Goal: Information Seeking & Learning: Learn about a topic

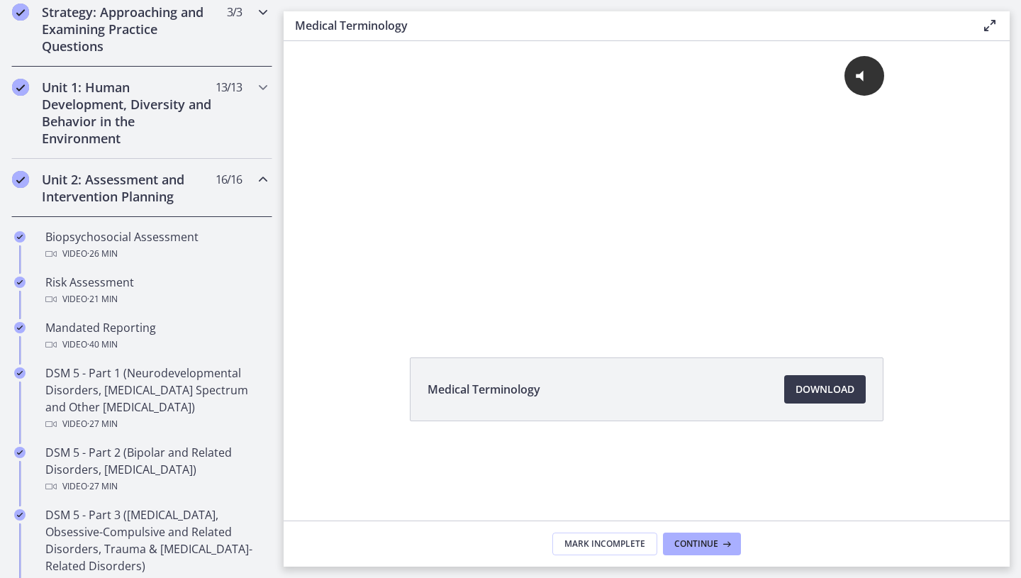
scroll to position [360, 0]
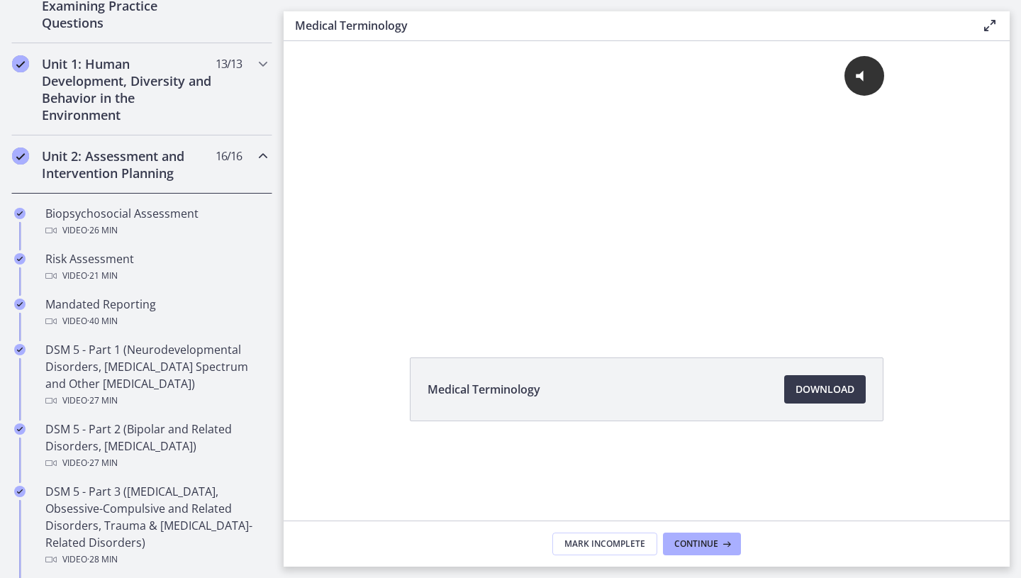
click at [219, 173] on div "Unit 2: Assessment and Intervention Planning 16 / 16 Completed" at bounding box center [141, 164] width 261 height 58
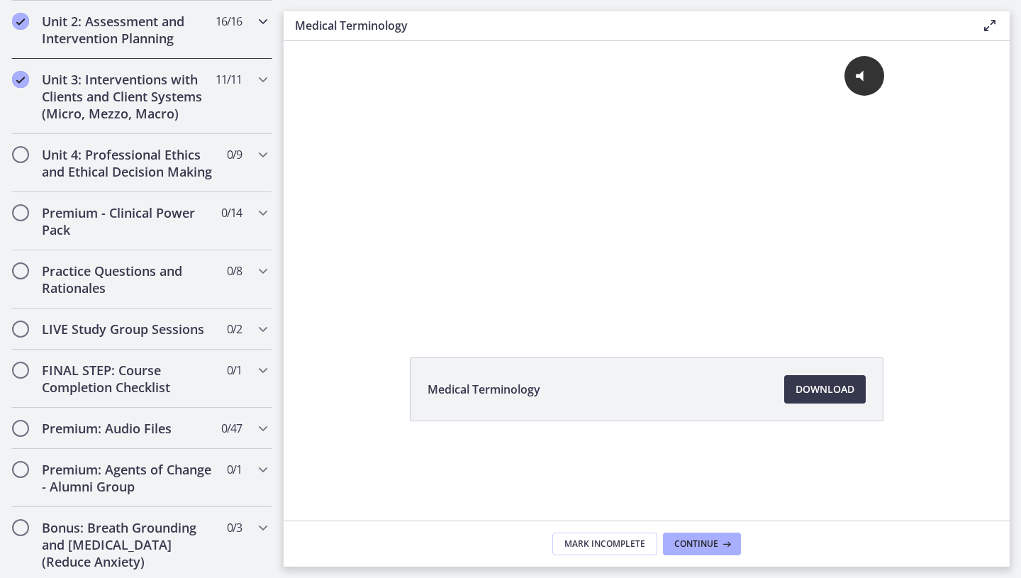
scroll to position [544, 0]
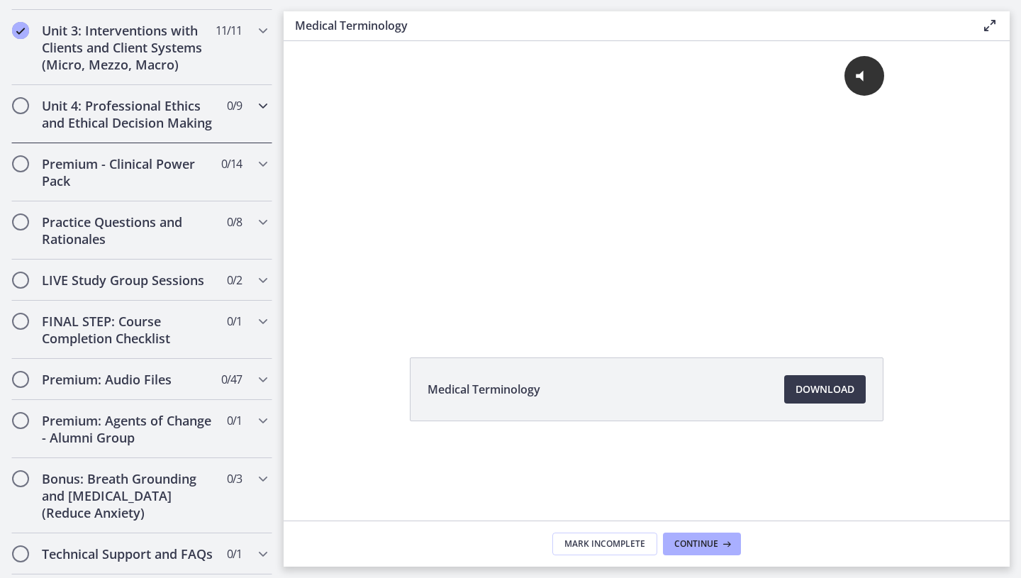
click at [221, 107] on div "Unit 4: Professional Ethics and Ethical Decision Making 0 / 9 Completed" at bounding box center [141, 114] width 261 height 58
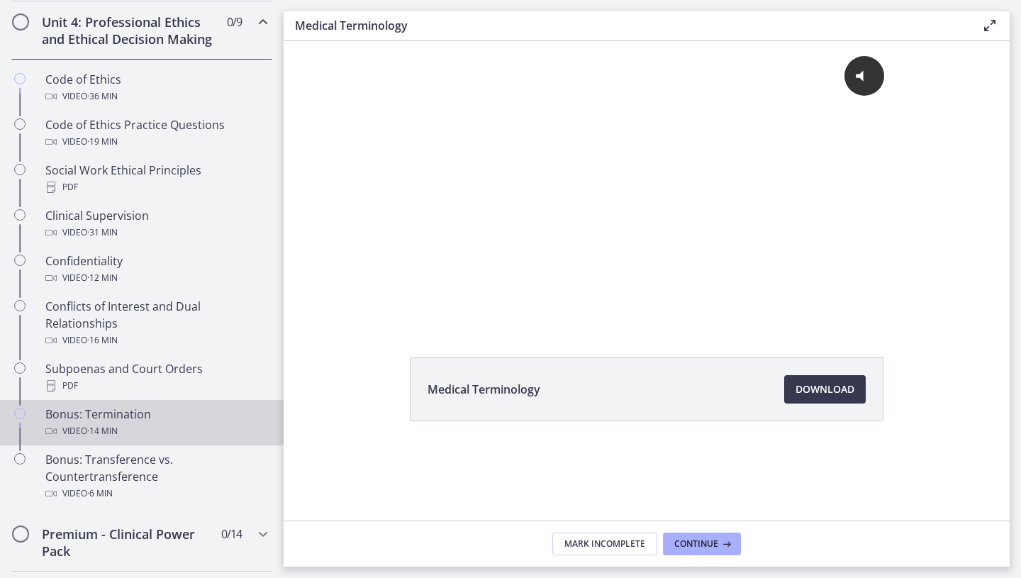
scroll to position [627, 0]
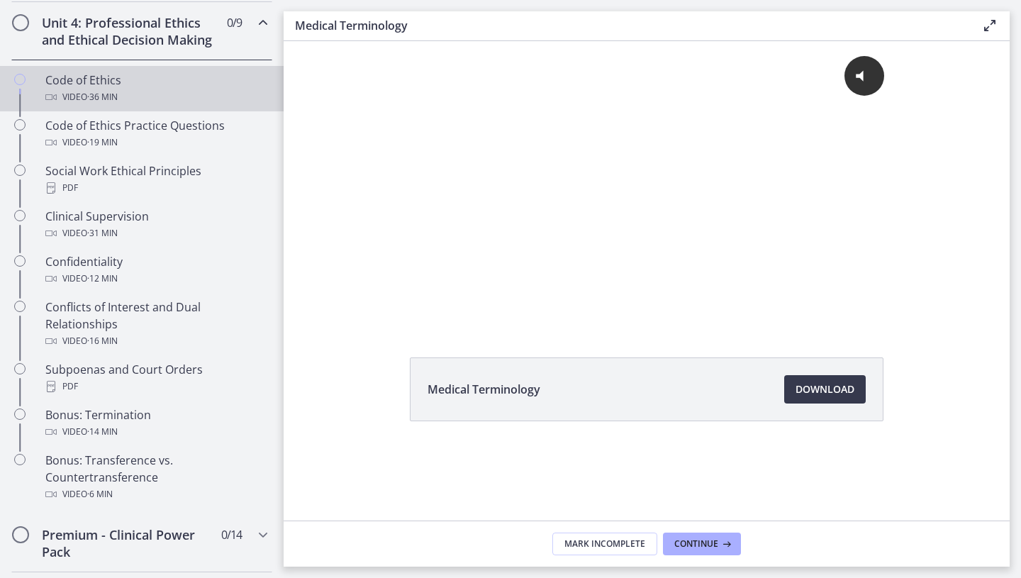
click at [149, 97] on div "Video · 36 min" at bounding box center [155, 97] width 221 height 17
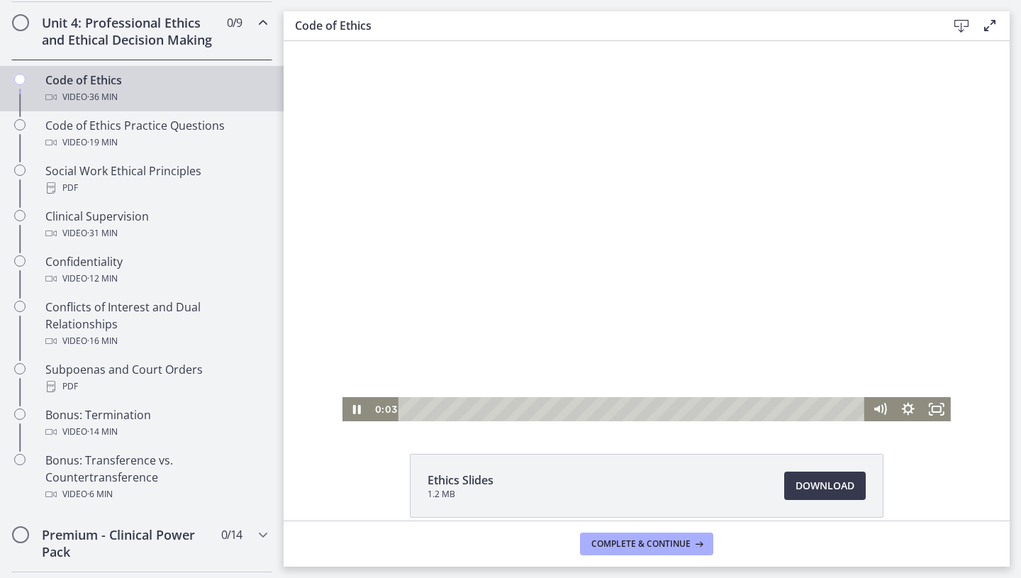
click at [576, 261] on div at bounding box center [647, 231] width 609 height 380
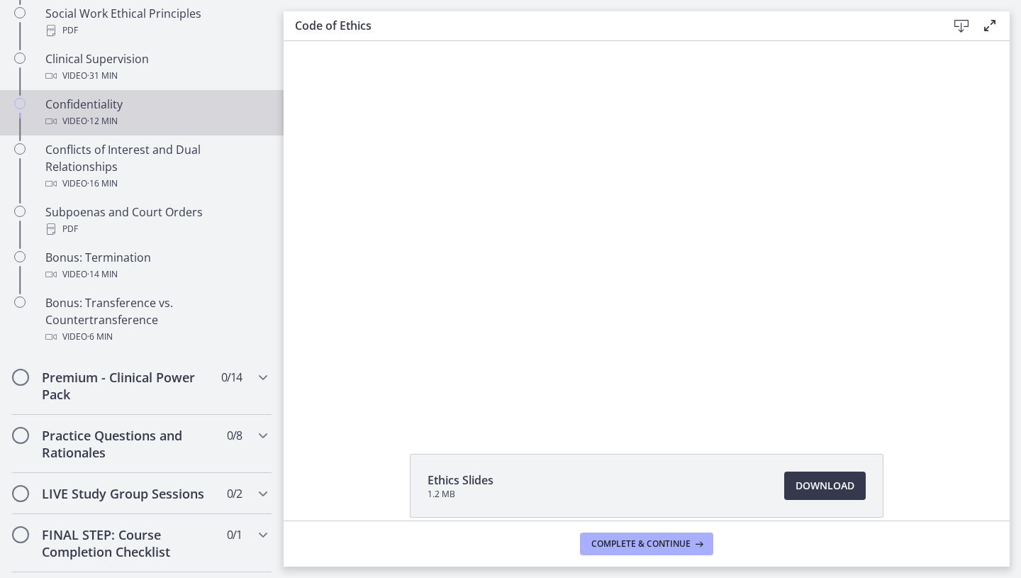
scroll to position [932, 0]
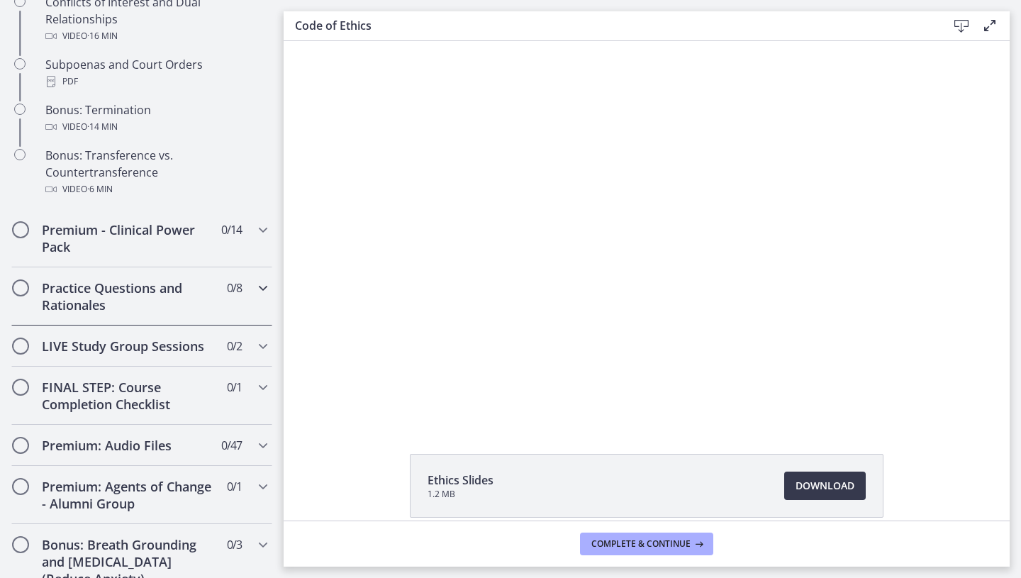
click at [226, 278] on div "Practice Questions and Rationales 0 / 8 Completed" at bounding box center [141, 296] width 261 height 58
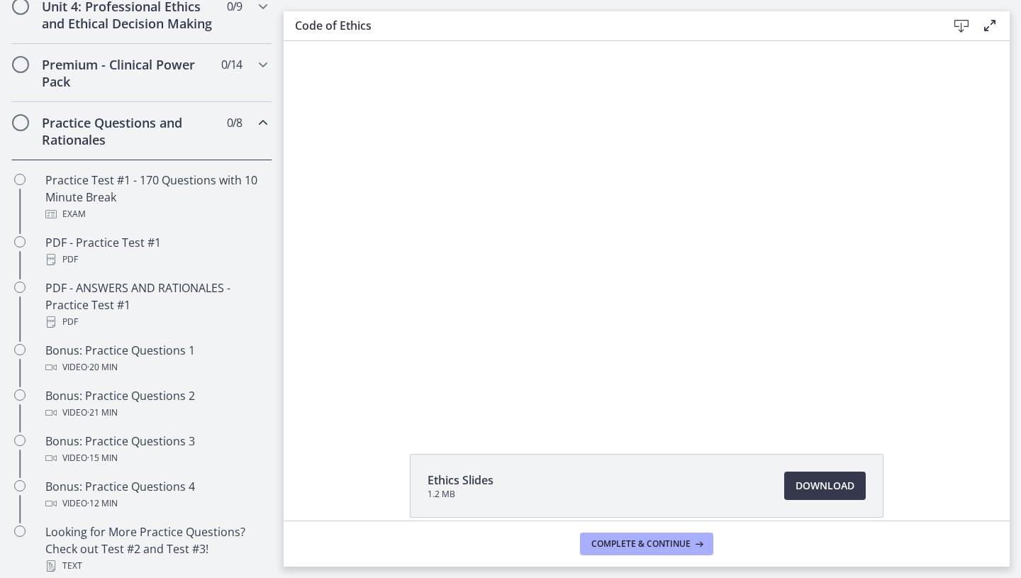
click at [202, 146] on h2 "Practice Questions and Rationales" at bounding box center [128, 131] width 173 height 34
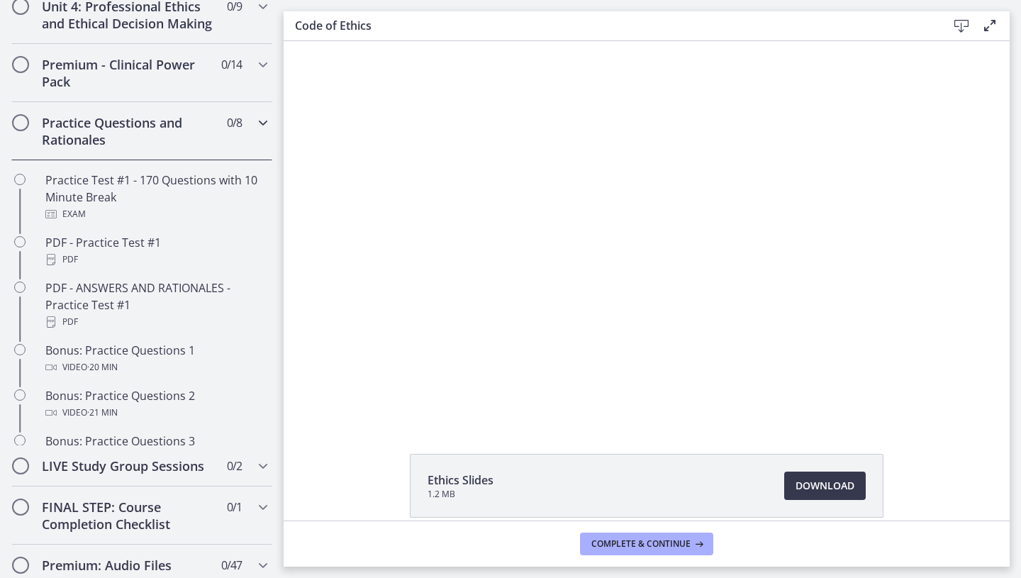
scroll to position [615, 0]
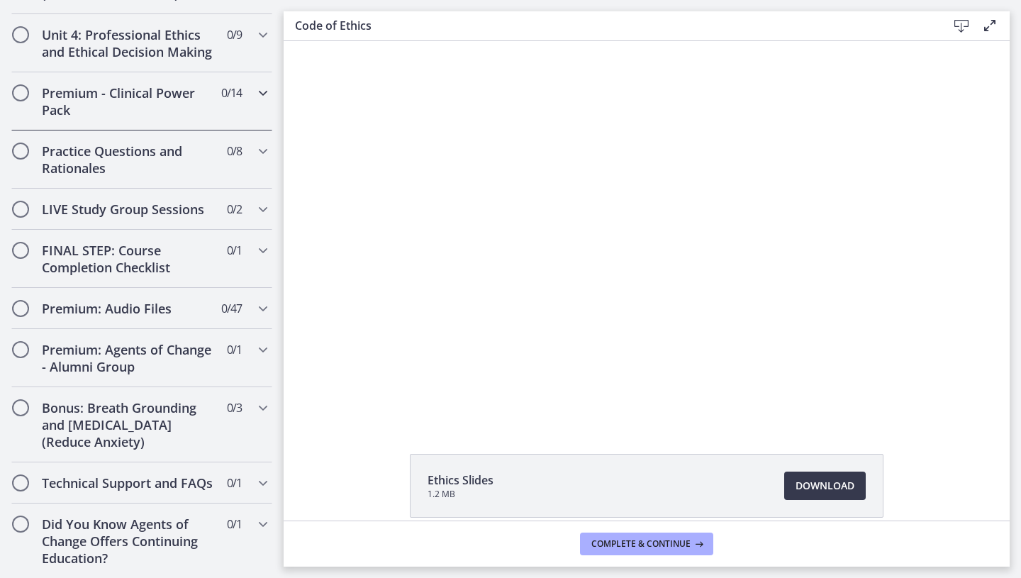
click at [197, 121] on div "Premium - Clinical Power Pack 0 / 14 Completed" at bounding box center [141, 101] width 261 height 58
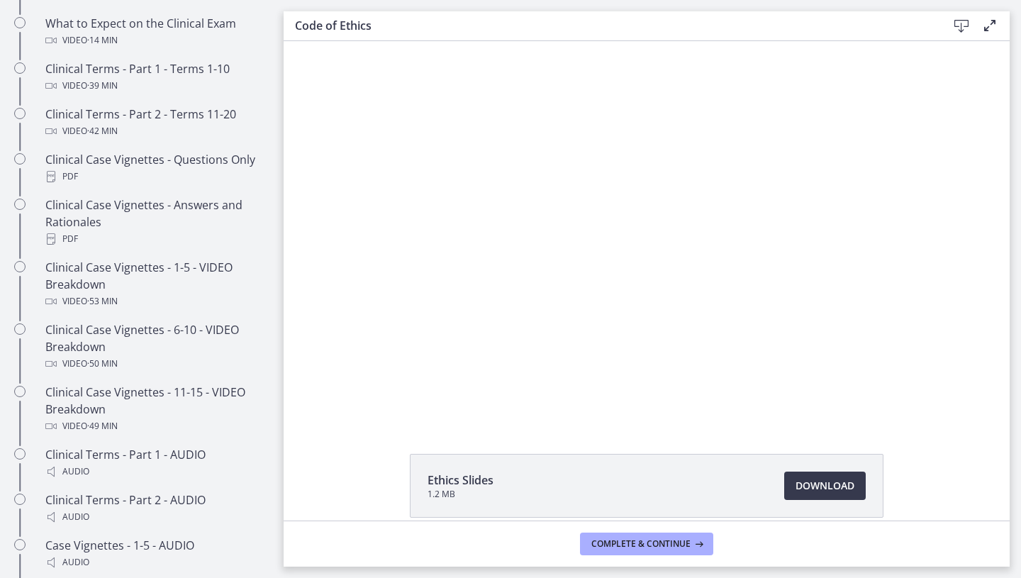
scroll to position [792, 0]
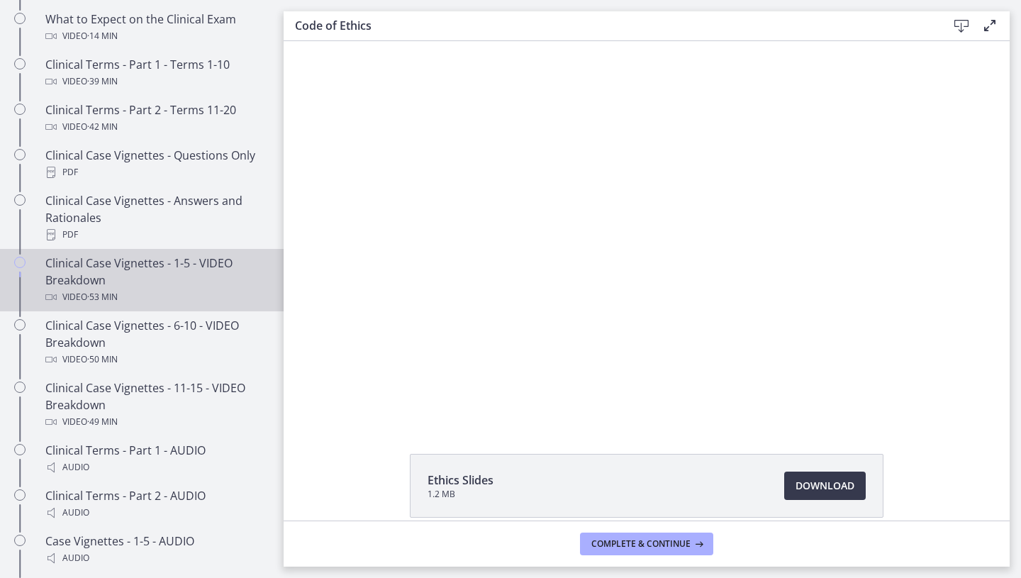
click at [184, 272] on div "Clinical Case Vignettes - 1-5 - VIDEO Breakdown Video · 53 min" at bounding box center [155, 280] width 221 height 51
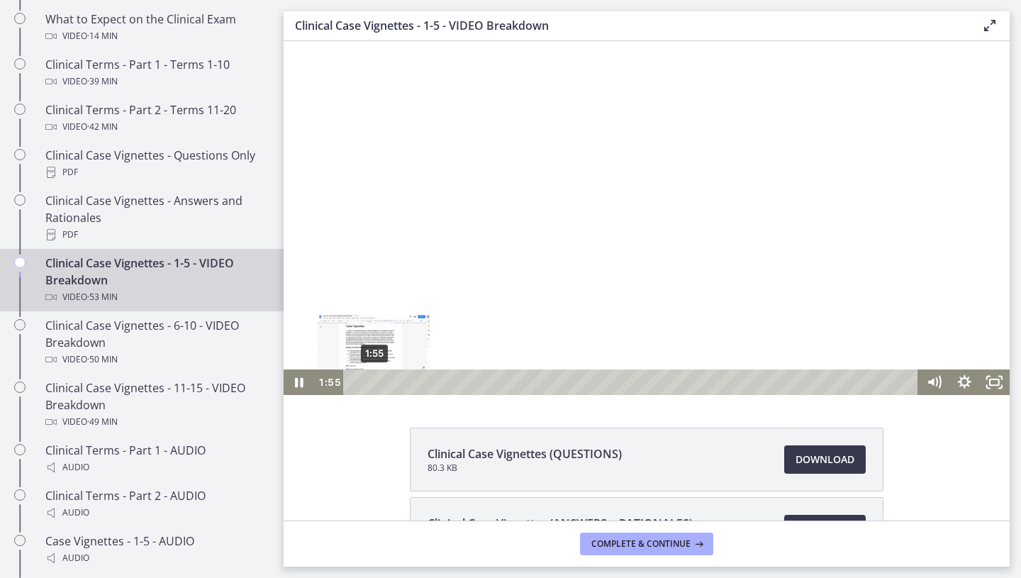
click at [375, 382] on div "1:55" at bounding box center [634, 383] width 558 height 26
click at [420, 383] on div "5:49" at bounding box center [634, 383] width 558 height 26
click at [597, 385] on div "22:55" at bounding box center [634, 383] width 558 height 26
click at [485, 273] on div at bounding box center [647, 218] width 726 height 354
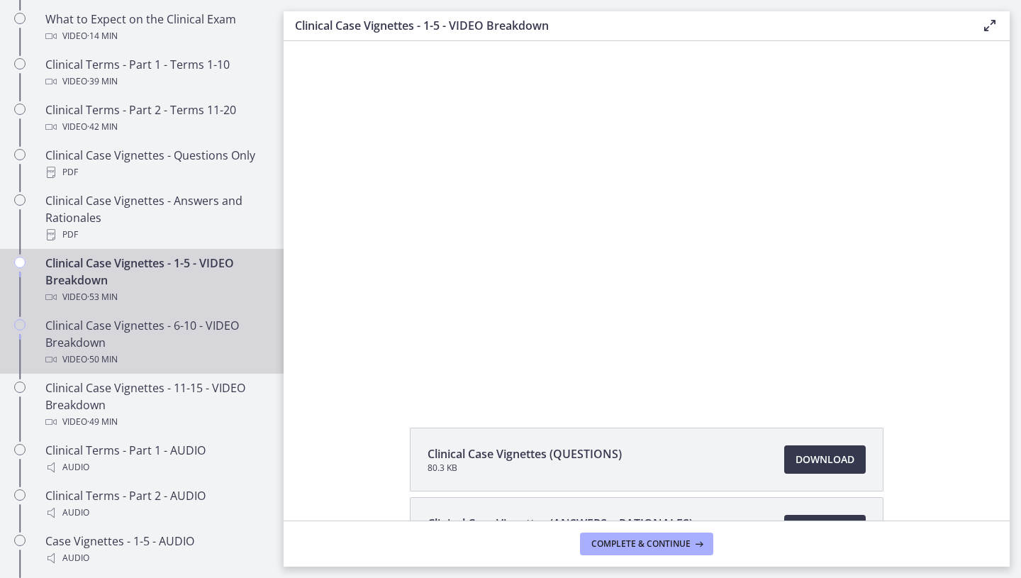
click at [112, 336] on div "Clinical Case Vignettes - 6-10 - VIDEO Breakdown Video · 50 min" at bounding box center [155, 342] width 221 height 51
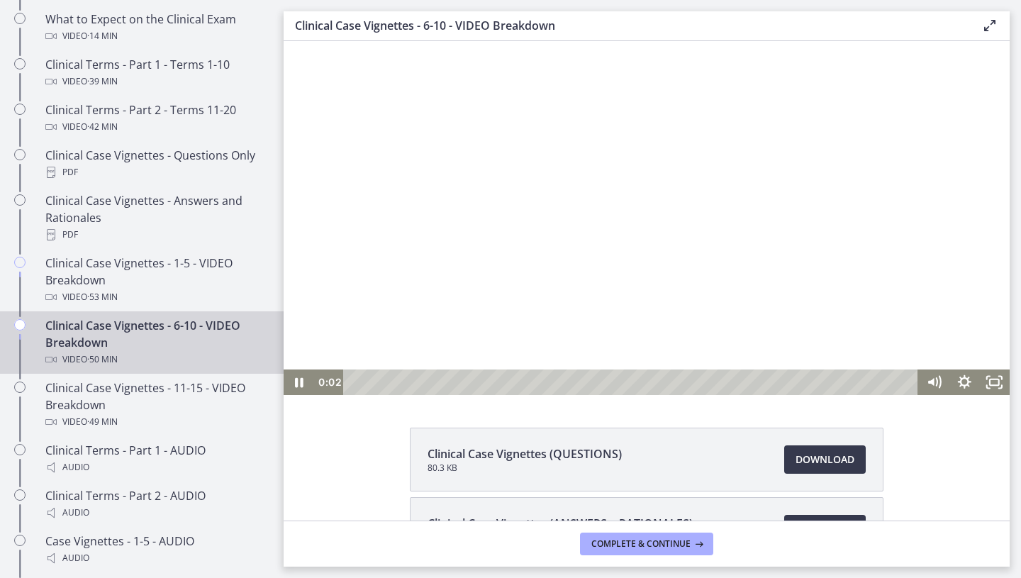
click at [505, 368] on div at bounding box center [647, 218] width 726 height 354
click at [624, 381] on div "23:52" at bounding box center [634, 383] width 558 height 26
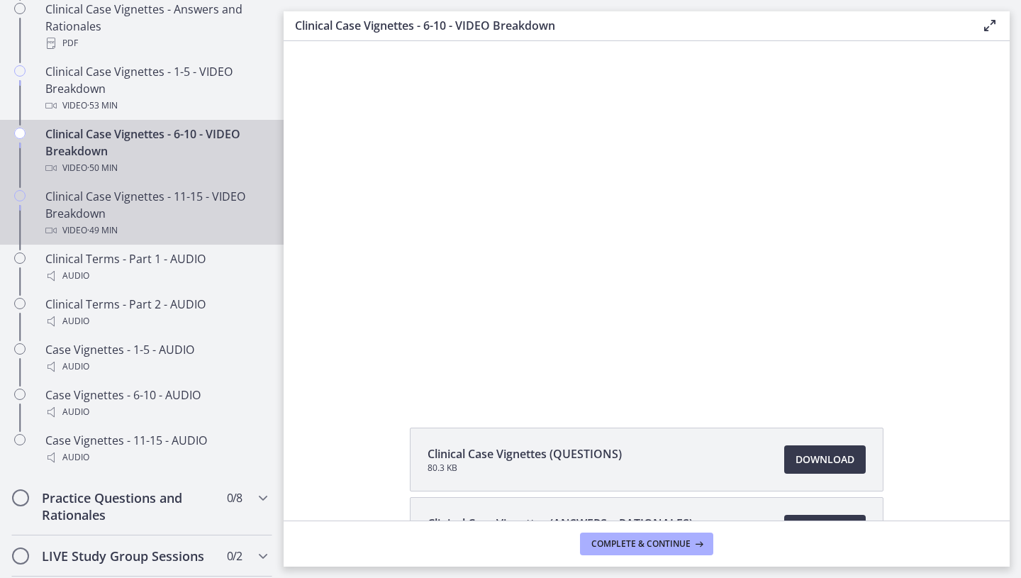
scroll to position [984, 0]
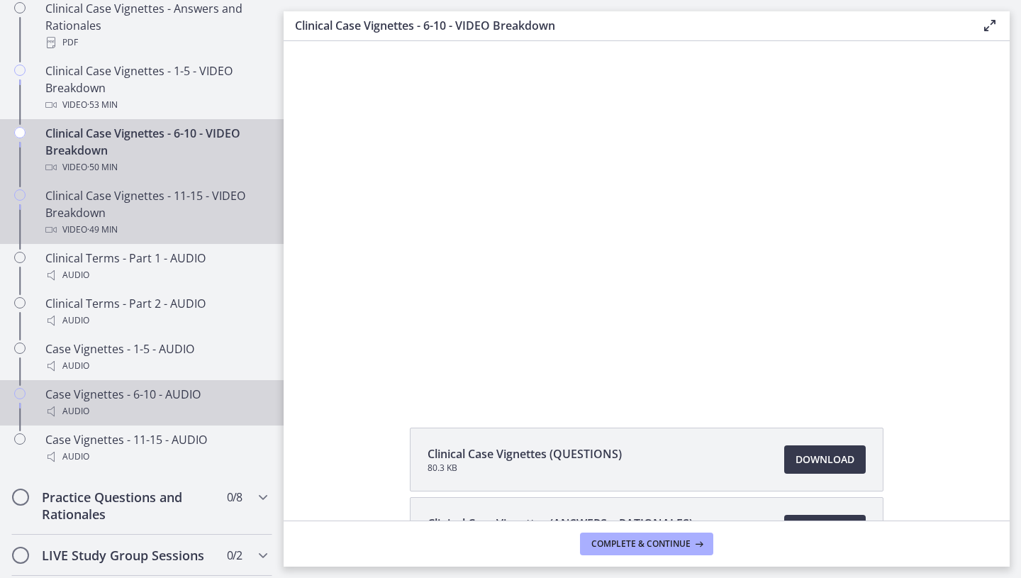
click at [214, 387] on div "Case Vignettes - 6-10 - AUDIO Audio" at bounding box center [155, 403] width 221 height 34
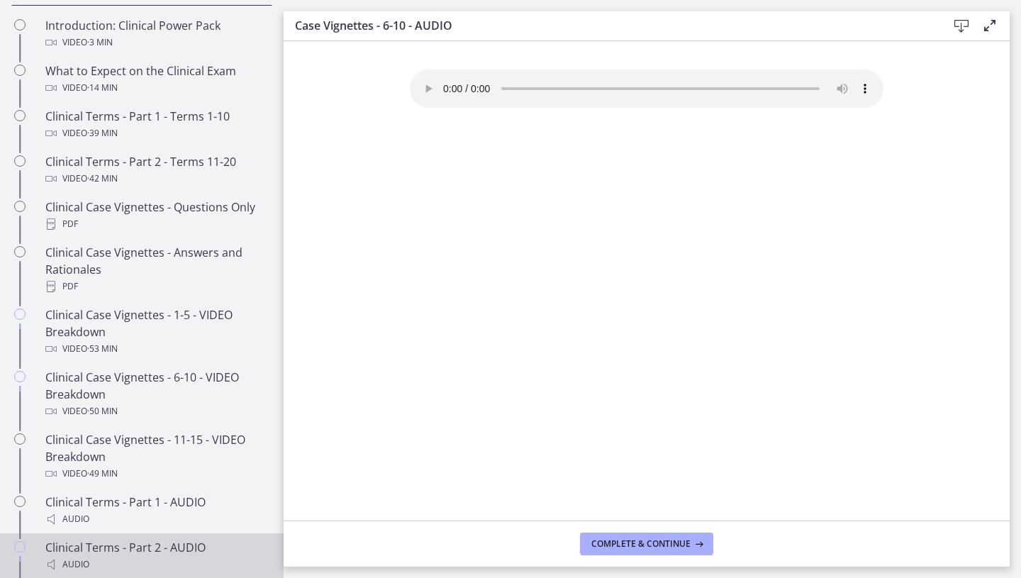
scroll to position [743, 0]
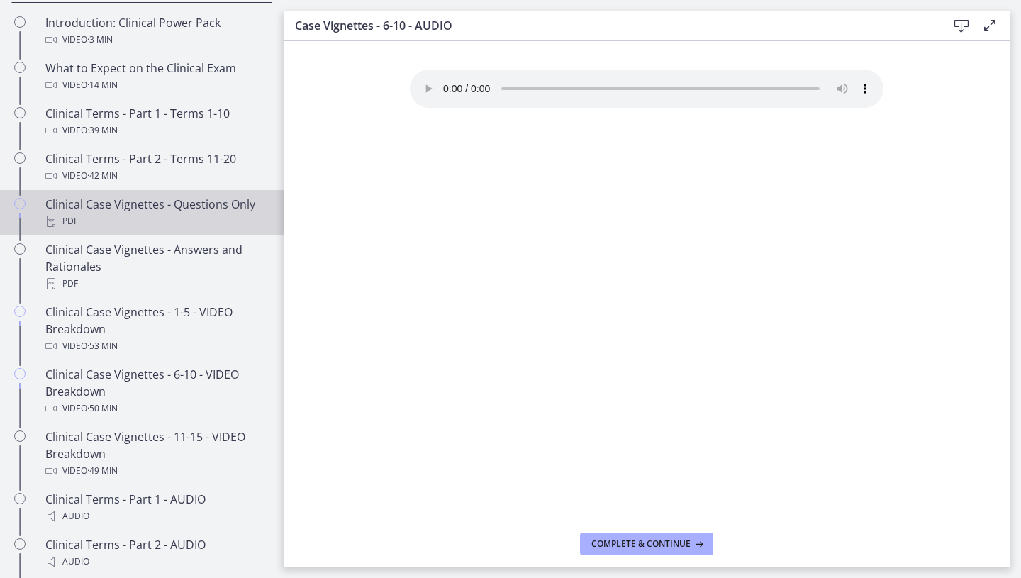
click at [137, 209] on div "Clinical Case Vignettes - Questions Only PDF" at bounding box center [155, 213] width 221 height 34
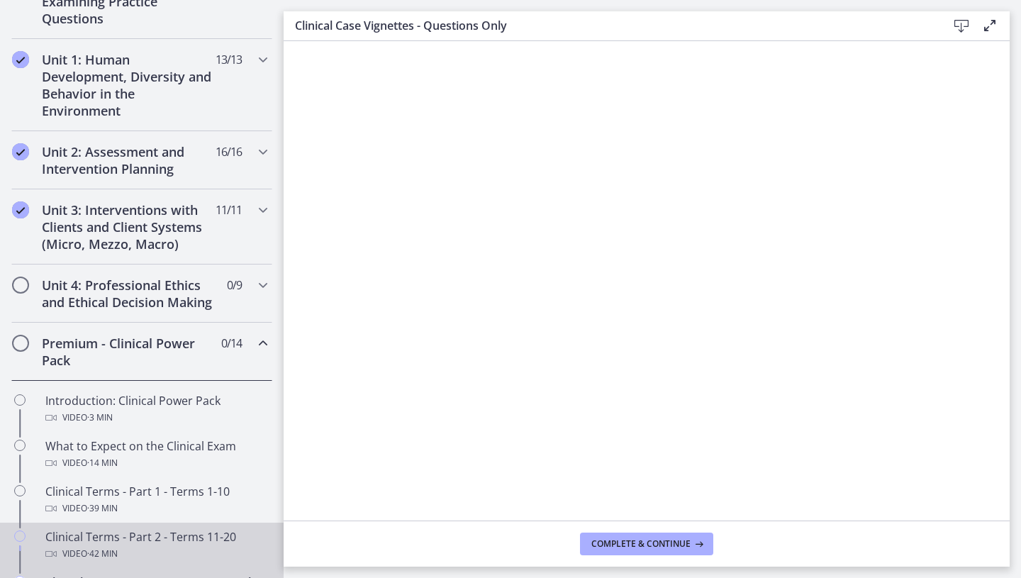
scroll to position [318, 0]
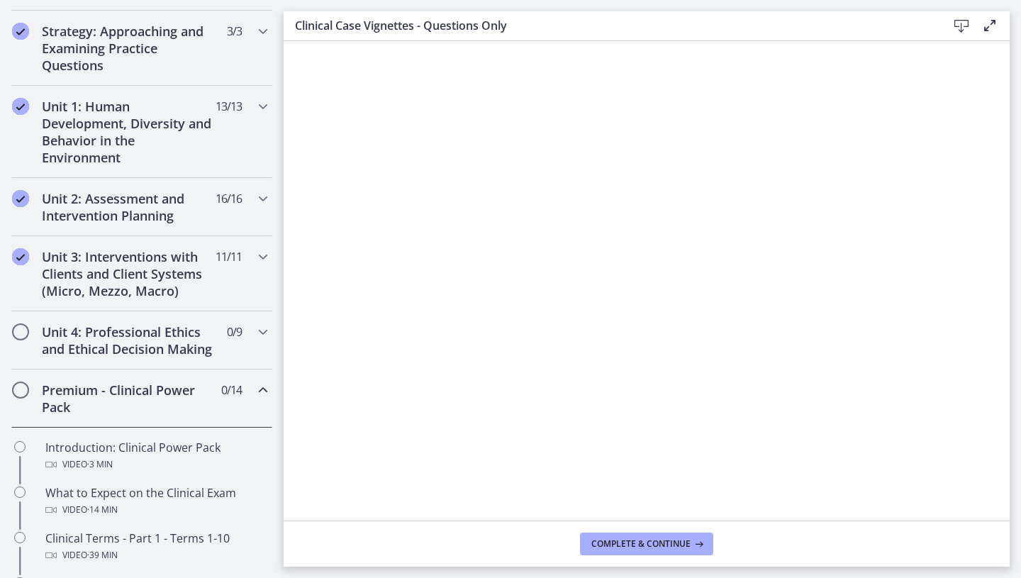
click at [198, 409] on h2 "Premium - Clinical Power Pack" at bounding box center [128, 399] width 173 height 34
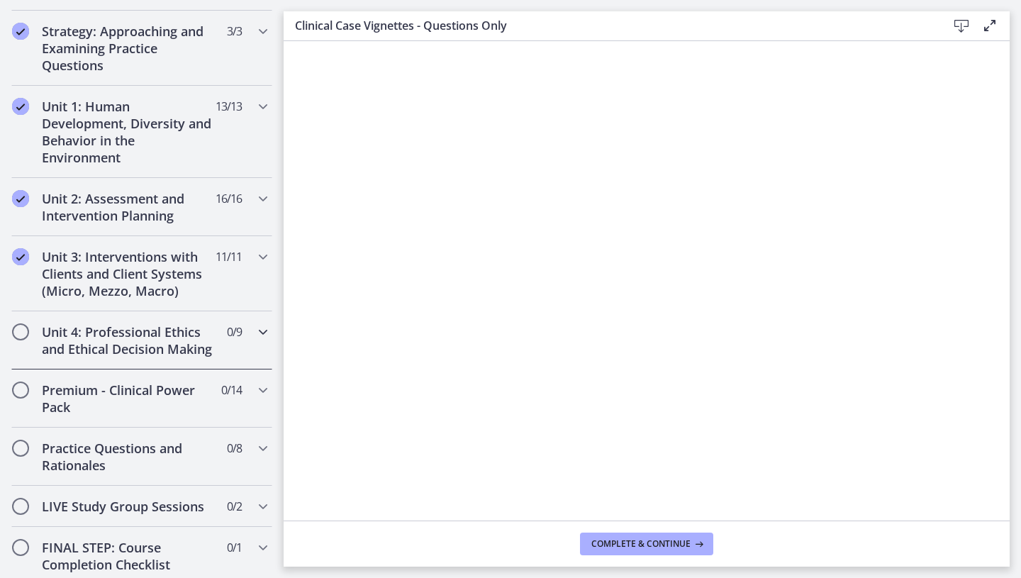
click at [201, 345] on h2 "Unit 4: Professional Ethics and Ethical Decision Making" at bounding box center [128, 340] width 173 height 34
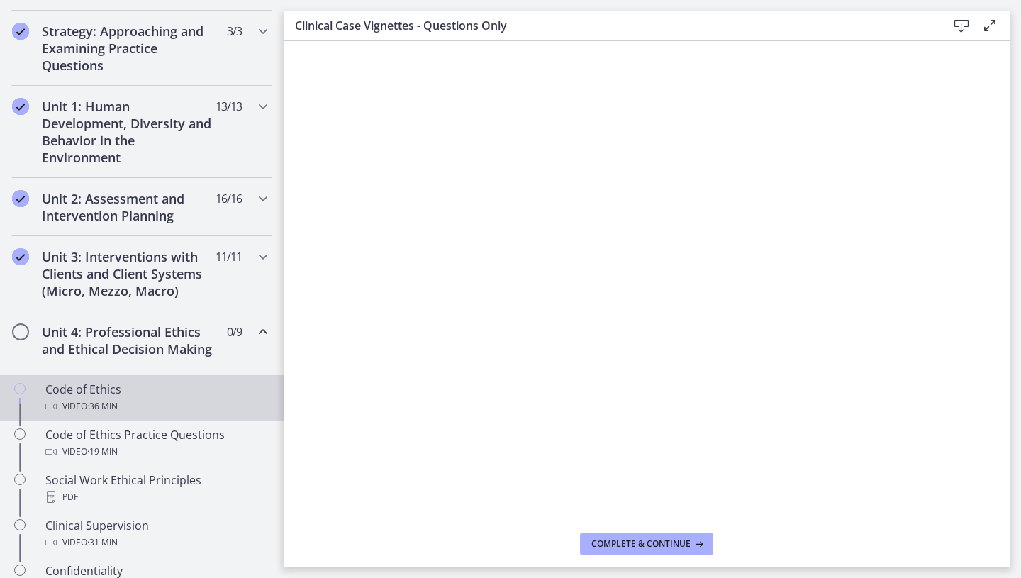
click at [153, 387] on div "Code of Ethics Video · 36 min" at bounding box center [155, 398] width 221 height 34
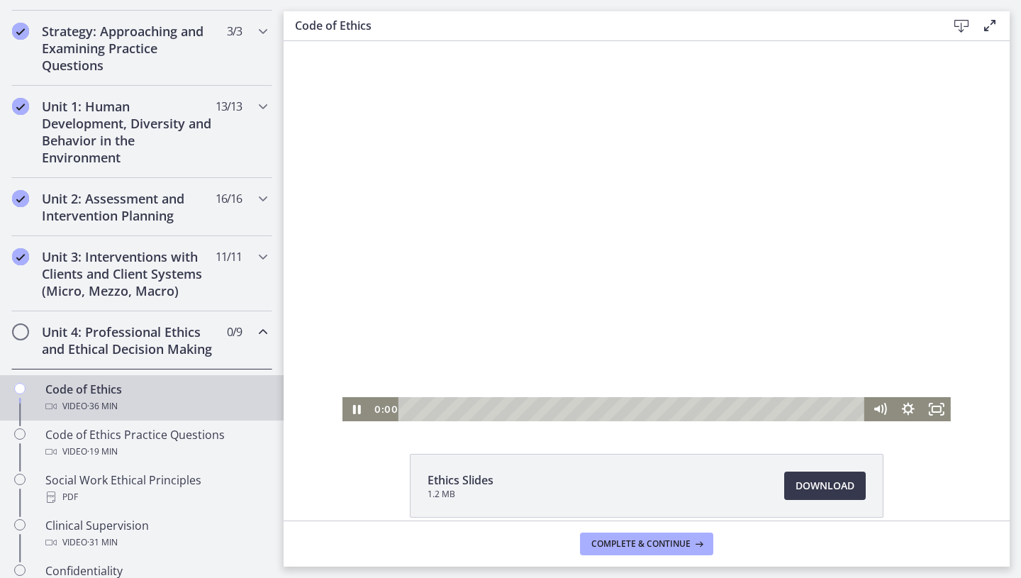
drag, startPoint x: 411, startPoint y: 410, endPoint x: 393, endPoint y: 409, distance: 17.7
click at [394, 409] on div "0:00" at bounding box center [618, 409] width 495 height 24
click at [393, 311] on div at bounding box center [647, 231] width 609 height 380
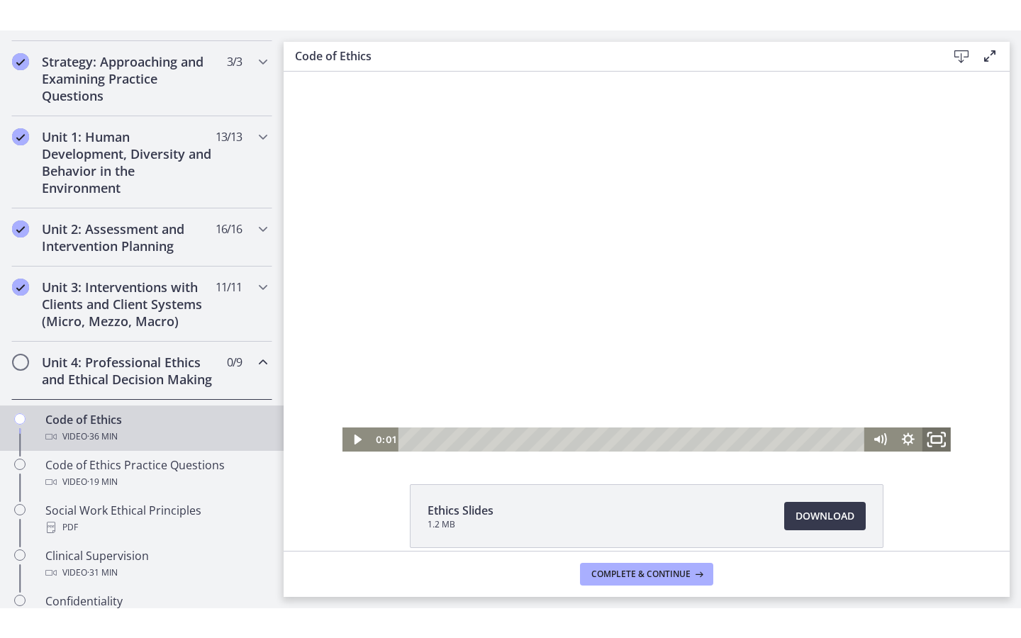
click at [849, 436] on icon "Fullscreen" at bounding box center [937, 439] width 34 height 29
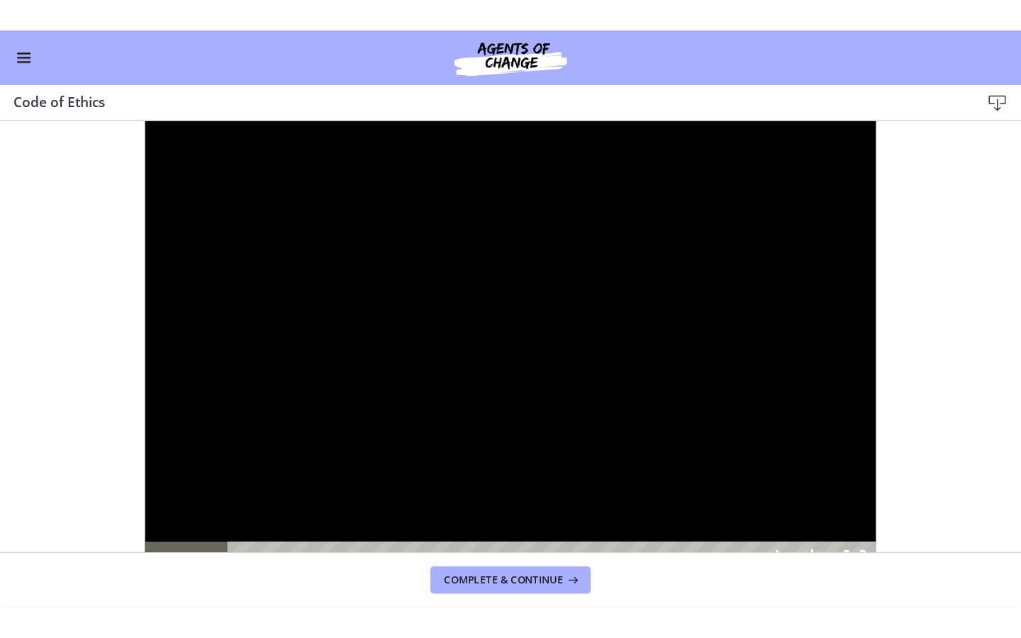
scroll to position [314, 0]
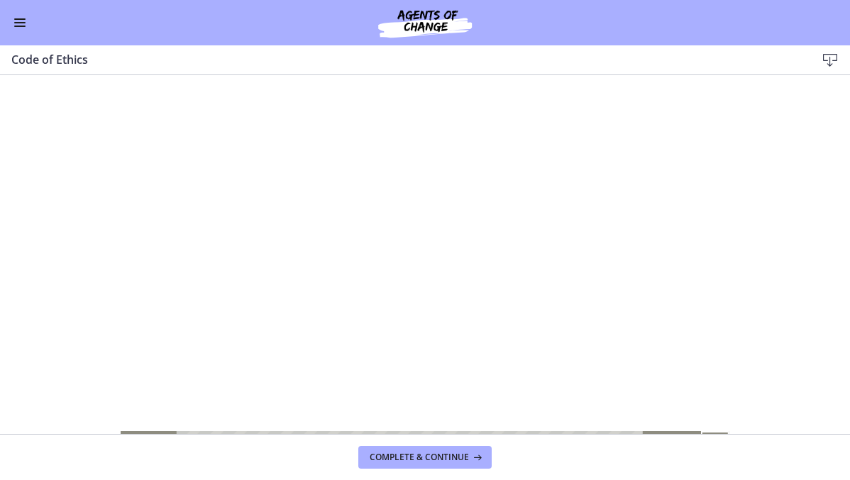
click at [26, 36] on div "Go to Dashboard" at bounding box center [425, 22] width 850 height 45
click at [26, 33] on div "Go to Dashboard" at bounding box center [425, 22] width 850 height 45
click at [23, 28] on button "Enable menu" at bounding box center [19, 22] width 17 height 17
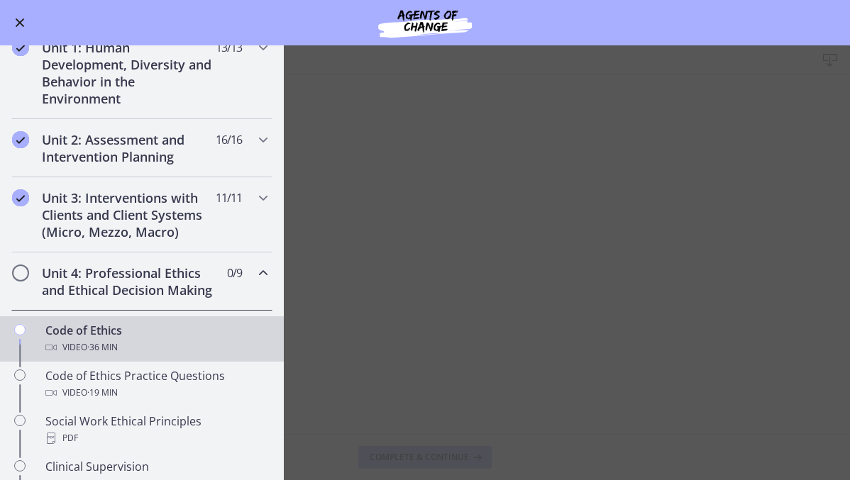
click at [326, 188] on main "Code of Ethics Download Enable fullscreen Ethics Slides 1.2 MB Download Opens i…" at bounding box center [425, 262] width 850 height 435
click at [366, 295] on main "Code of Ethics Download Enable fullscreen Ethics Slides 1.2 MB Download Opens i…" at bounding box center [425, 262] width 850 height 435
click at [12, 19] on button "Enable menu" at bounding box center [19, 22] width 17 height 17
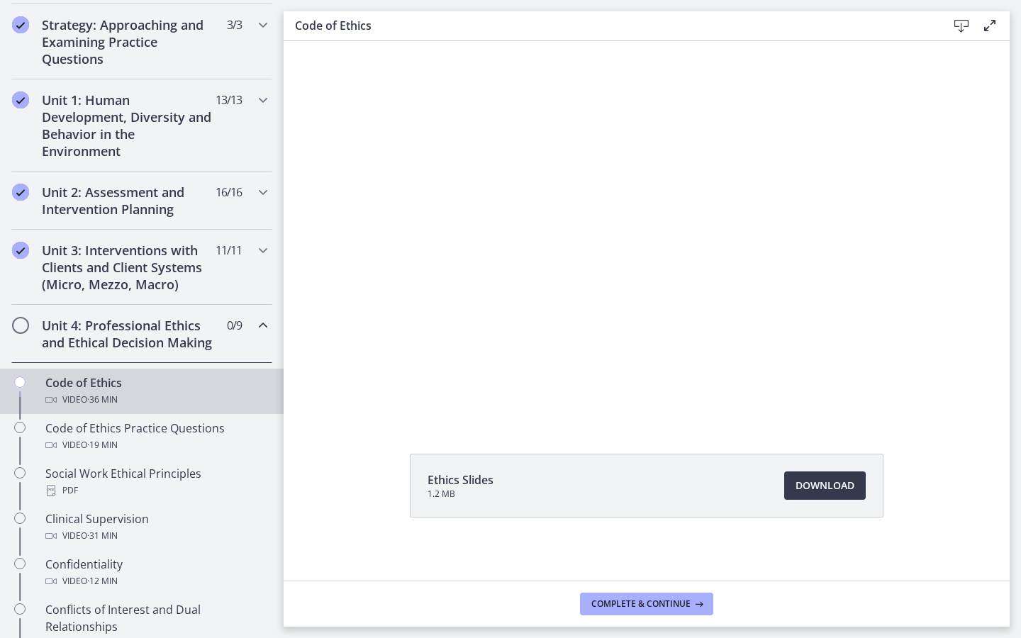
scroll to position [317, 0]
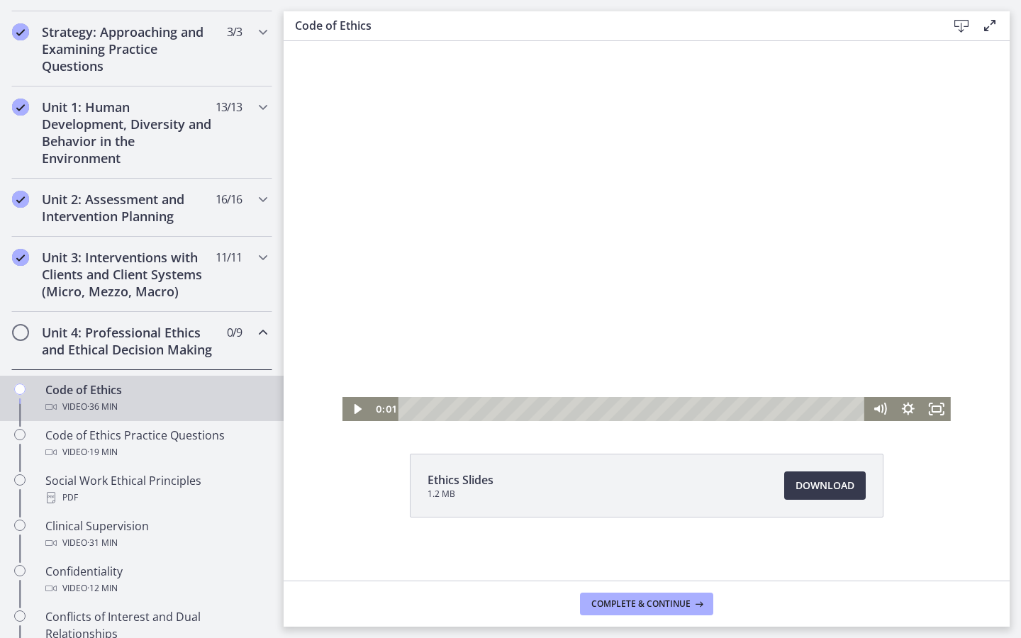
click at [623, 244] on div at bounding box center [647, 231] width 609 height 380
click at [849, 414] on icon "Fullscreen" at bounding box center [937, 409] width 28 height 24
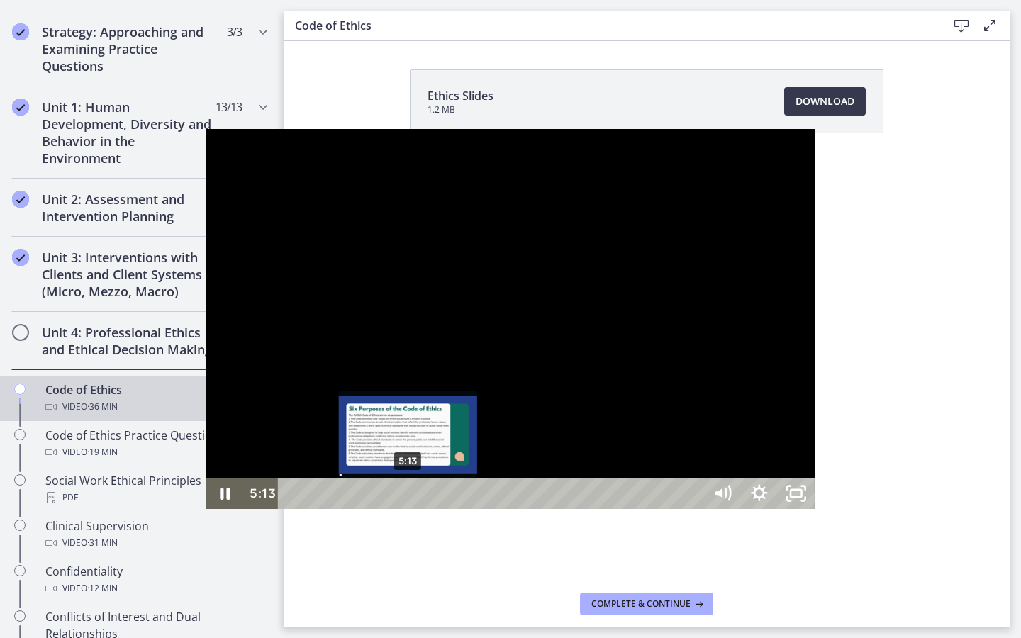
click at [292, 480] on div "5:13" at bounding box center [494, 493] width 404 height 31
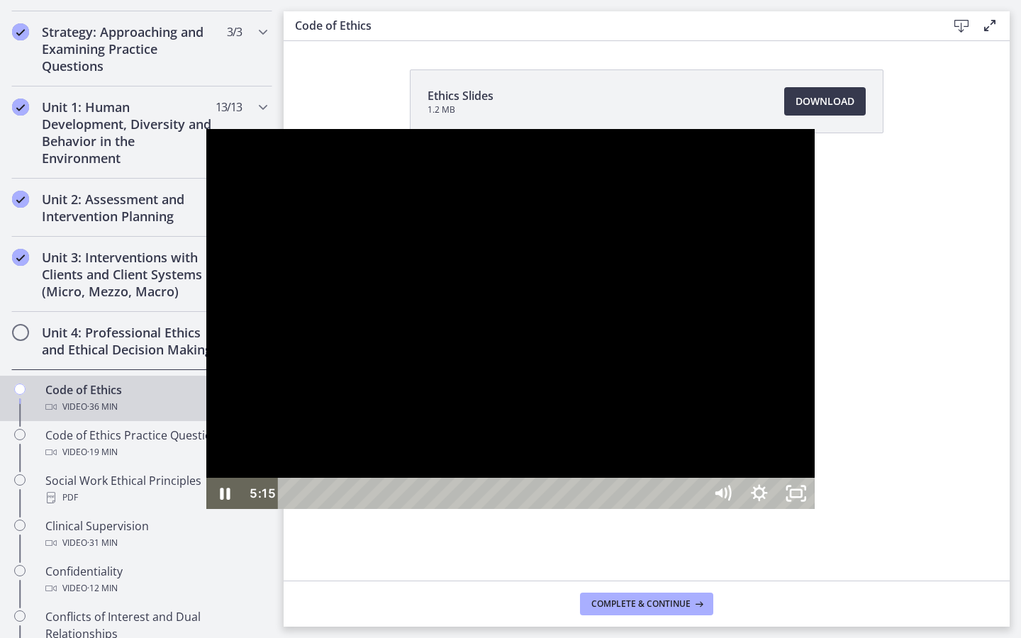
click at [448, 242] on div at bounding box center [510, 319] width 609 height 380
click at [445, 238] on div at bounding box center [510, 319] width 609 height 380
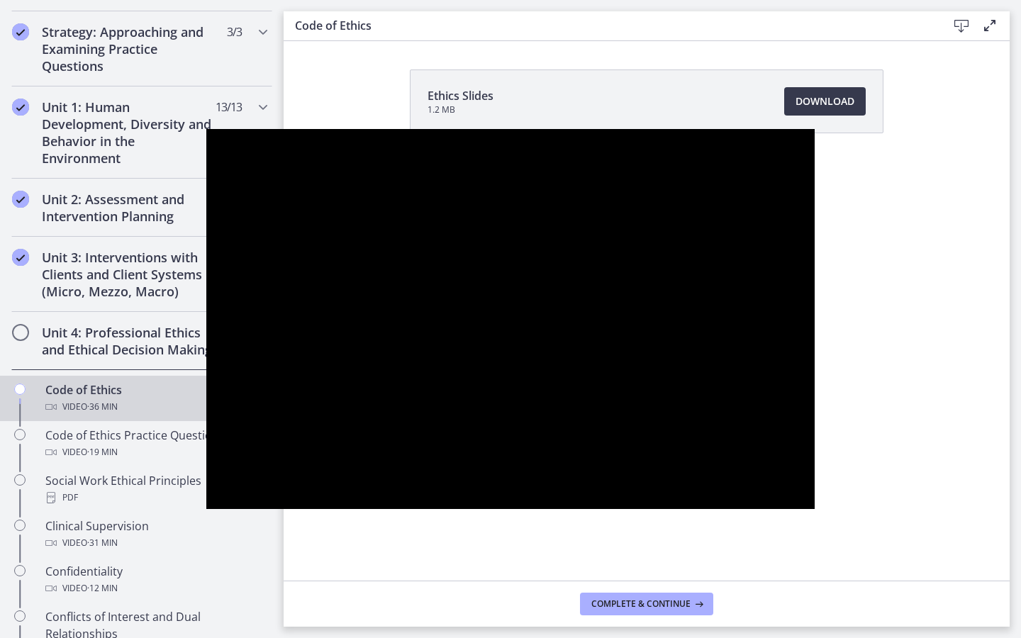
click at [451, 238] on div at bounding box center [510, 319] width 609 height 380
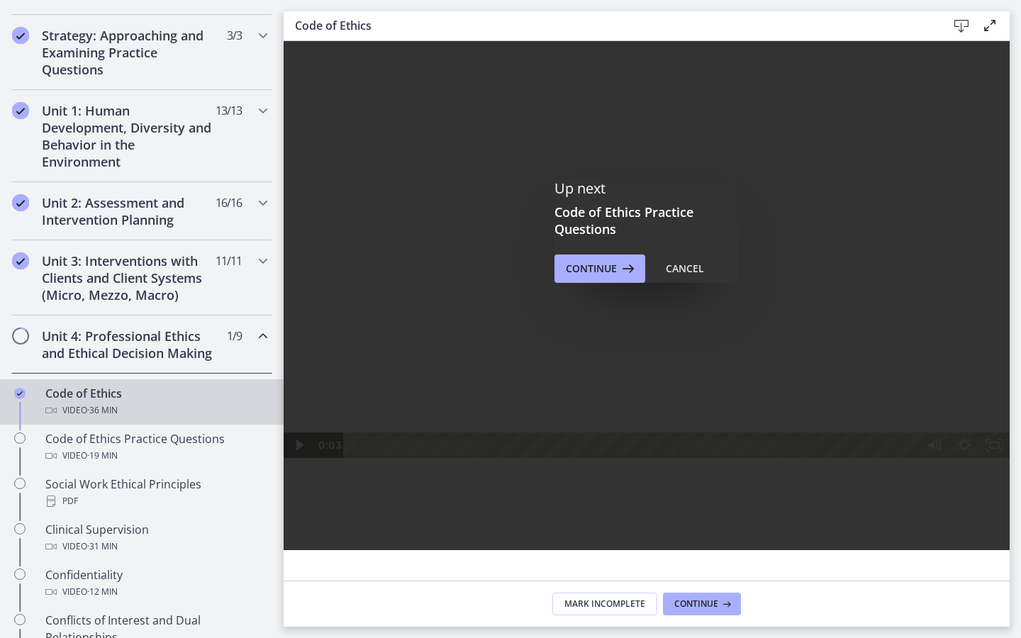
scroll to position [314, 0]
click at [600, 279] on button "Continue" at bounding box center [600, 269] width 91 height 28
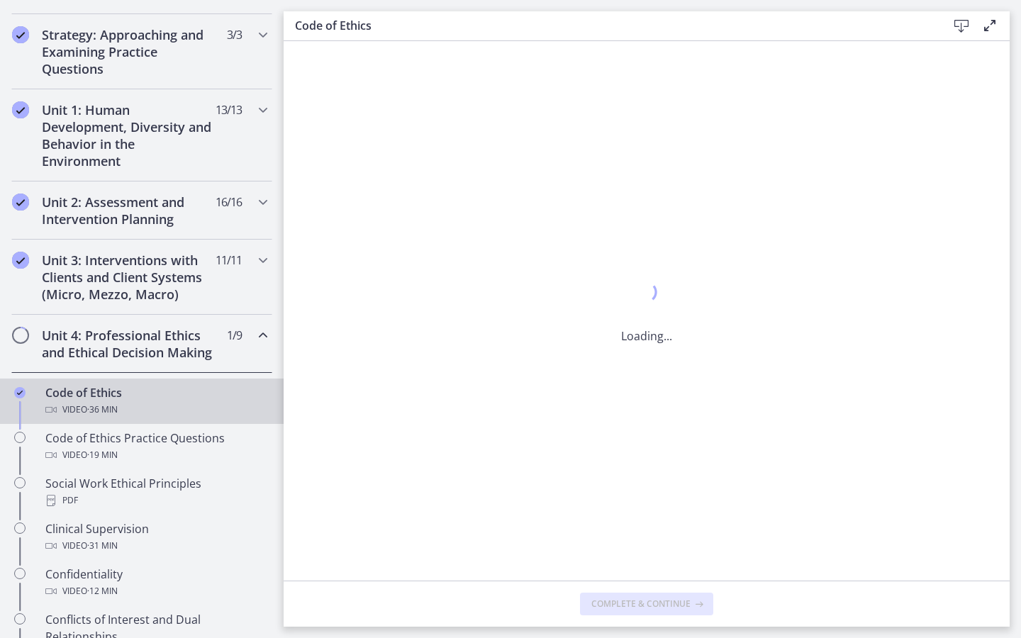
scroll to position [0, 0]
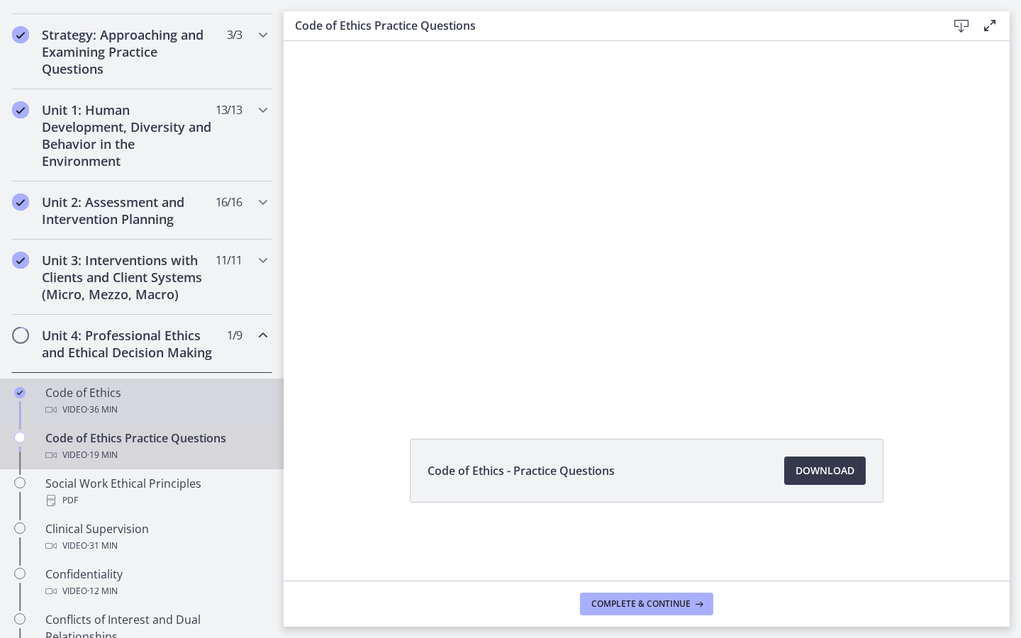
click at [214, 414] on div "Video · 36 min" at bounding box center [155, 409] width 221 height 17
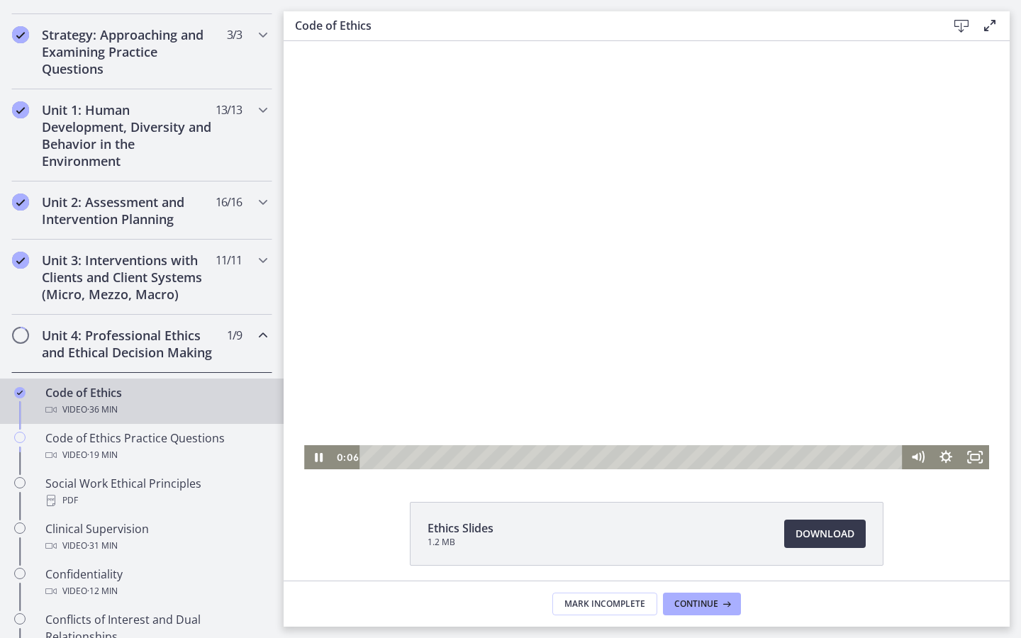
click at [643, 454] on div "Playbar" at bounding box center [634, 457] width 526 height 24
click at [669, 455] on div "20:40" at bounding box center [634, 457] width 526 height 24
click at [849, 450] on icon "Fullscreen" at bounding box center [975, 457] width 28 height 24
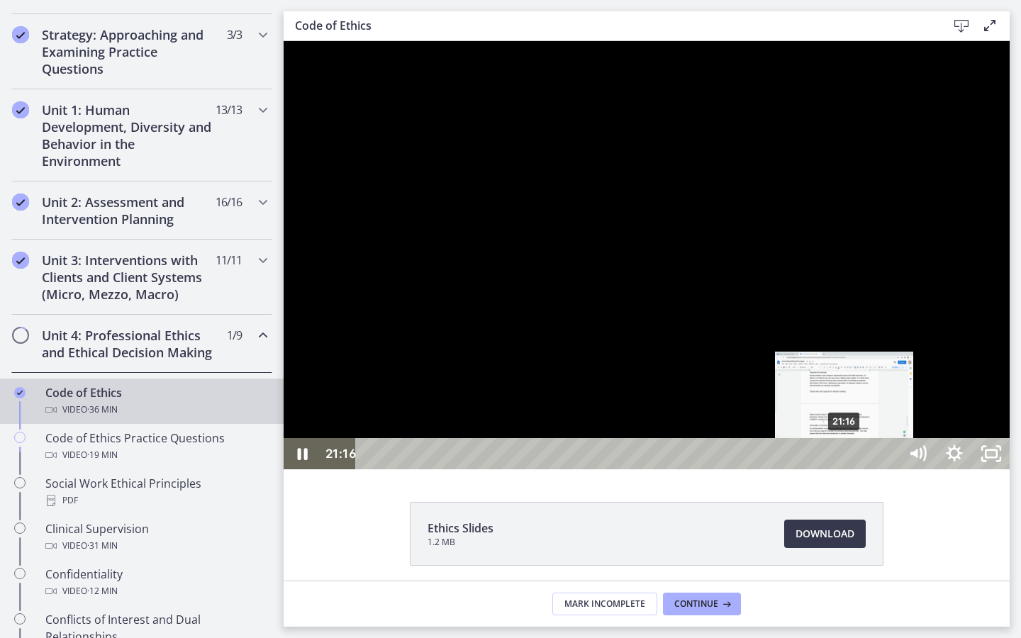
click at [846, 470] on div "21:16" at bounding box center [630, 453] width 521 height 31
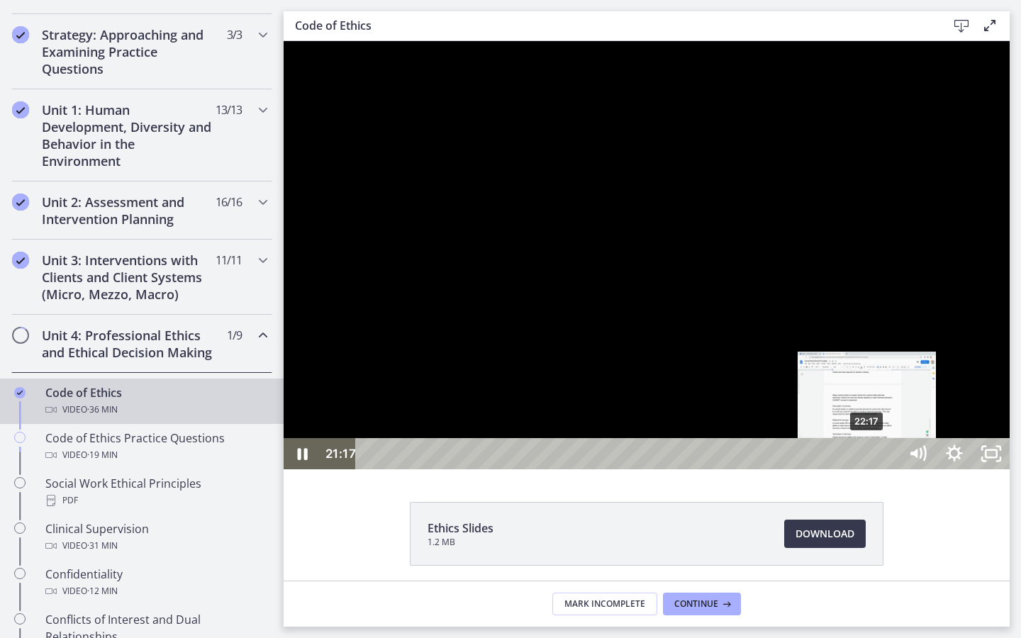
click at [849, 470] on div "22:17" at bounding box center [630, 453] width 521 height 31
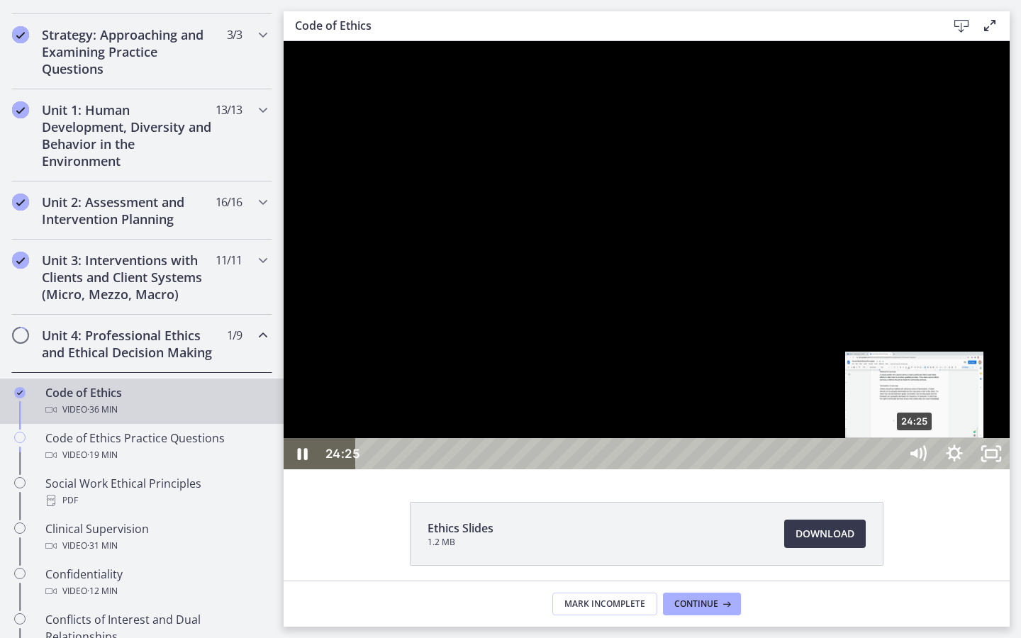
click at [849, 470] on div "24:25" at bounding box center [630, 453] width 521 height 31
click at [849, 470] on div "24:59" at bounding box center [630, 453] width 521 height 31
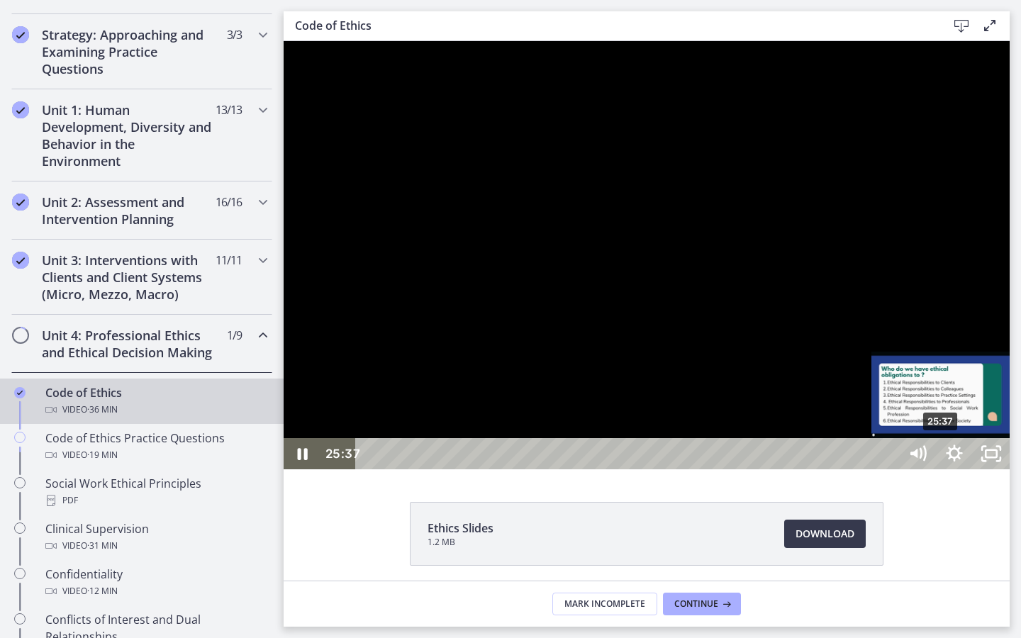
click at [849, 470] on div "25:37" at bounding box center [630, 453] width 521 height 31
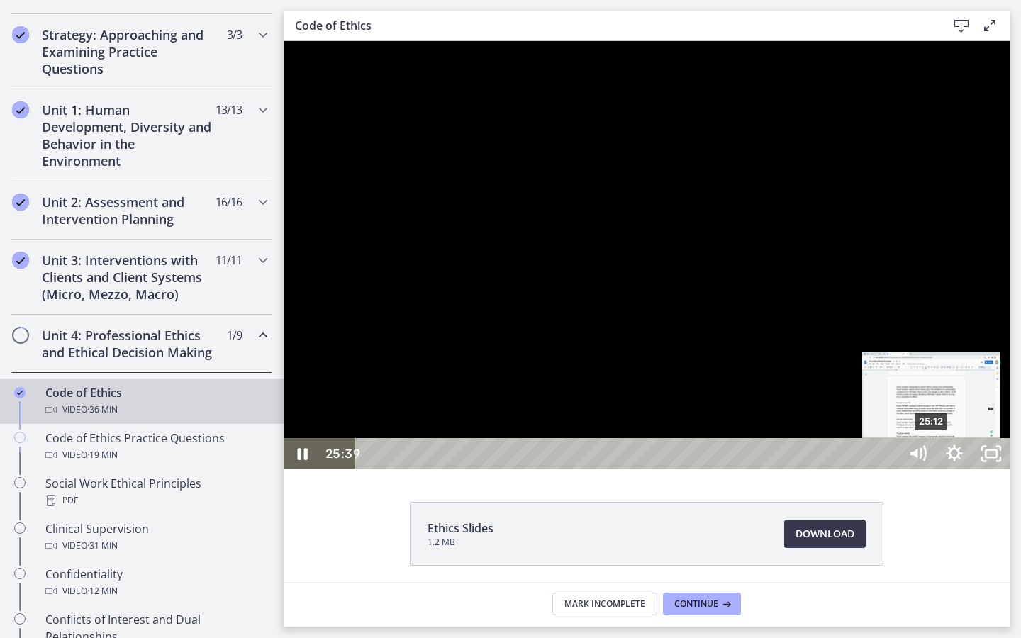
click at [849, 470] on div "25:12" at bounding box center [630, 453] width 521 height 31
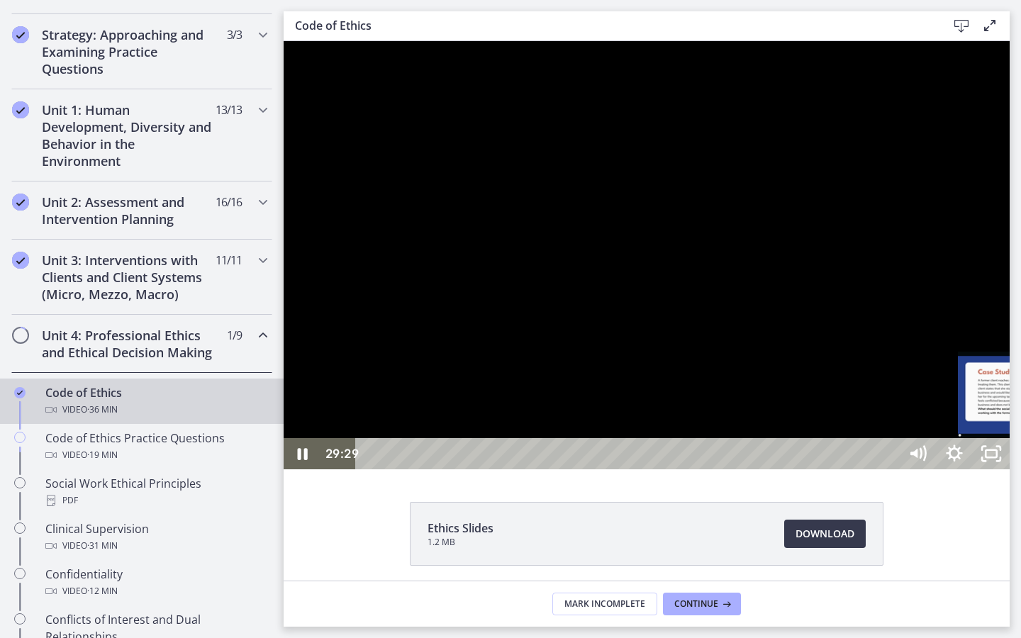
click at [849, 470] on div "29:29" at bounding box center [630, 453] width 521 height 31
click at [849, 470] on div at bounding box center [647, 255] width 726 height 428
click at [849, 470] on div "33:35" at bounding box center [630, 453] width 521 height 31
click at [849, 470] on div "32:00" at bounding box center [630, 453] width 521 height 31
click at [849, 470] on div at bounding box center [647, 255] width 726 height 428
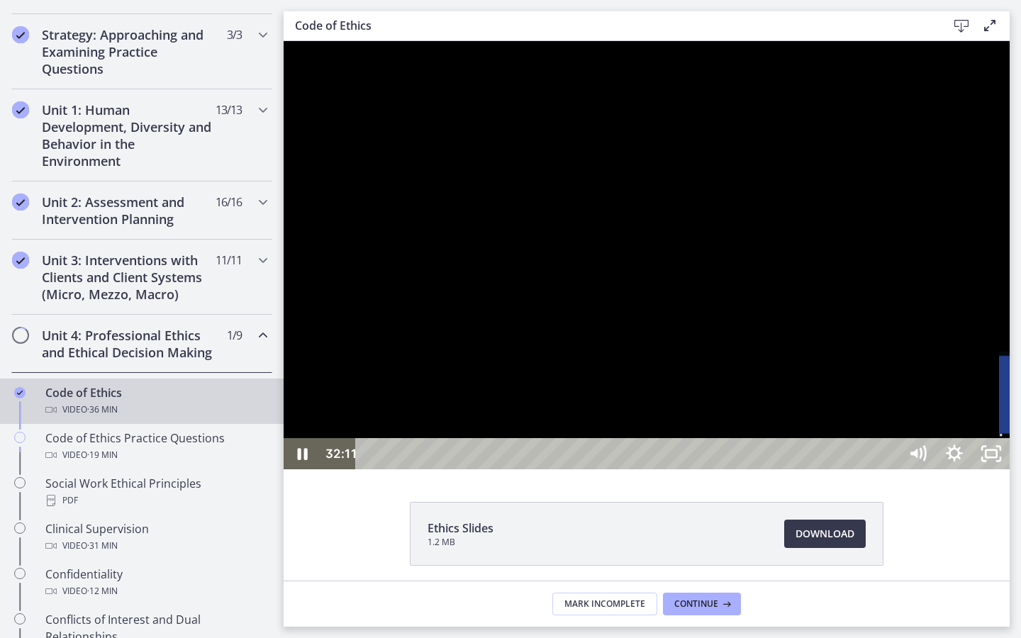
click at [849, 470] on div "31:20" at bounding box center [630, 453] width 521 height 31
click at [849, 470] on div "30:49" at bounding box center [630, 453] width 521 height 31
click at [849, 470] on div "30:30" at bounding box center [630, 453] width 521 height 31
click at [849, 323] on div at bounding box center [647, 255] width 726 height 428
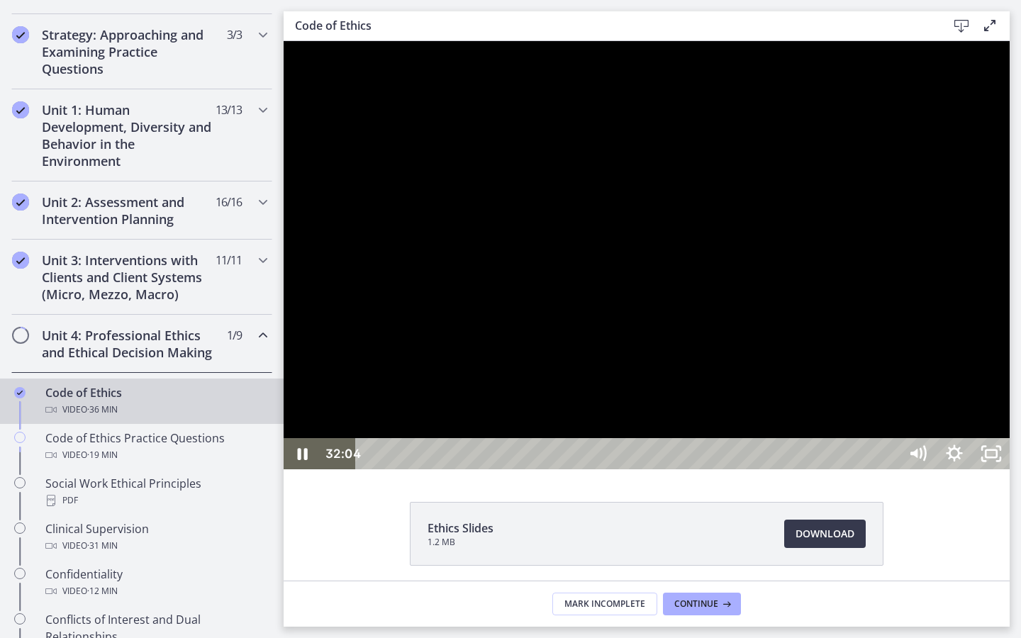
click at [849, 470] on div "32:04" at bounding box center [630, 453] width 521 height 31
click at [849, 473] on icon "Unfullscreen" at bounding box center [992, 455] width 44 height 38
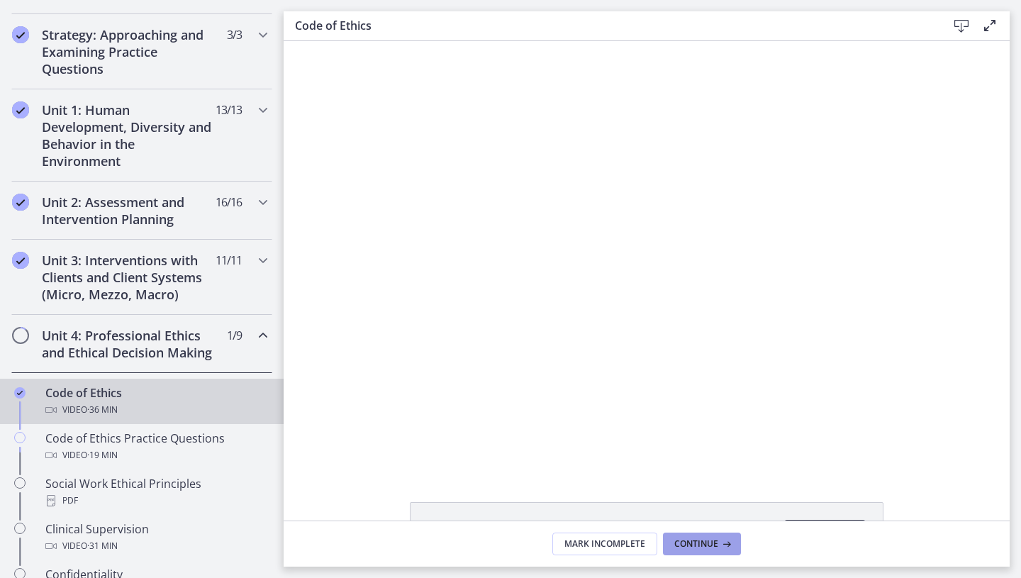
click at [694, 480] on span "Continue" at bounding box center [697, 543] width 44 height 11
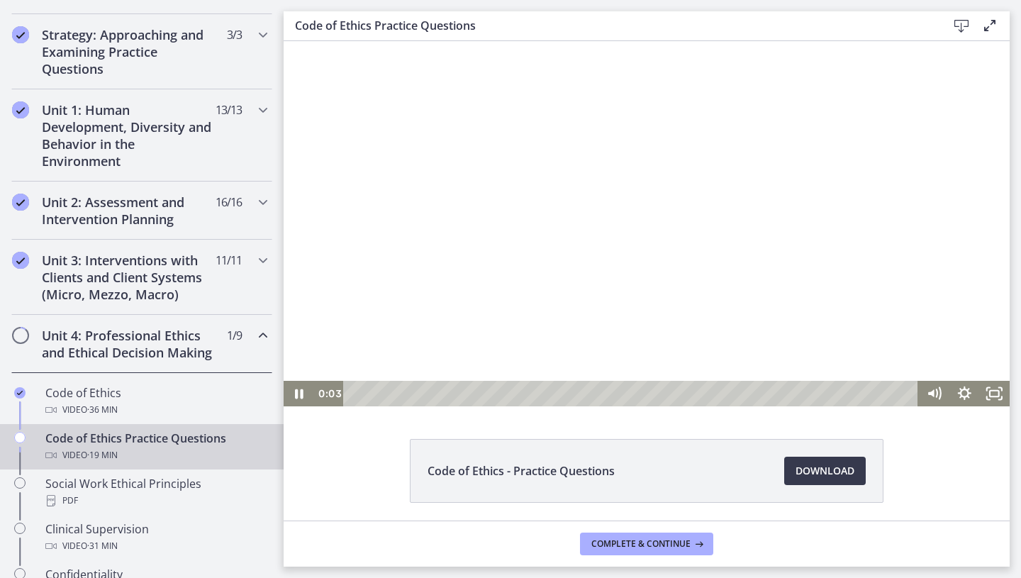
click at [794, 207] on div at bounding box center [647, 223] width 726 height 365
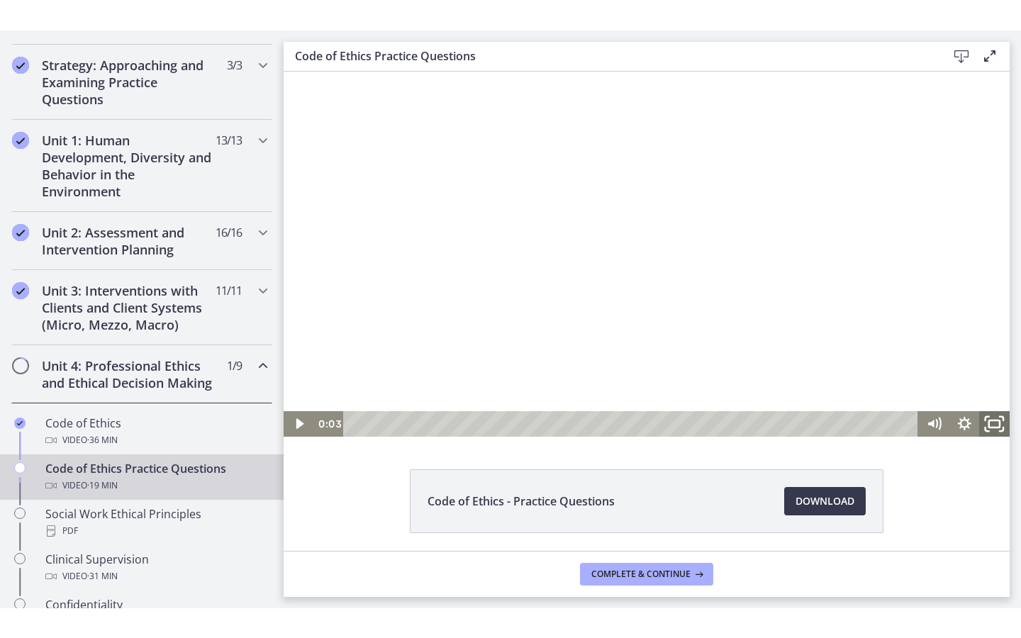
click at [849, 416] on icon "Fullscreen" at bounding box center [995, 423] width 36 height 31
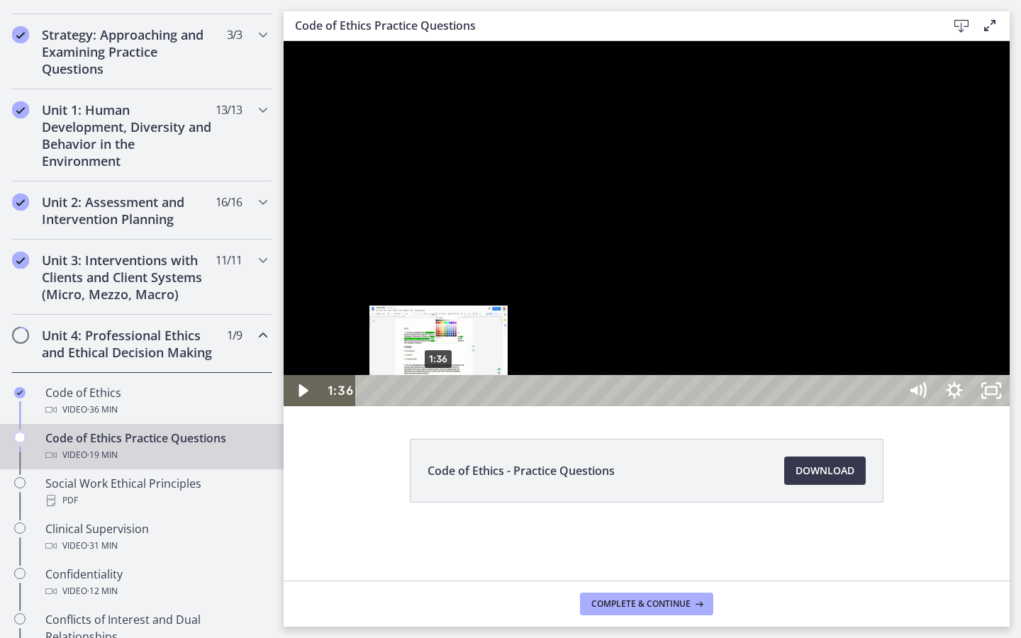
click at [439, 406] on div "1:36" at bounding box center [630, 390] width 521 height 31
click at [450, 406] on div "1:50" at bounding box center [630, 390] width 521 height 31
click at [457, 406] on div "2:00" at bounding box center [630, 390] width 521 height 31
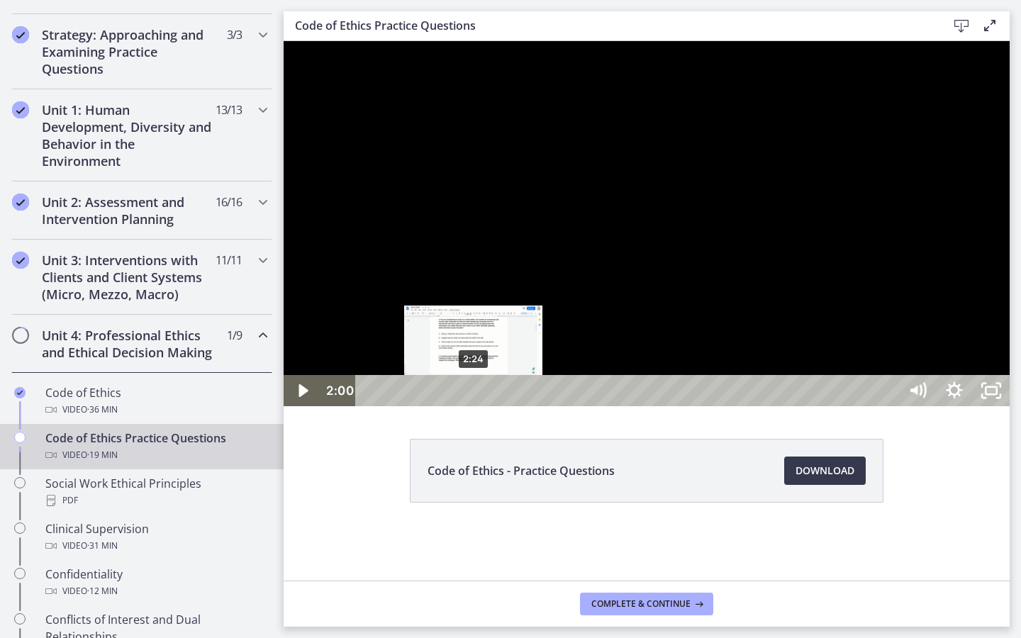
click at [474, 406] on div "2:24" at bounding box center [630, 390] width 521 height 31
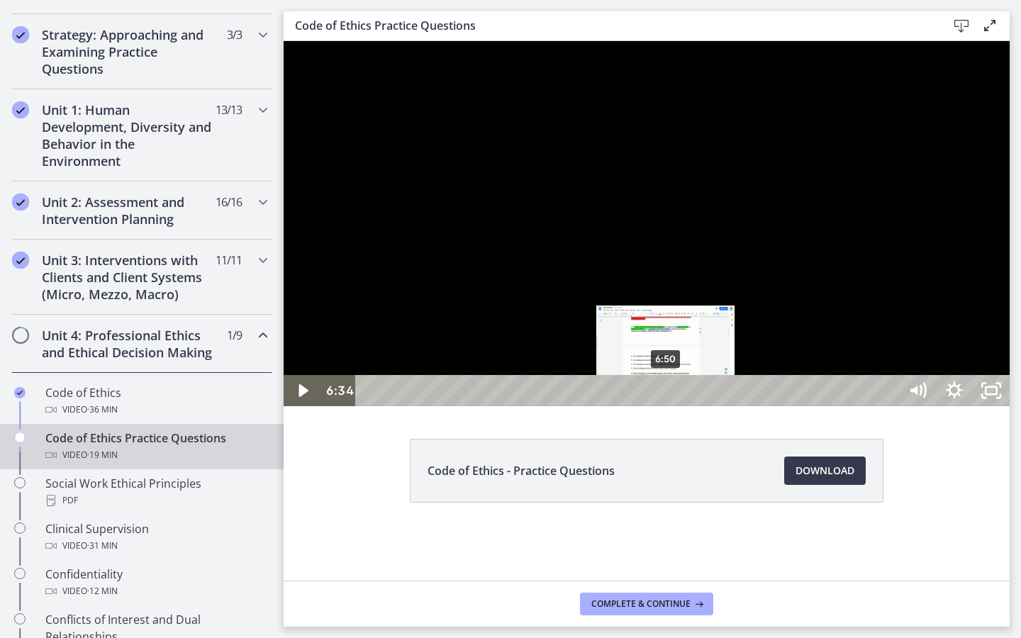
click at [667, 406] on div "6:50" at bounding box center [630, 390] width 521 height 31
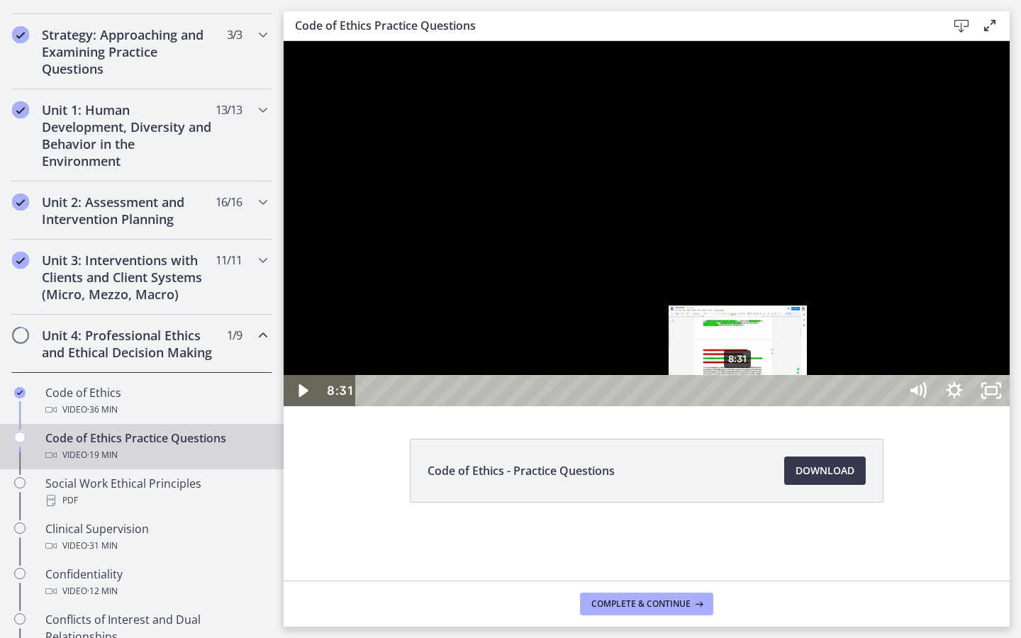
click at [739, 406] on div "8:31" at bounding box center [630, 390] width 521 height 31
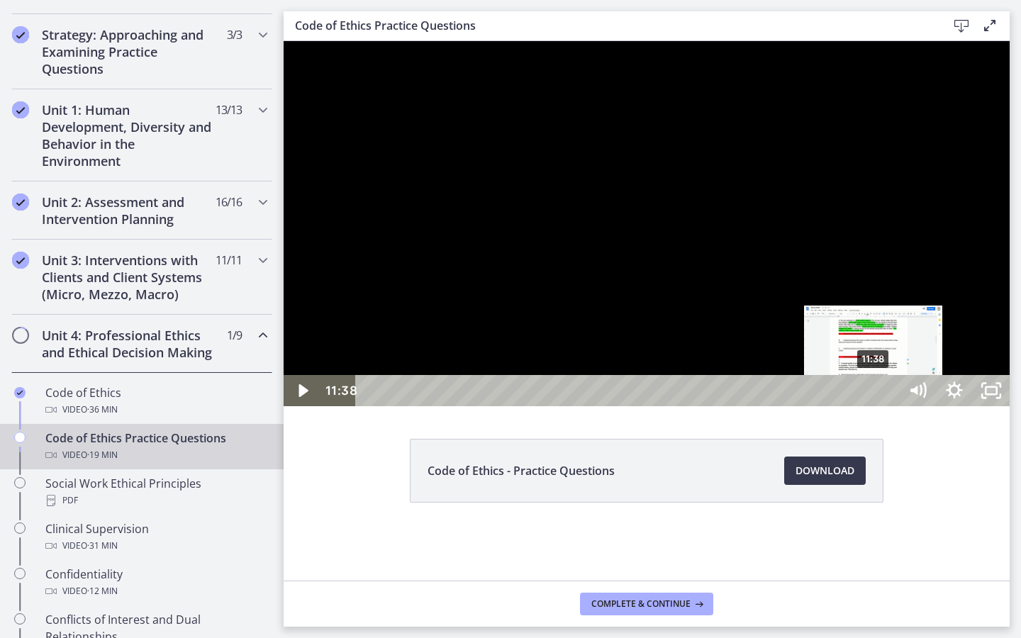
click at [849, 406] on div "11:38" at bounding box center [630, 390] width 521 height 31
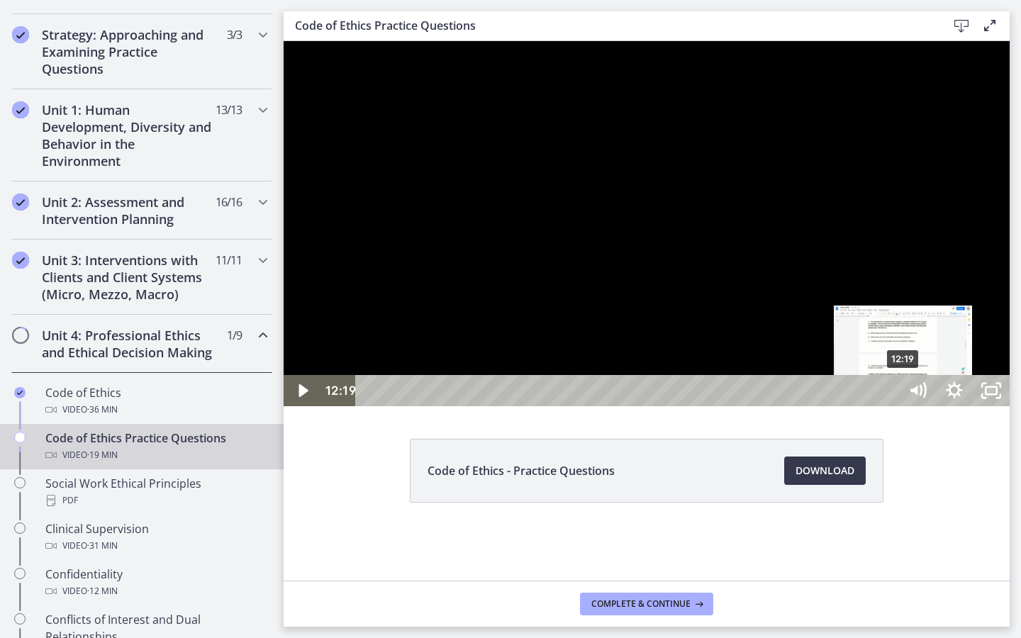
click at [849, 406] on div "12:19" at bounding box center [630, 390] width 521 height 31
click at [849, 406] on div "12:01" at bounding box center [630, 390] width 521 height 31
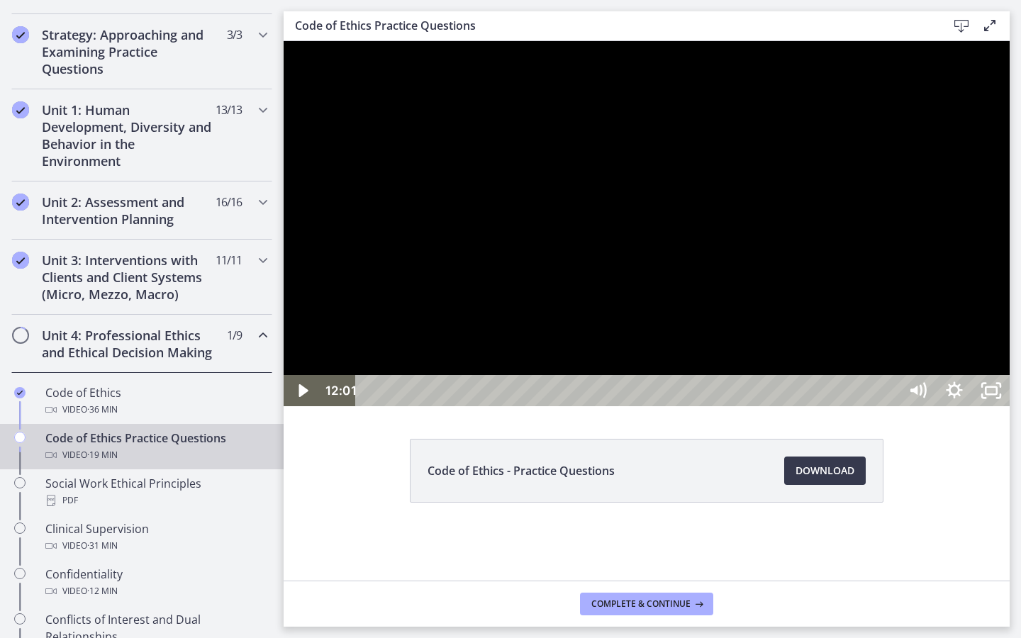
click at [849, 406] on div at bounding box center [647, 223] width 726 height 365
click at [849, 398] on icon "Unfullscreen" at bounding box center [999, 396] width 4 height 4
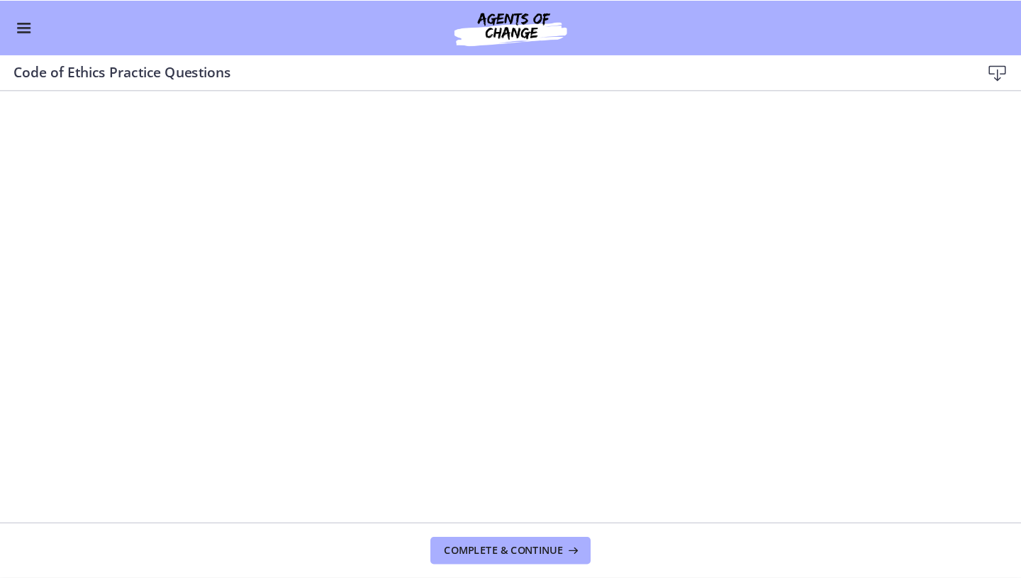
scroll to position [312, 0]
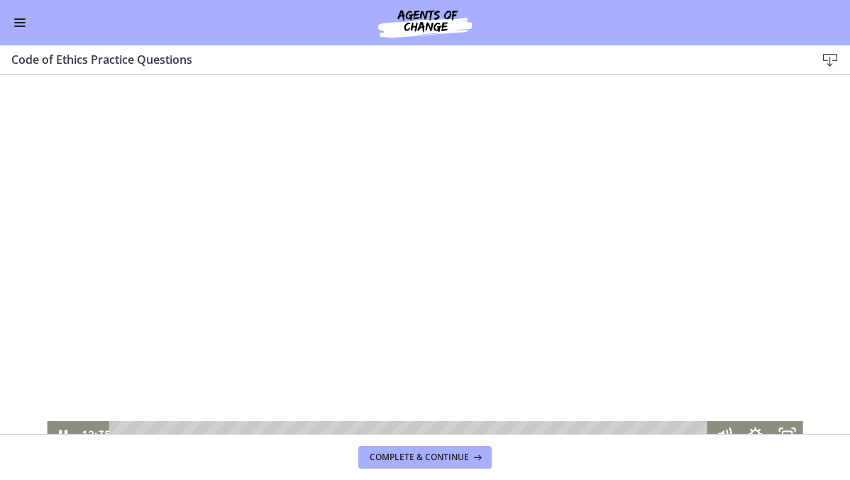
click at [445, 242] on div at bounding box center [424, 258] width 755 height 380
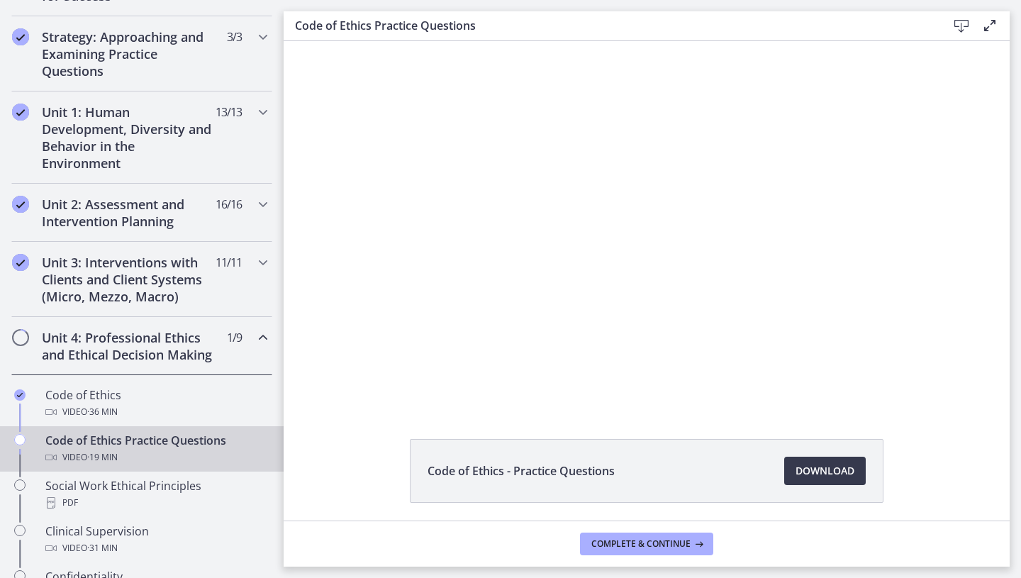
scroll to position [313, 0]
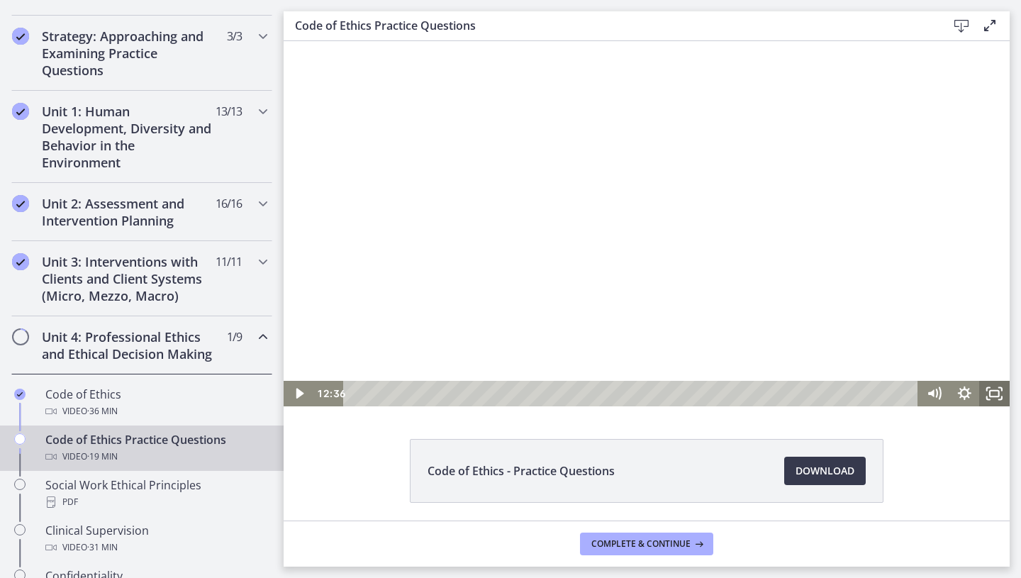
click at [849, 394] on icon "Fullscreen" at bounding box center [995, 394] width 31 height 26
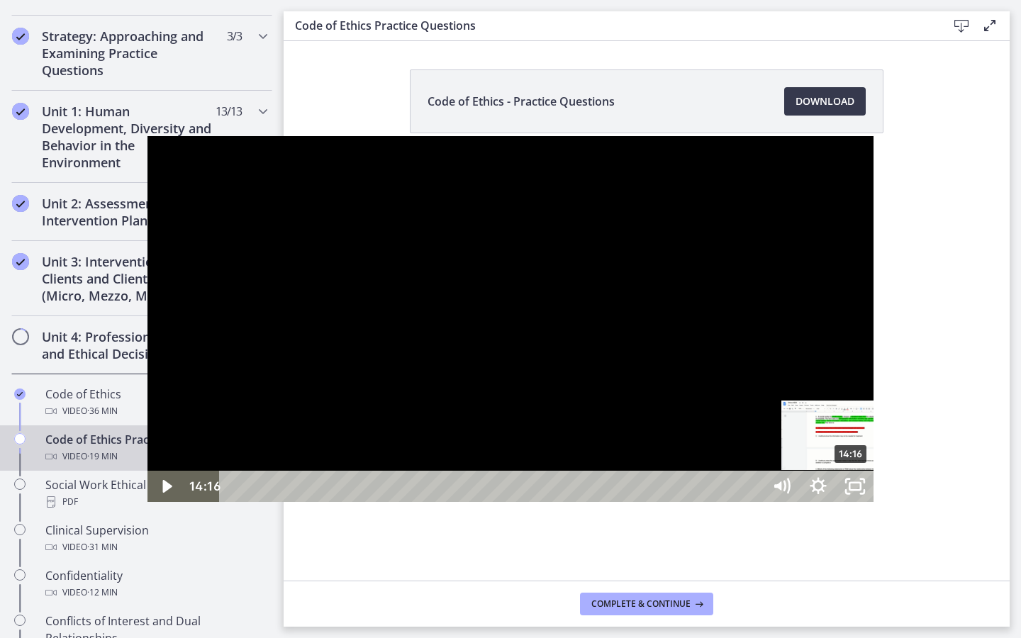
click at [705, 480] on div "14:16" at bounding box center [493, 486] width 521 height 31
click at [729, 480] on div "14:48" at bounding box center [493, 486] width 521 height 31
click at [760, 468] on div at bounding box center [511, 318] width 726 height 365
click at [743, 480] on div "Click for sound @keyframes VOLUME_SMALL_WAVE_FLASH { 0% { opacity: 0; } 33% { o…" at bounding box center [511, 318] width 726 height 365
click at [849, 246] on div at bounding box center [511, 318] width 726 height 365
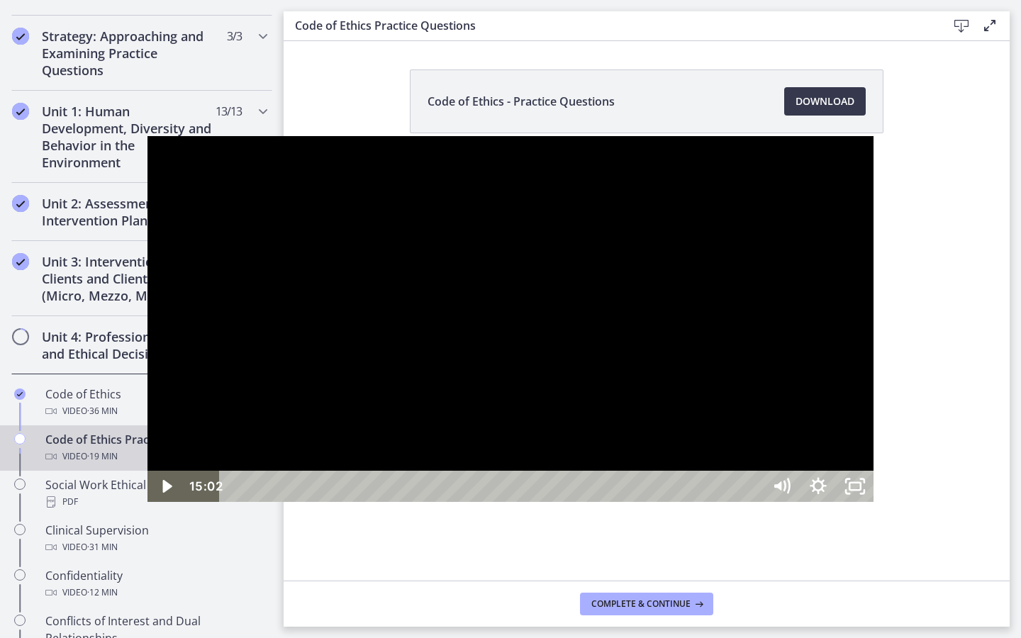
click at [754, 480] on div "16:27" at bounding box center [493, 486] width 521 height 31
click at [754, 480] on div "17:02" at bounding box center [493, 486] width 521 height 31
click at [754, 480] on div "17:34" at bounding box center [493, 486] width 521 height 31
click at [754, 480] on div "17:52" at bounding box center [493, 486] width 521 height 31
click at [754, 480] on div "18:33" at bounding box center [493, 486] width 521 height 31
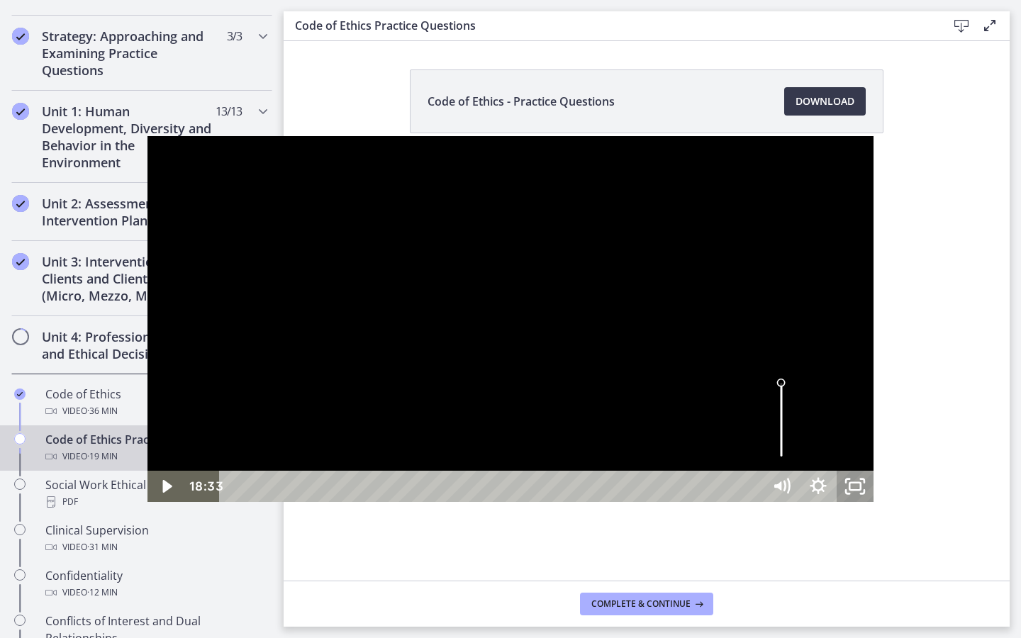
click at [849, 480] on icon "Unfullscreen" at bounding box center [855, 486] width 37 height 31
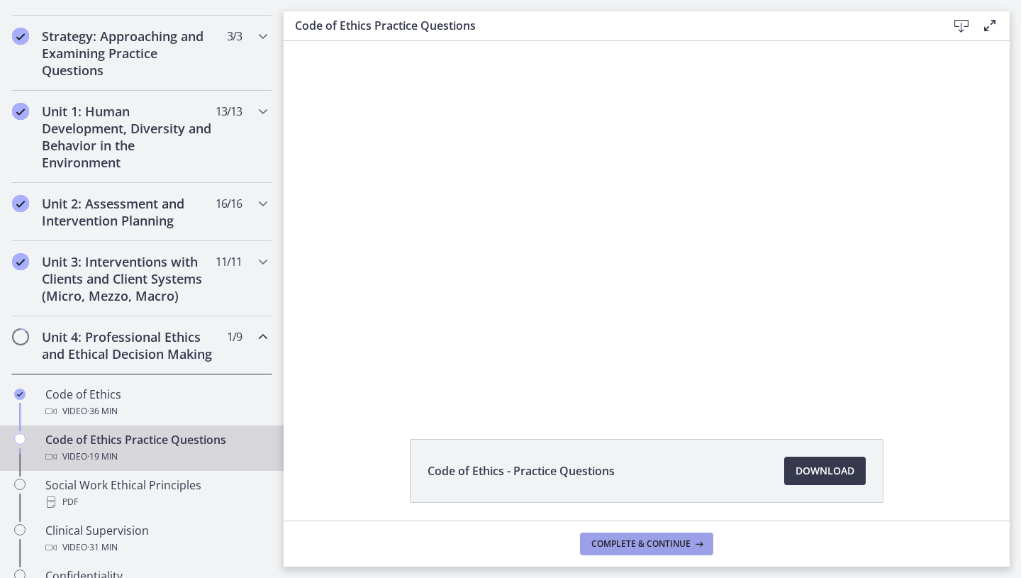
click at [624, 480] on span "Complete & continue" at bounding box center [641, 543] width 99 height 11
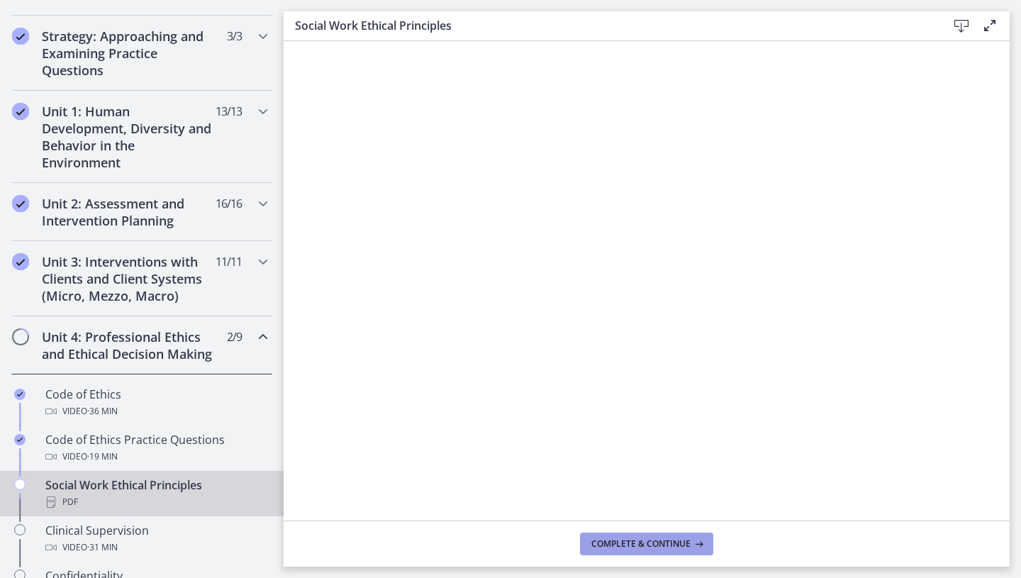
click at [619, 480] on button "Complete & continue" at bounding box center [646, 544] width 133 height 23
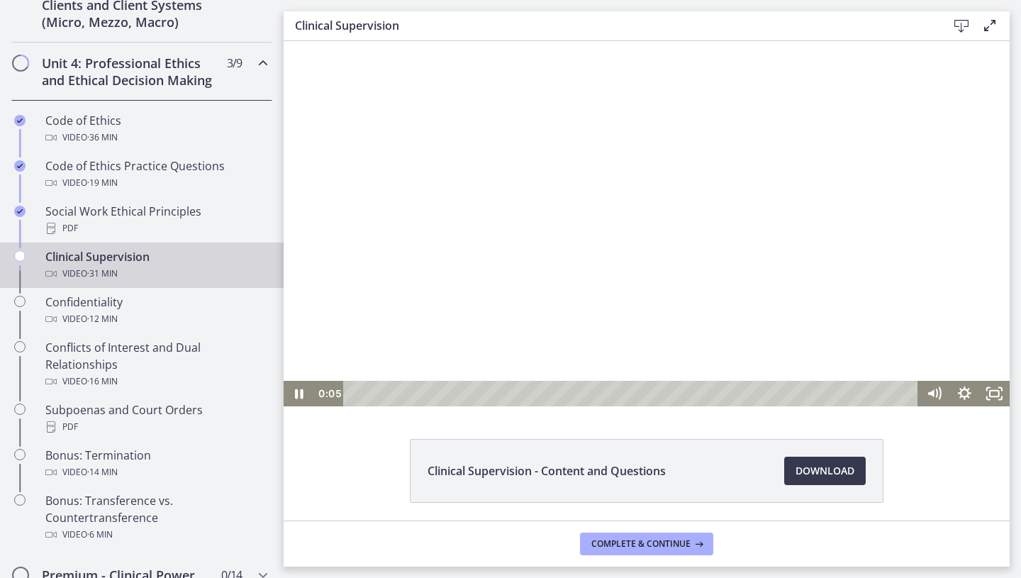
click at [510, 260] on div at bounding box center [647, 223] width 726 height 365
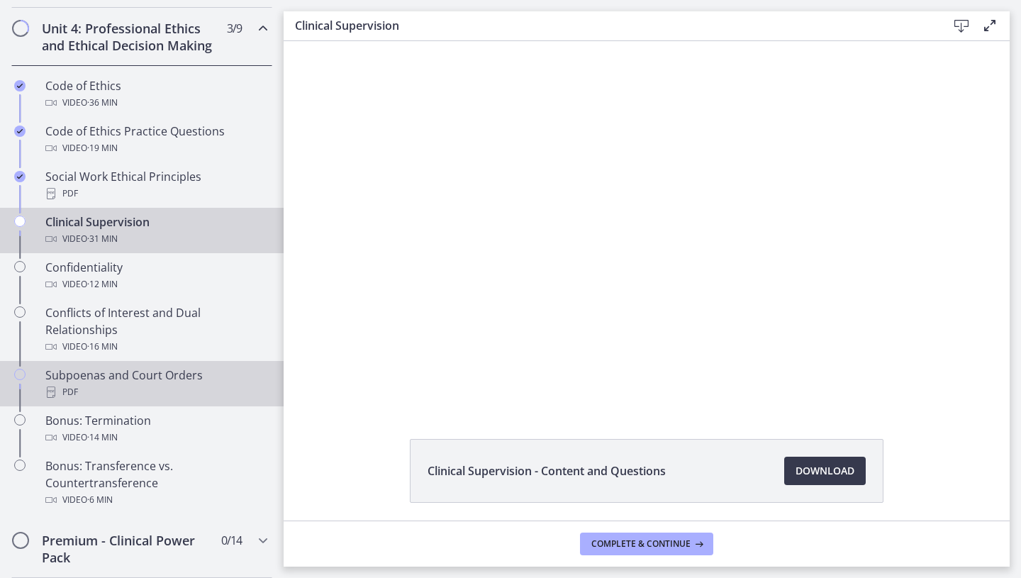
scroll to position [616, 0]
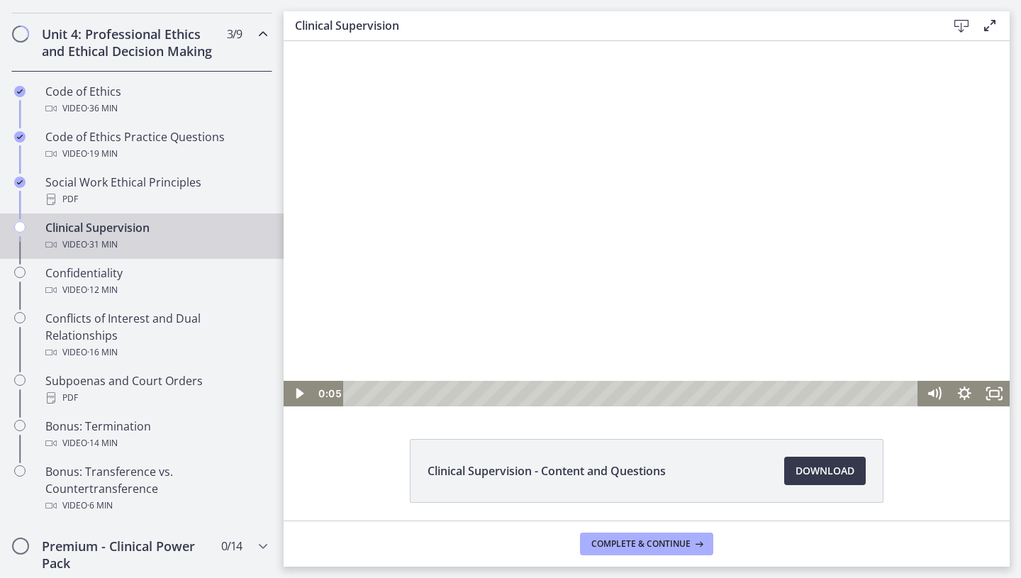
click at [744, 292] on div at bounding box center [647, 223] width 726 height 365
click at [849, 392] on icon "Fullscreen" at bounding box center [995, 393] width 36 height 31
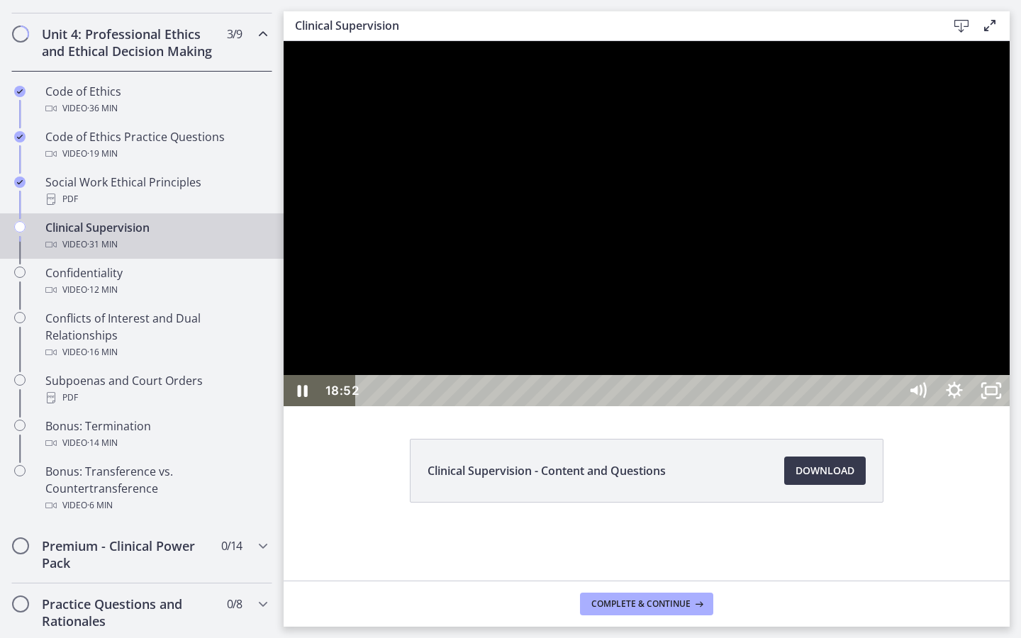
click at [849, 406] on div at bounding box center [647, 223] width 726 height 365
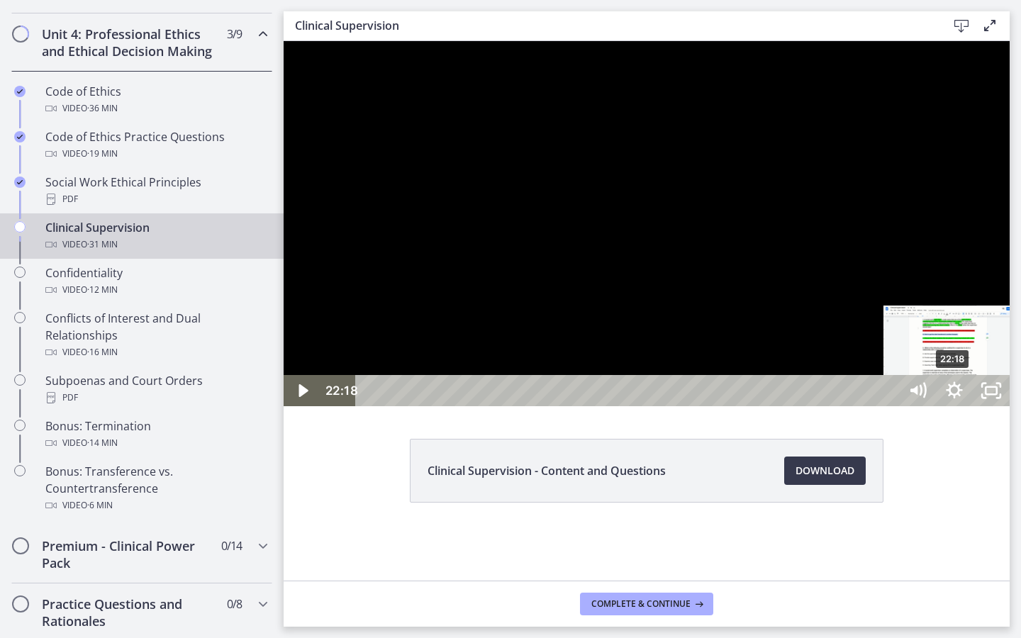
click at [849, 406] on div "22:18" at bounding box center [630, 390] width 521 height 31
click at [849, 406] on div "22:50" at bounding box center [630, 390] width 521 height 31
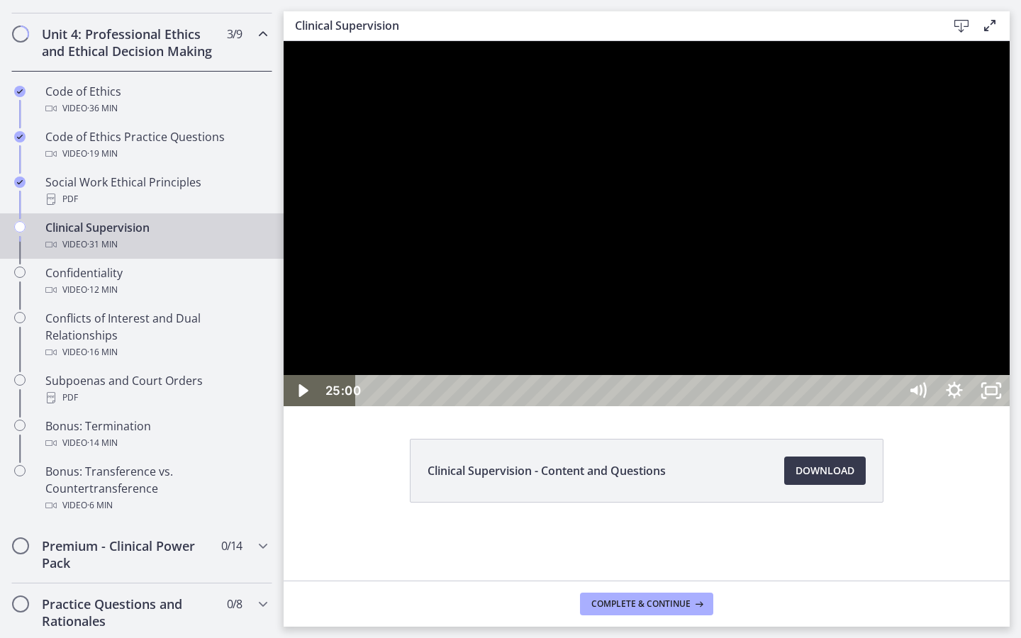
click at [849, 406] on div at bounding box center [647, 223] width 726 height 365
click at [849, 406] on div "25:44" at bounding box center [630, 390] width 521 height 31
click at [849, 406] on div at bounding box center [647, 223] width 726 height 365
click at [849, 406] on div "27:51" at bounding box center [630, 390] width 521 height 31
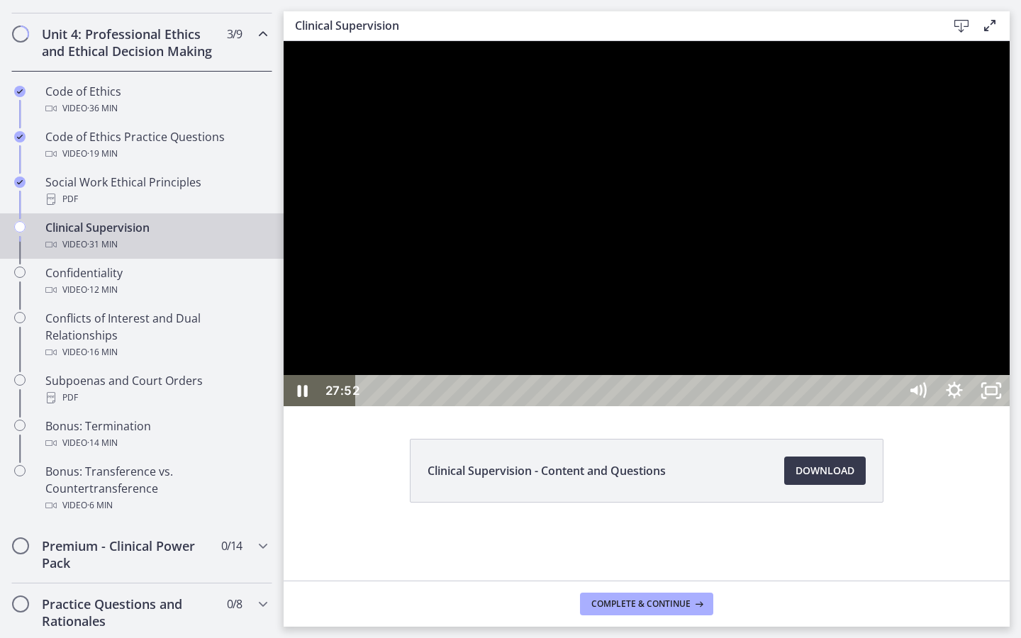
click at [849, 406] on div "28:38" at bounding box center [630, 390] width 521 height 31
click at [849, 406] on div "29:23" at bounding box center [630, 390] width 521 height 31
click at [849, 406] on div "30:15" at bounding box center [630, 390] width 521 height 31
click at [849, 406] on icon "Unfullscreen" at bounding box center [991, 390] width 37 height 31
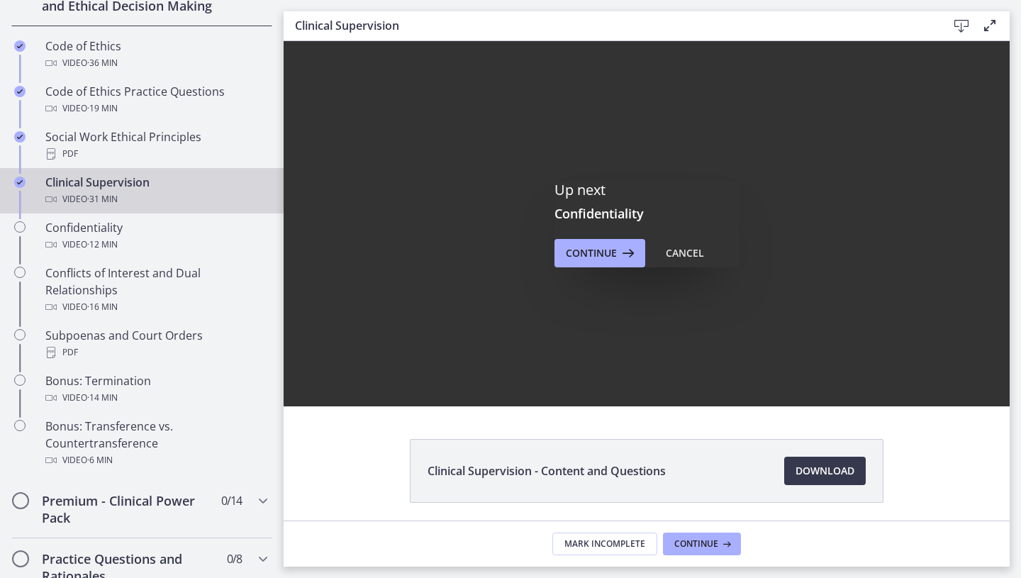
scroll to position [0, 0]
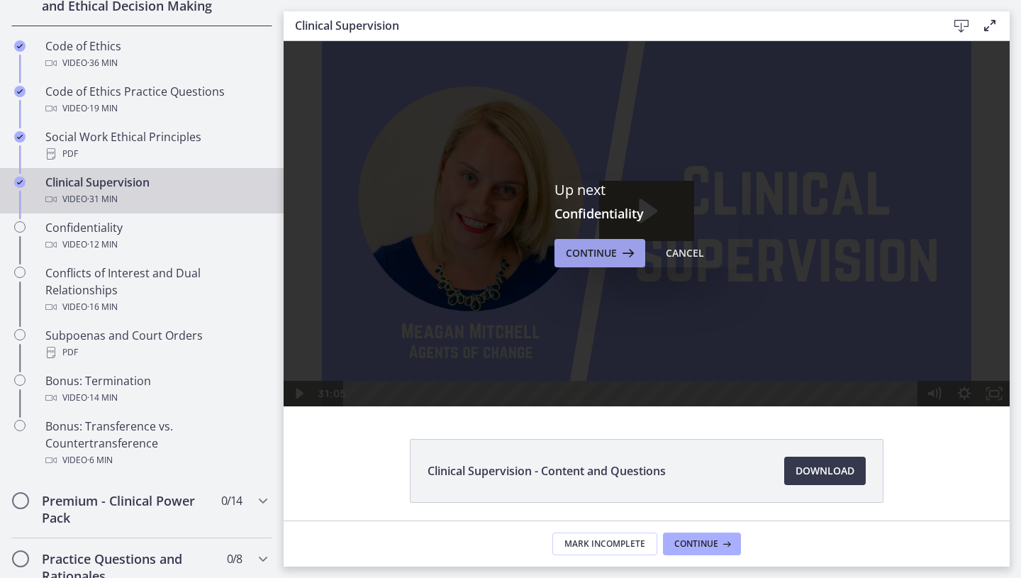
click at [599, 257] on span "Continue" at bounding box center [591, 253] width 51 height 17
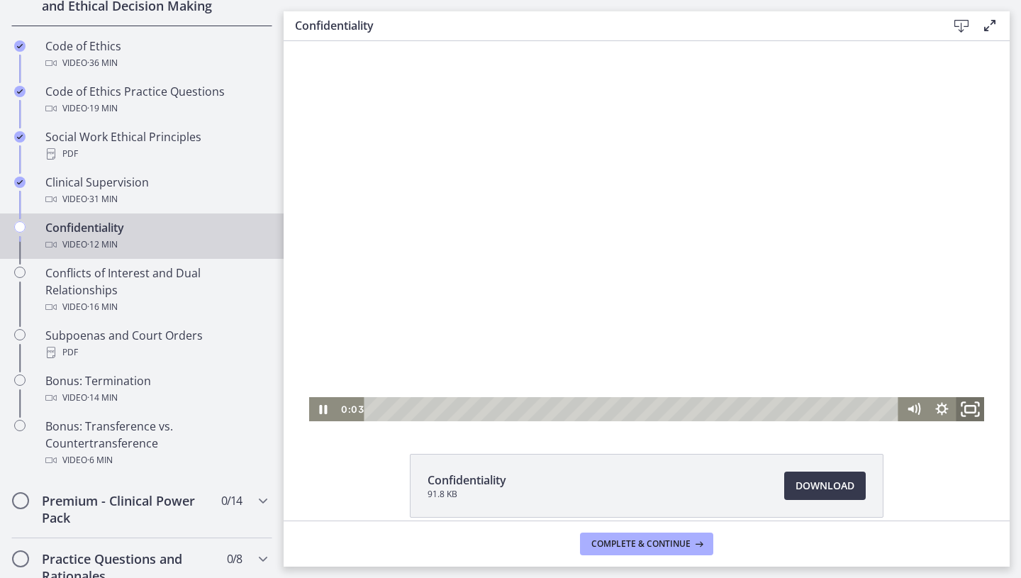
click at [849, 406] on icon "Fullscreen" at bounding box center [970, 409] width 34 height 29
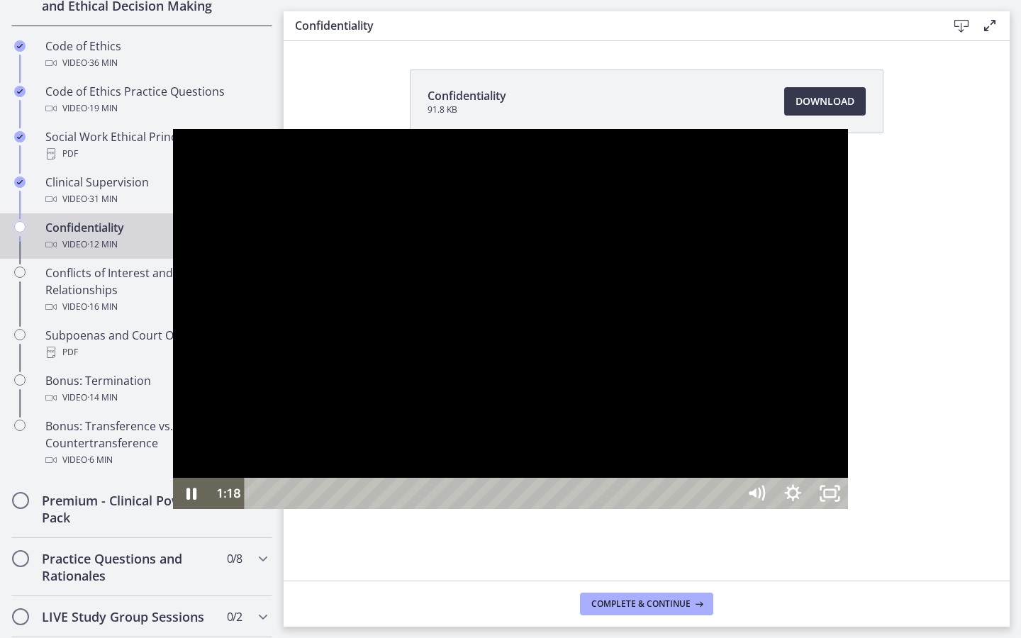
click at [849, 320] on div at bounding box center [511, 319] width 676 height 380
click at [849, 319] on div at bounding box center [511, 319] width 676 height 380
click at [396, 480] on div "Playbar" at bounding box center [493, 493] width 470 height 31
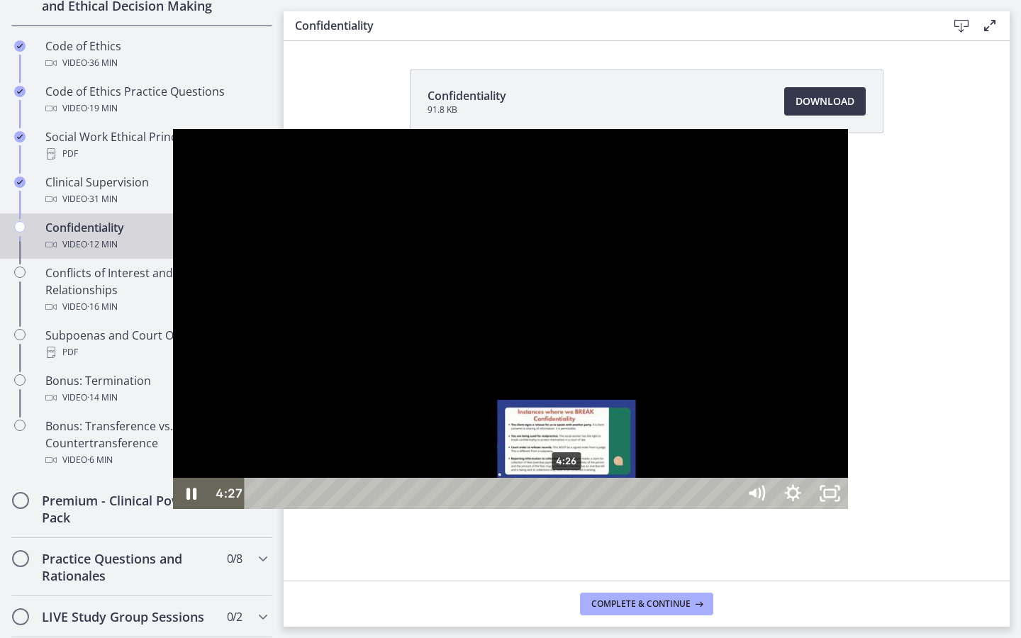
click at [563, 480] on div "Playbar" at bounding box center [568, 494] width 11 height 11
click at [555, 480] on div "Playbar" at bounding box center [560, 494] width 11 height 11
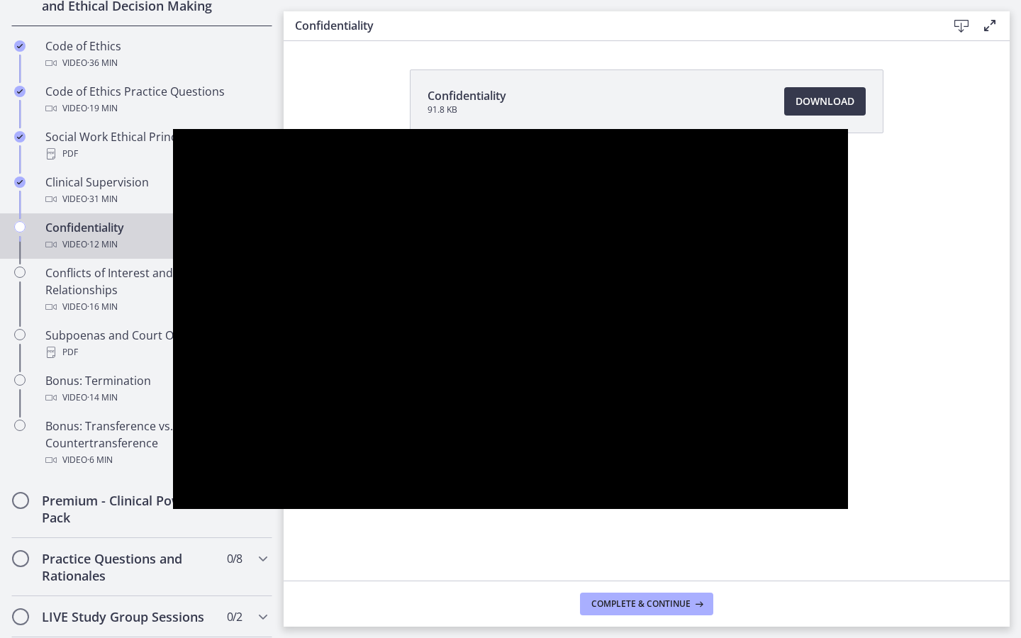
click at [849, 257] on html "Skip to main content Go to Dashboard Go to Dashboard Go to Dashboard Agents of …" at bounding box center [510, 319] width 1021 height 638
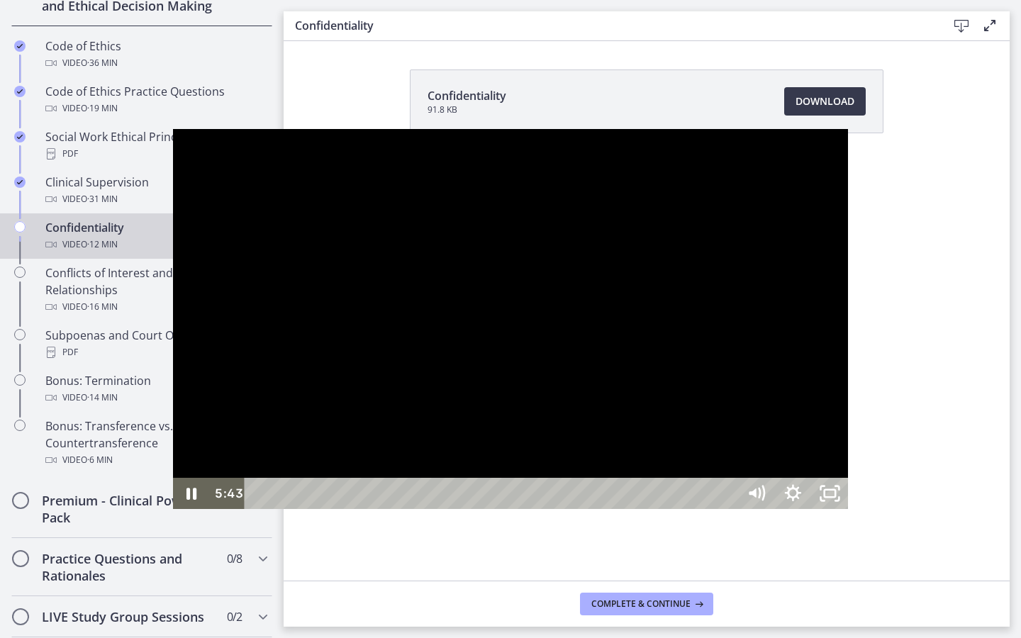
click at [849, 223] on html "Skip to main content Go to Dashboard Go to Dashboard Go to Dashboard Agents of …" at bounding box center [510, 319] width 1021 height 638
click at [849, 316] on div at bounding box center [511, 319] width 676 height 380
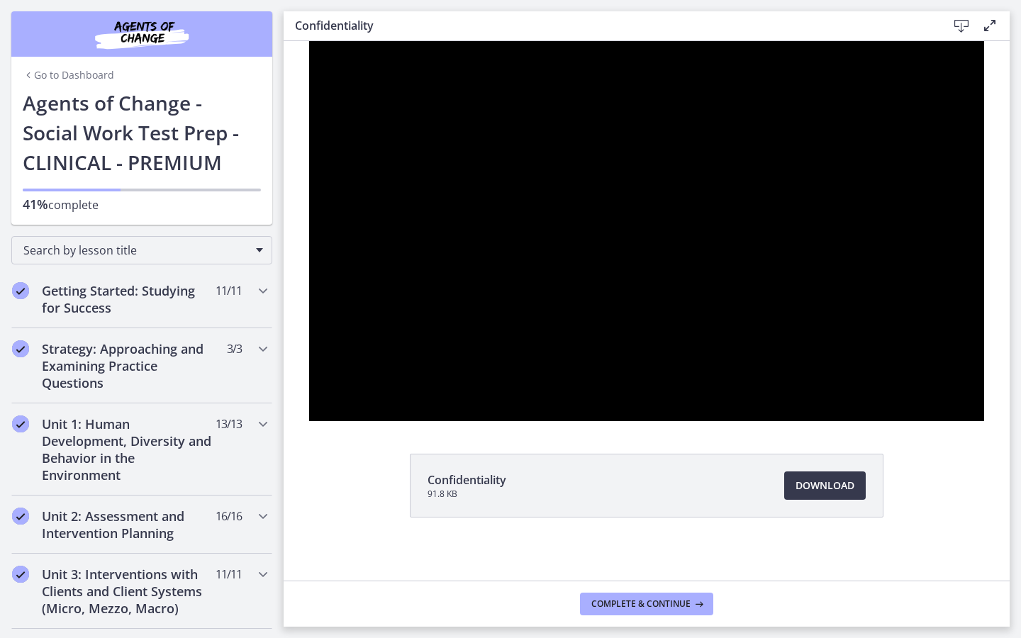
scroll to position [661, 0]
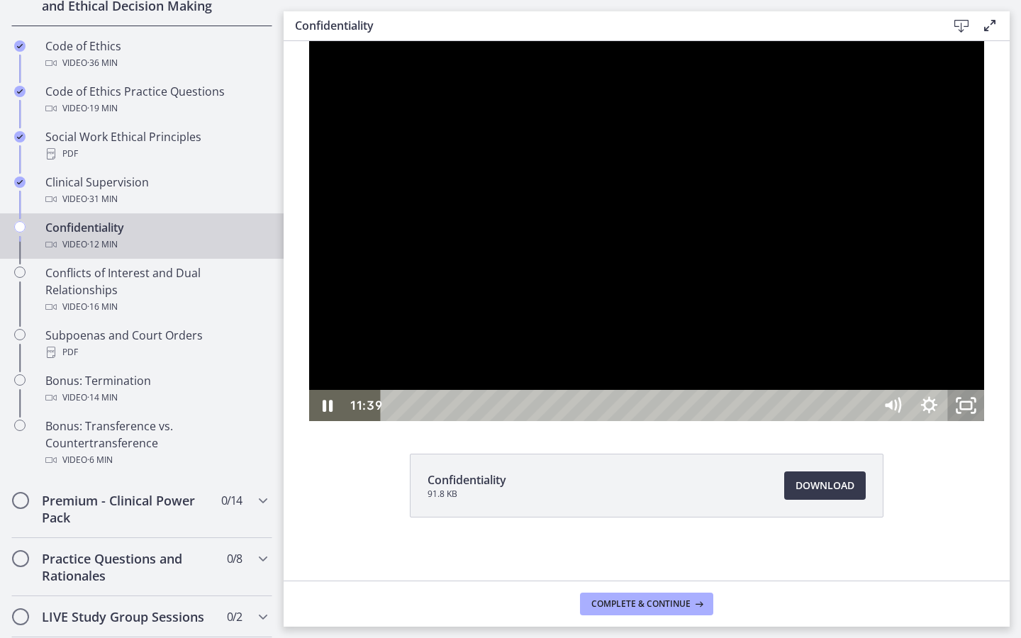
click at [985, 421] on icon "Unfullscreen" at bounding box center [966, 405] width 37 height 31
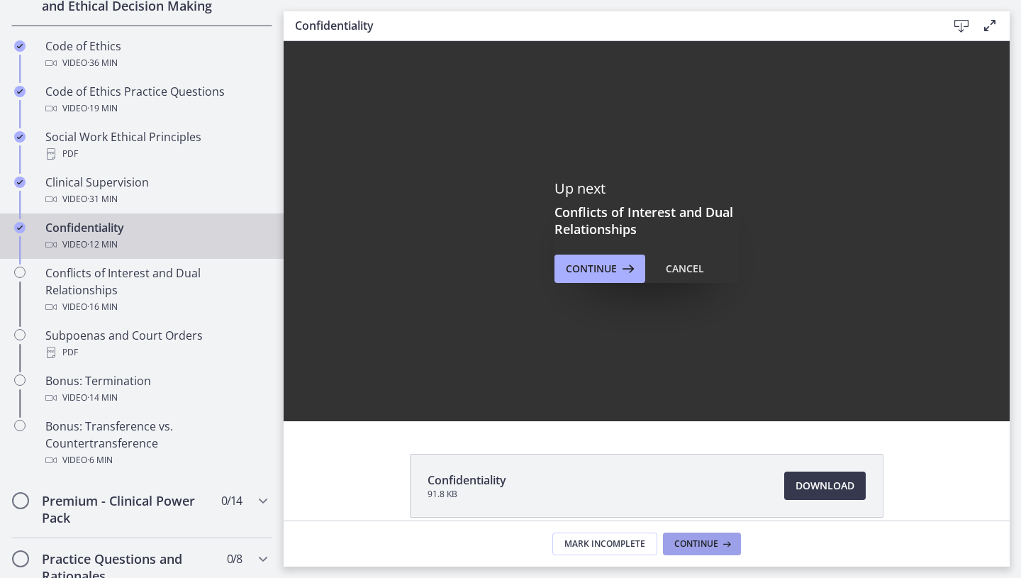
click at [697, 536] on button "Continue" at bounding box center [702, 544] width 78 height 23
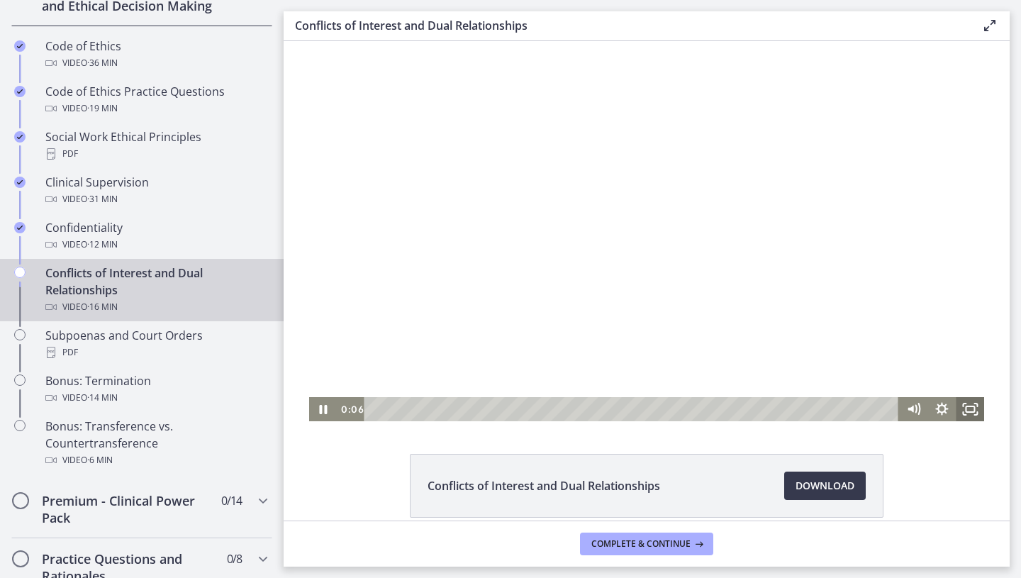
click at [964, 401] on icon "Fullscreen" at bounding box center [970, 409] width 28 height 24
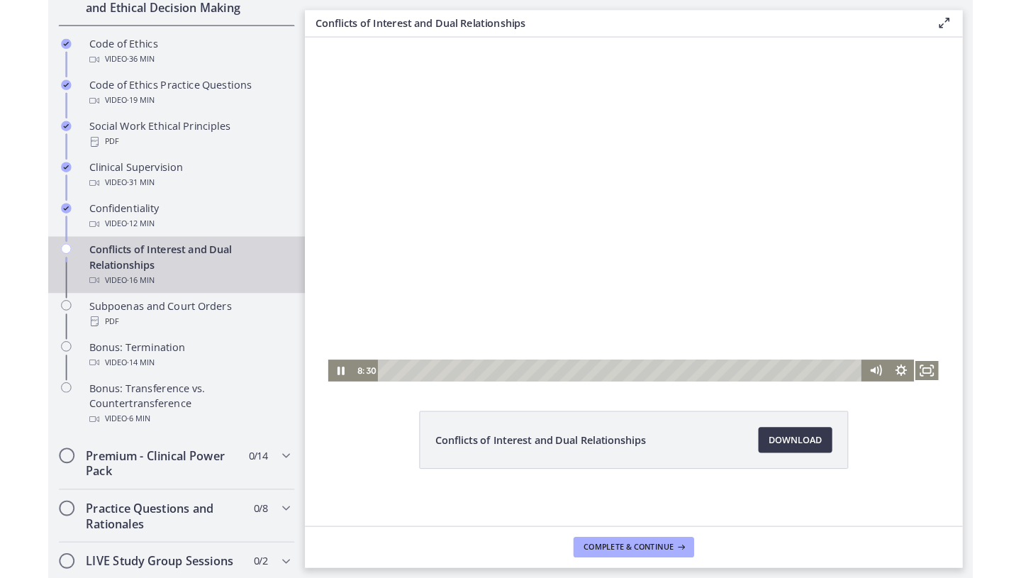
scroll to position [661, 0]
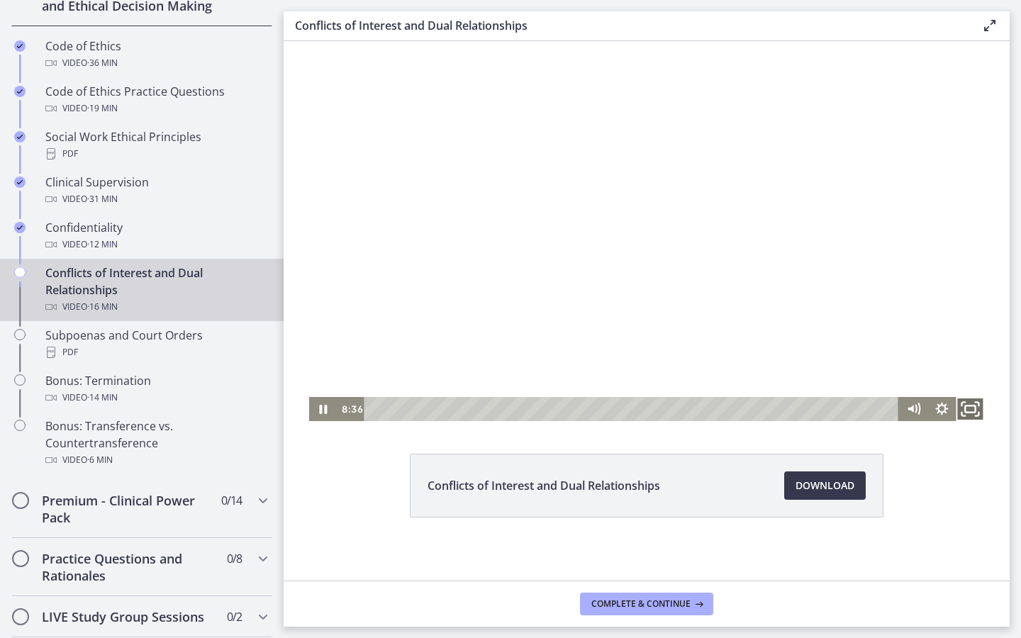
click at [975, 411] on icon "Fullscreen" at bounding box center [970, 409] width 34 height 29
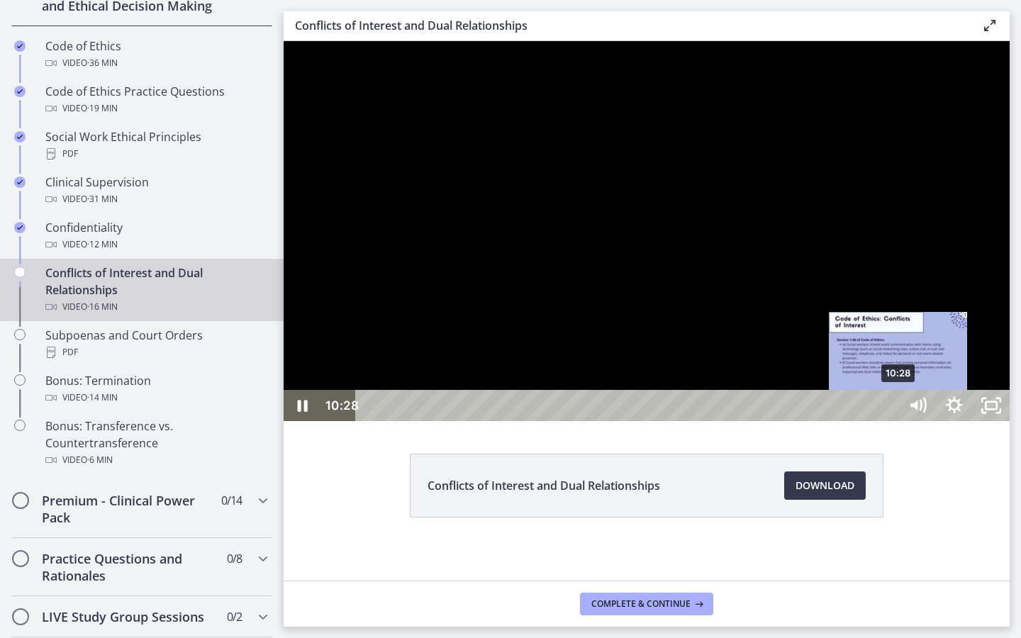
click at [890, 421] on div "10:28" at bounding box center [630, 405] width 521 height 31
click at [880, 421] on div "10:05" at bounding box center [630, 405] width 521 height 31
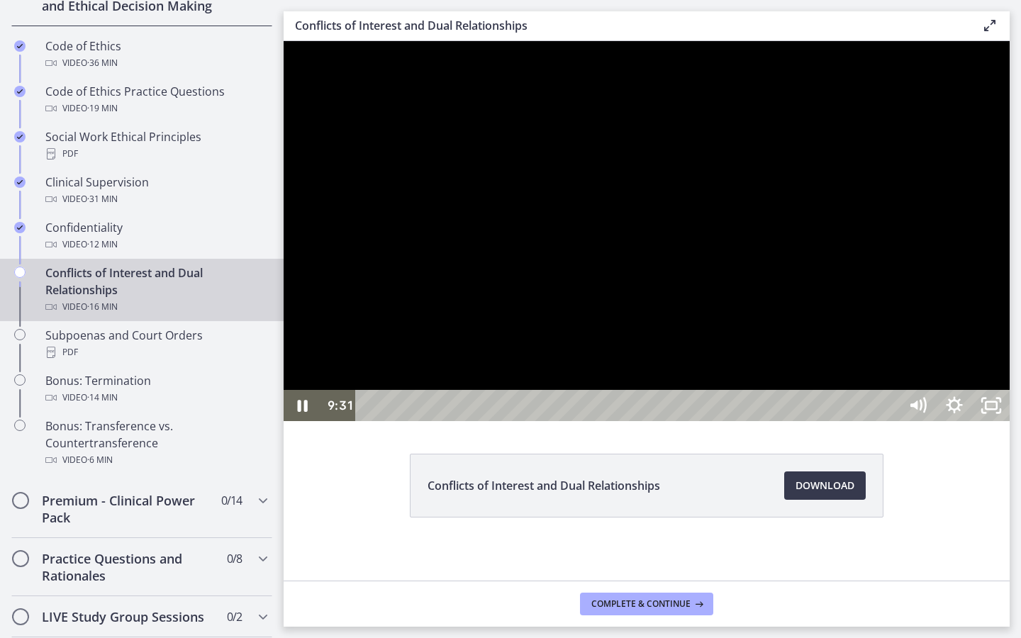
click at [819, 421] on div at bounding box center [647, 231] width 726 height 380
click at [1010, 421] on div at bounding box center [647, 231] width 726 height 380
click at [890, 421] on div "14:09" at bounding box center [630, 405] width 521 height 31
click at [890, 421] on div "14:59" at bounding box center [630, 405] width 521 height 31
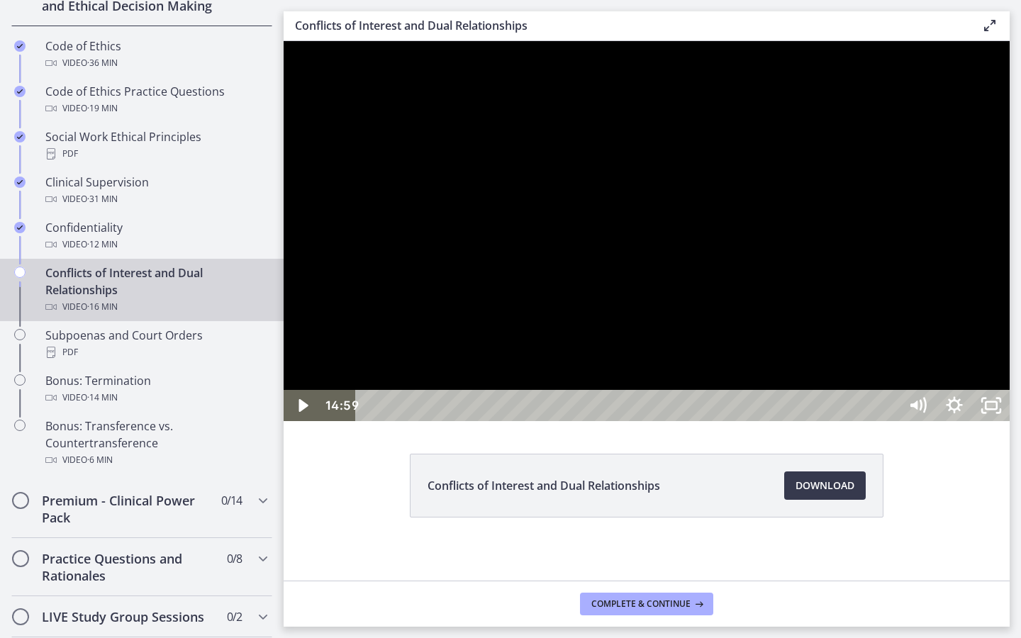
click at [1010, 421] on div at bounding box center [647, 231] width 726 height 380
click at [1010, 421] on icon "Unfullscreen" at bounding box center [991, 405] width 37 height 31
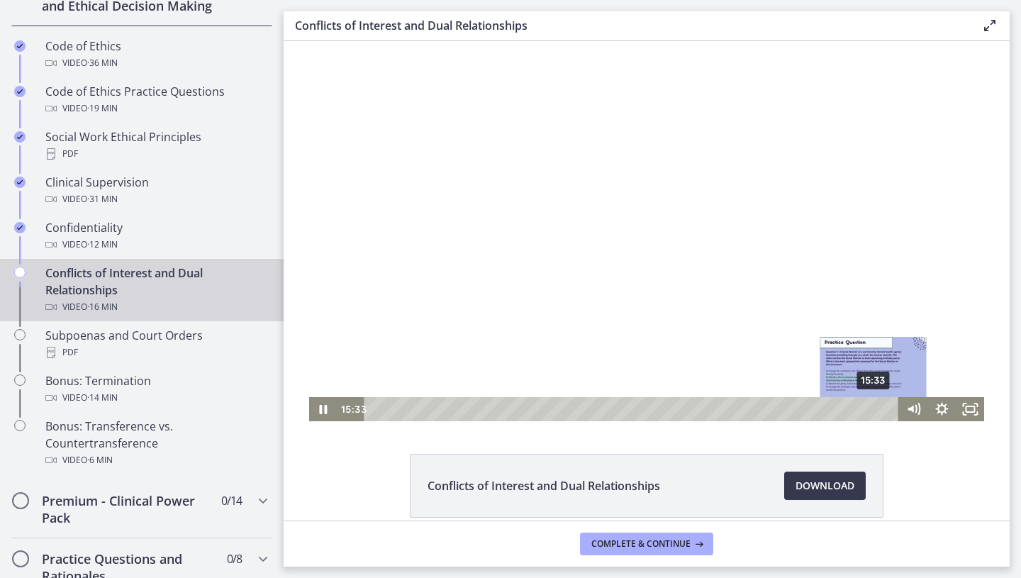
click at [875, 408] on div "15:33" at bounding box center [634, 409] width 518 height 24
click at [852, 288] on div at bounding box center [647, 231] width 676 height 380
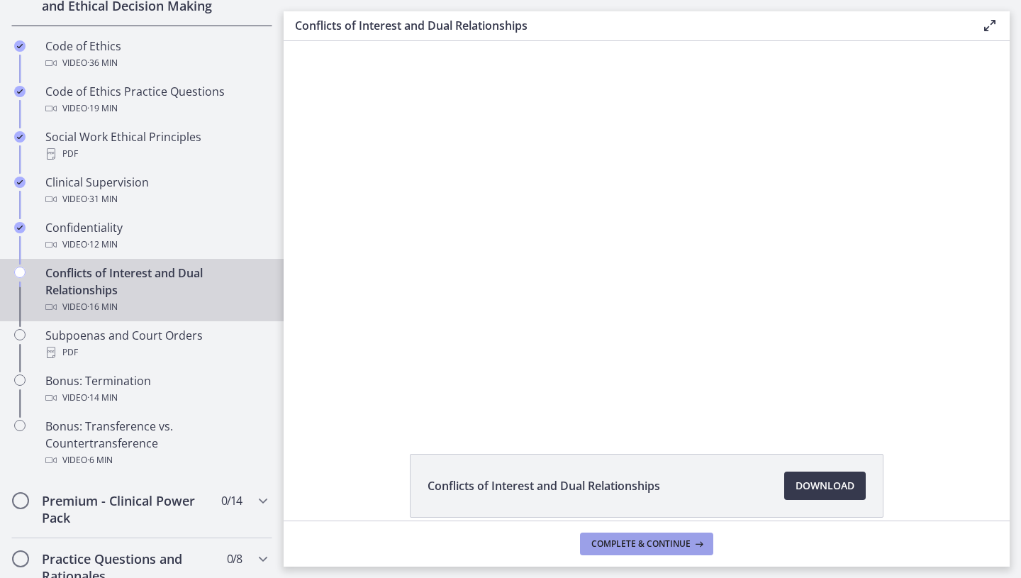
click at [653, 546] on span "Complete & continue" at bounding box center [641, 543] width 99 height 11
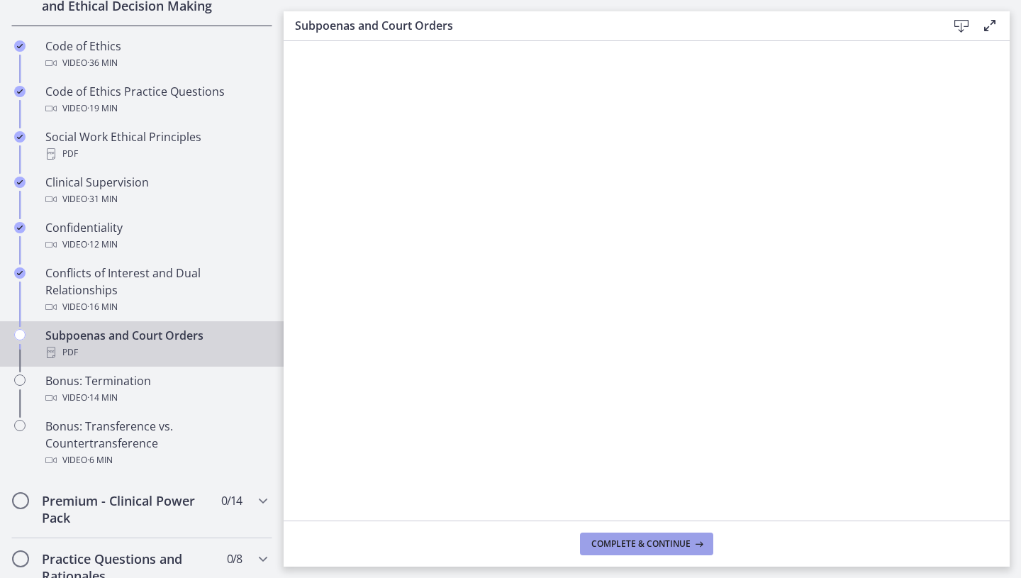
click at [640, 542] on span "Complete & continue" at bounding box center [641, 543] width 99 height 11
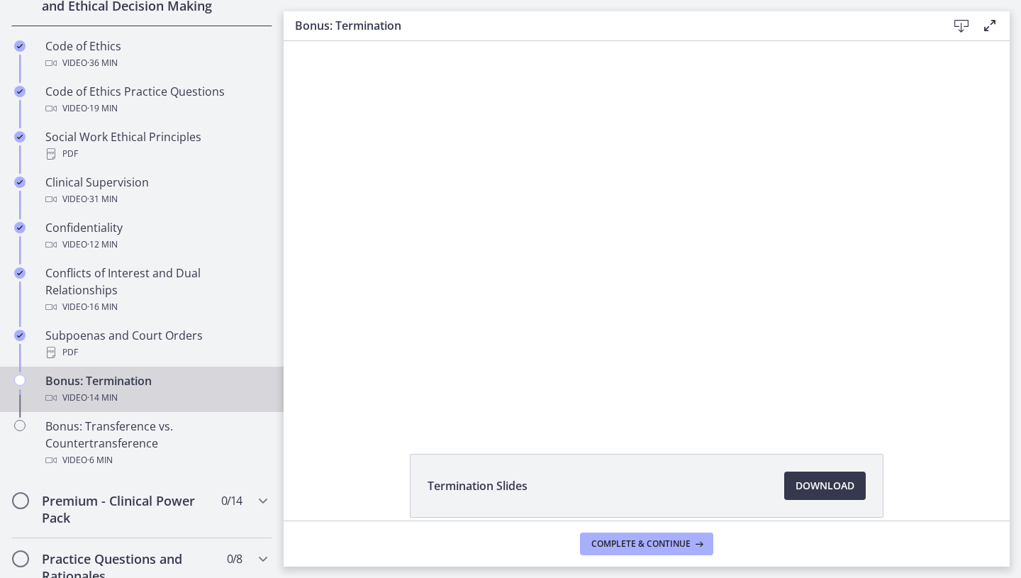
click at [969, 463] on div "Termination Slides Download Opens in a new window" at bounding box center [647, 520] width 726 height 132
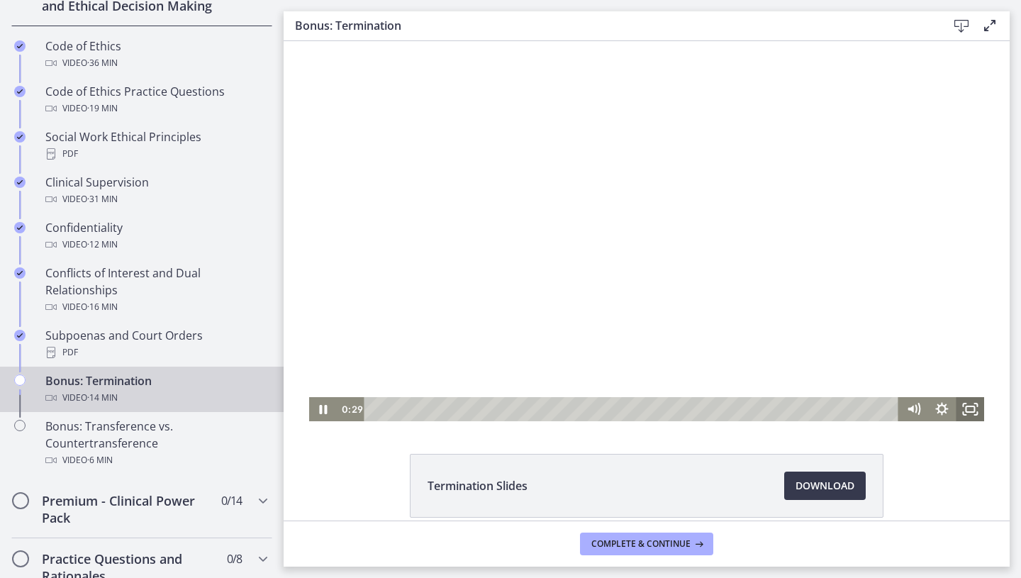
click at [978, 408] on icon "Fullscreen" at bounding box center [970, 409] width 28 height 24
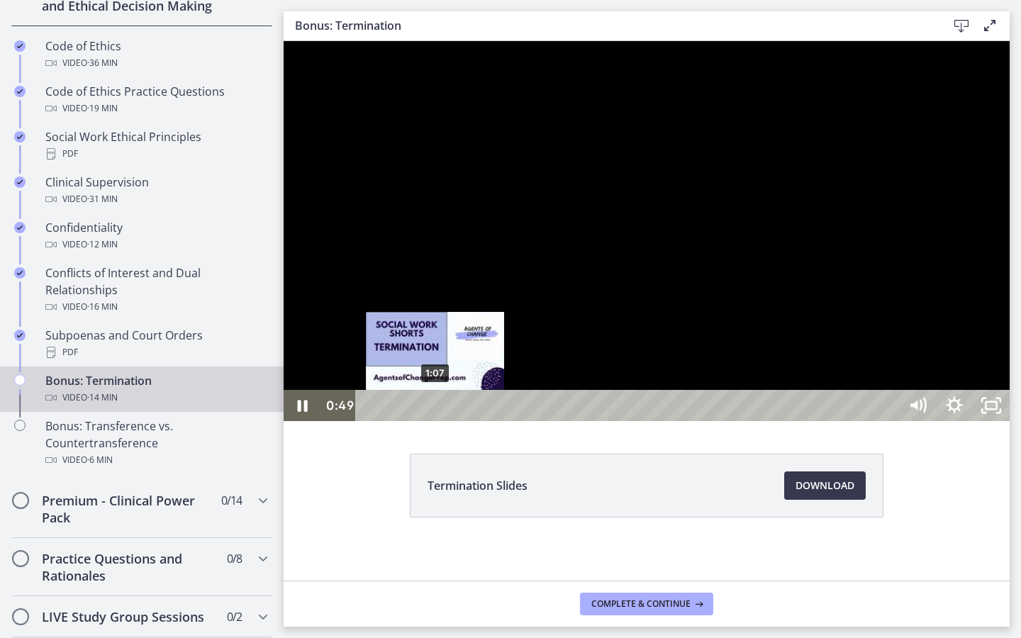
click at [436, 421] on div "1:07" at bounding box center [630, 405] width 521 height 31
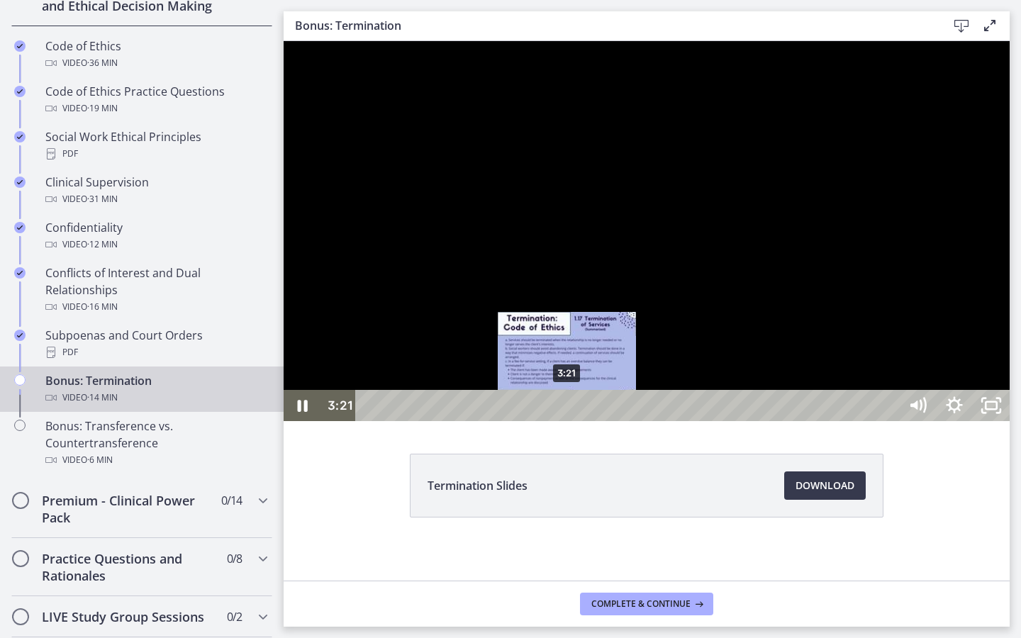
click at [568, 421] on div "3:21" at bounding box center [630, 405] width 521 height 31
click at [562, 421] on div "3:15" at bounding box center [630, 405] width 521 height 31
click at [558, 421] on div "3:10" at bounding box center [630, 405] width 521 height 31
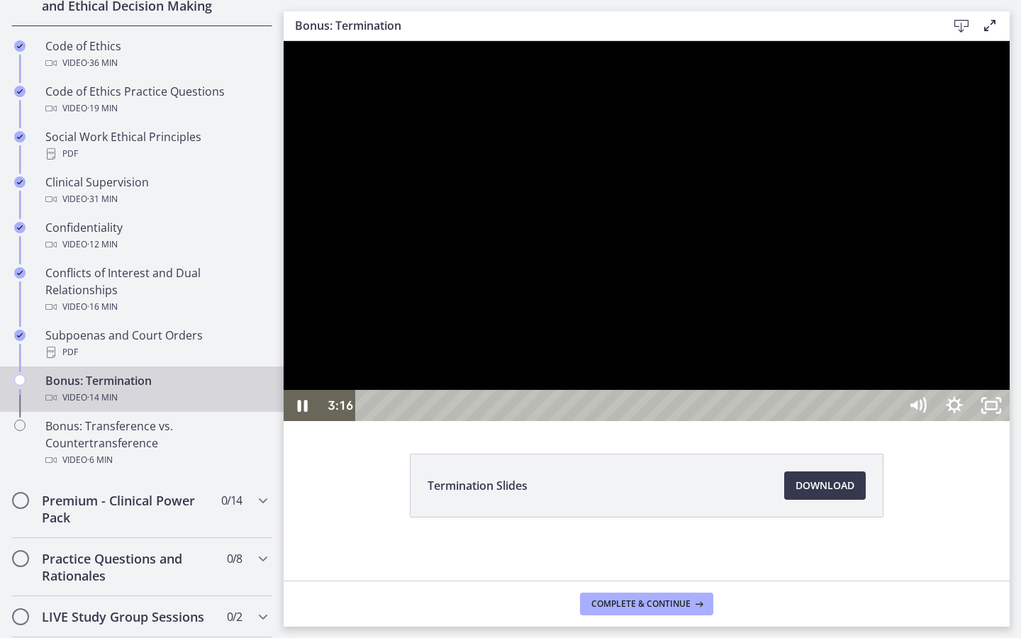
click at [1010, 421] on div at bounding box center [647, 231] width 726 height 380
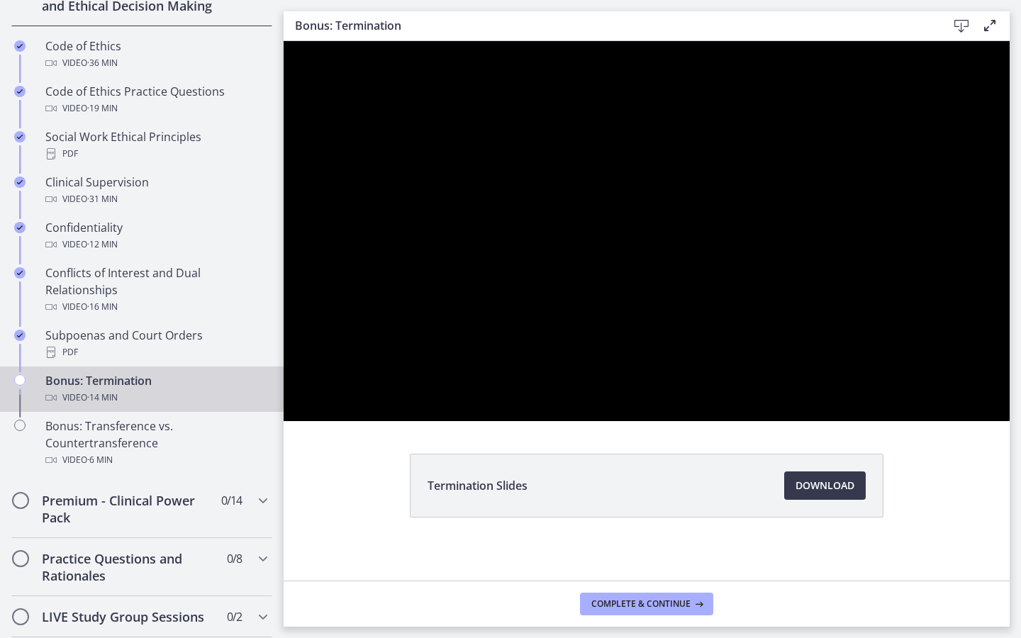
click at [1010, 392] on div at bounding box center [647, 231] width 726 height 380
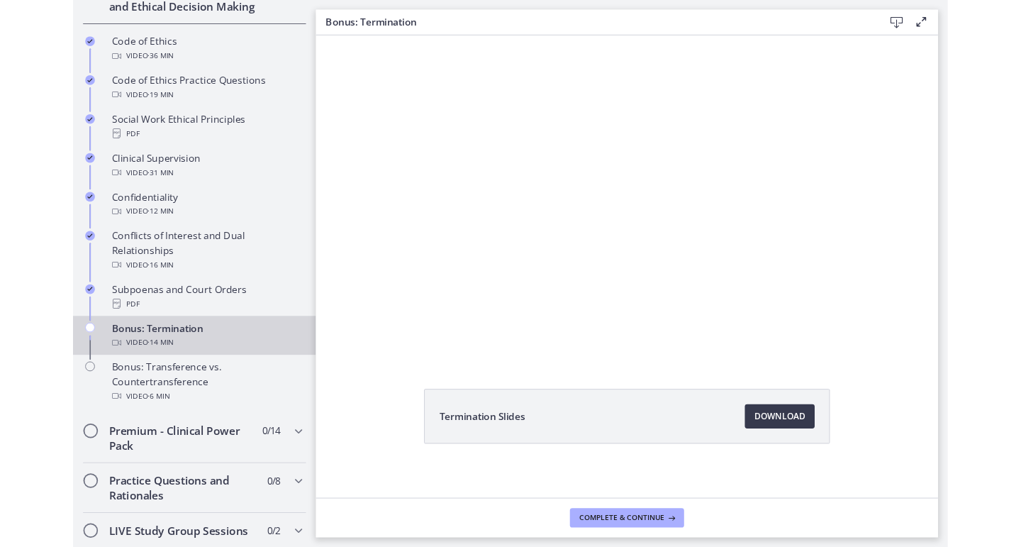
scroll to position [661, 0]
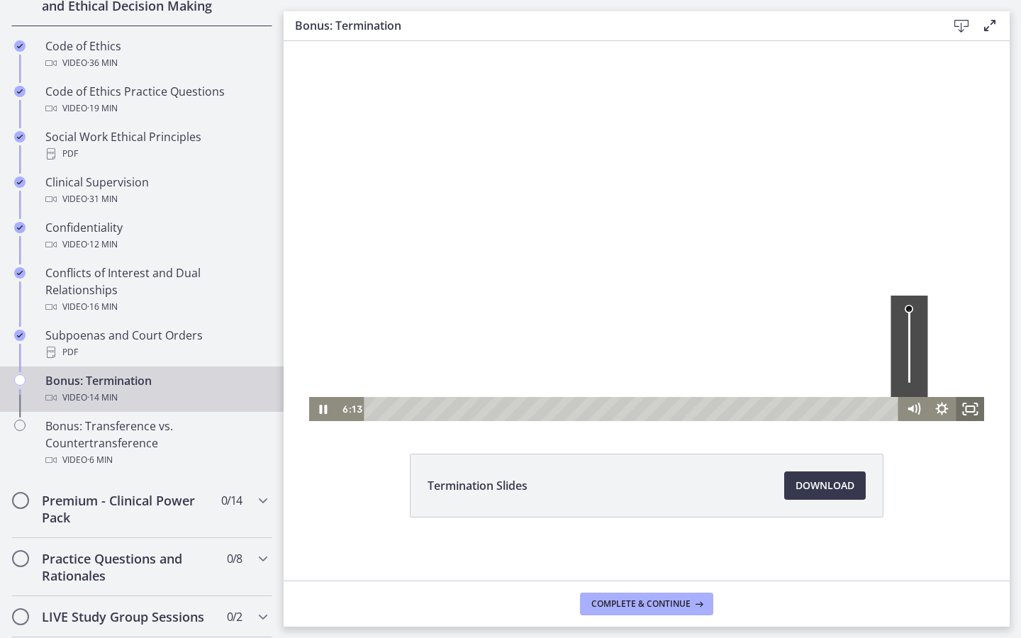
click at [966, 405] on icon "Fullscreen" at bounding box center [970, 409] width 28 height 24
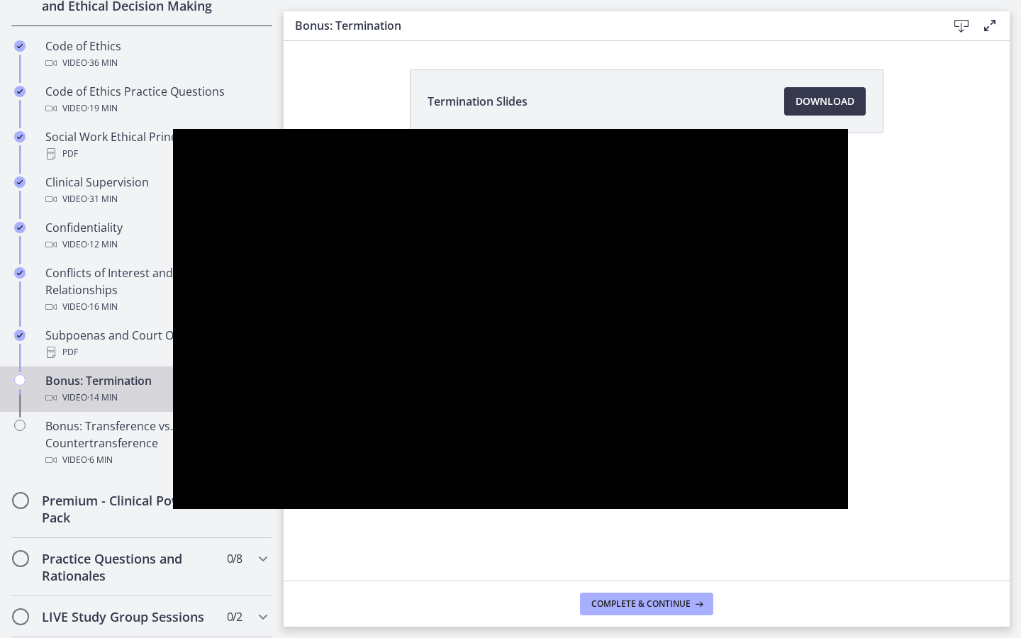
click at [1021, 311] on html "Skip to main content Go to Dashboard Go to Dashboard Go to Dashboard Agents of …" at bounding box center [510, 319] width 1021 height 638
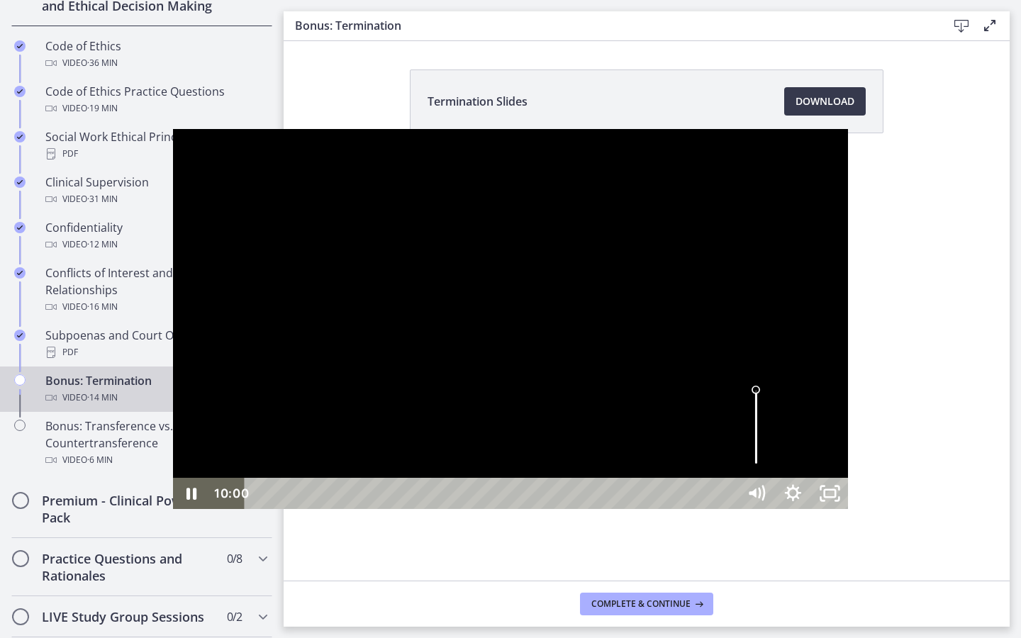
click at [849, 261] on div at bounding box center [511, 319] width 676 height 380
click at [729, 509] on div "12:37" at bounding box center [493, 493] width 470 height 31
click at [849, 484] on div at bounding box center [511, 319] width 676 height 380
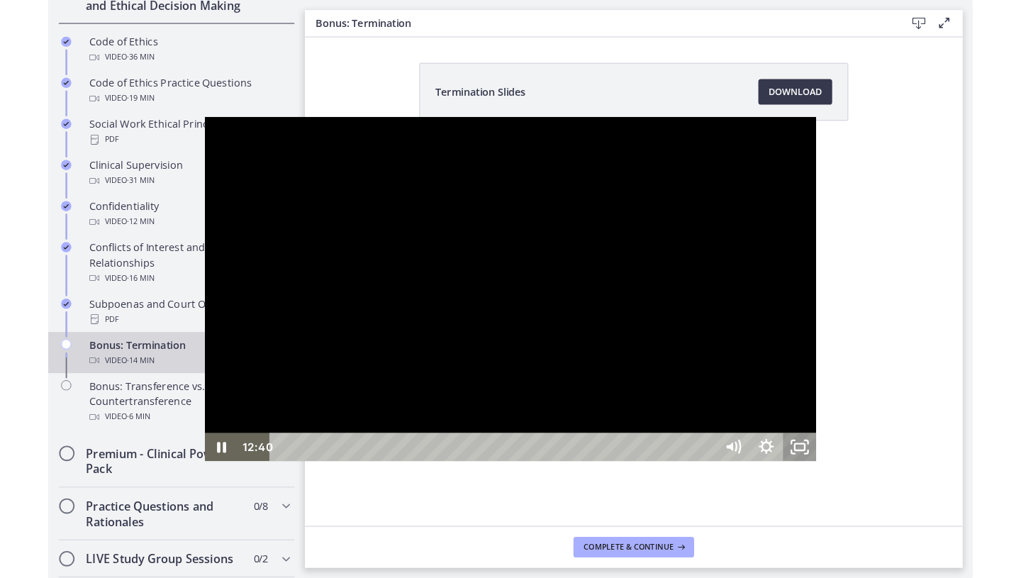
click at [897, 509] on icon "Unfullscreen" at bounding box center [878, 493] width 37 height 31
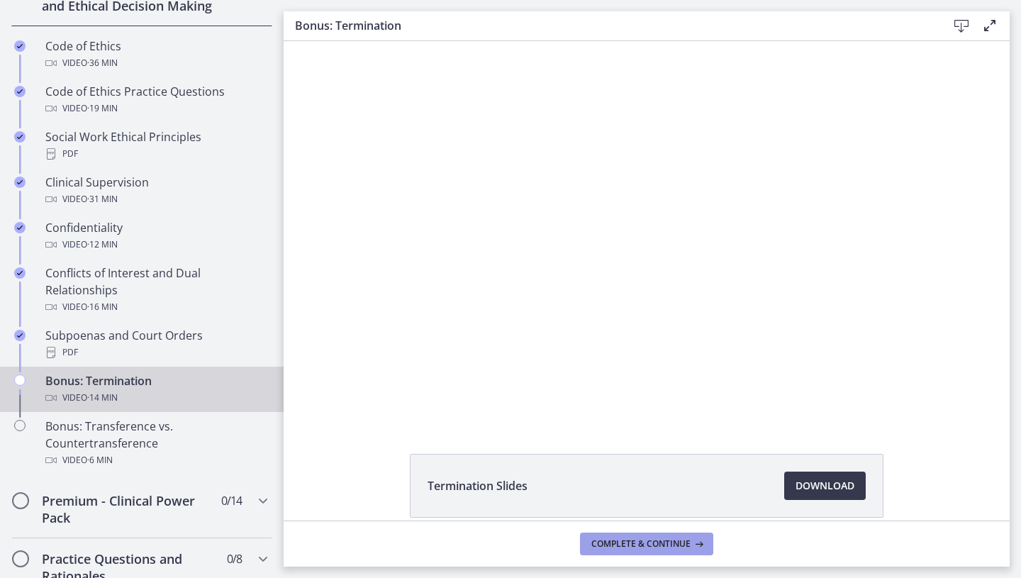
click at [699, 550] on button "Complete & continue" at bounding box center [646, 544] width 133 height 23
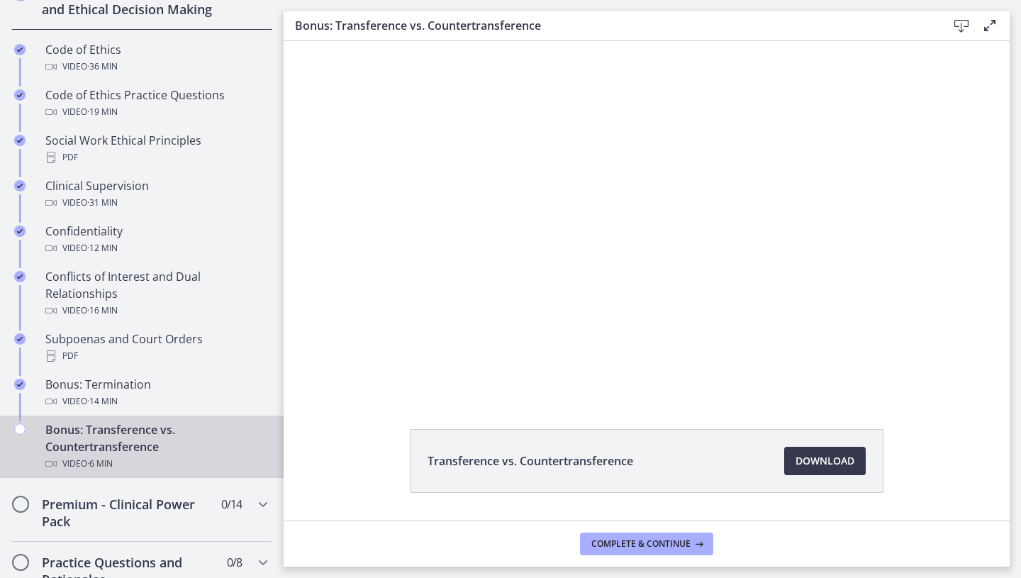
scroll to position [659, 0]
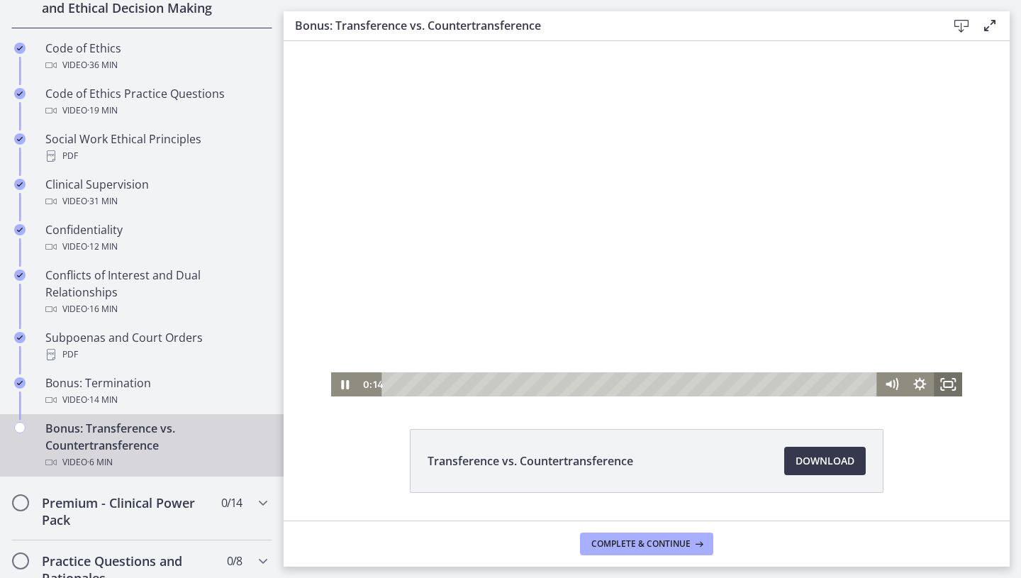
click at [948, 384] on icon "Fullscreen" at bounding box center [948, 384] width 28 height 24
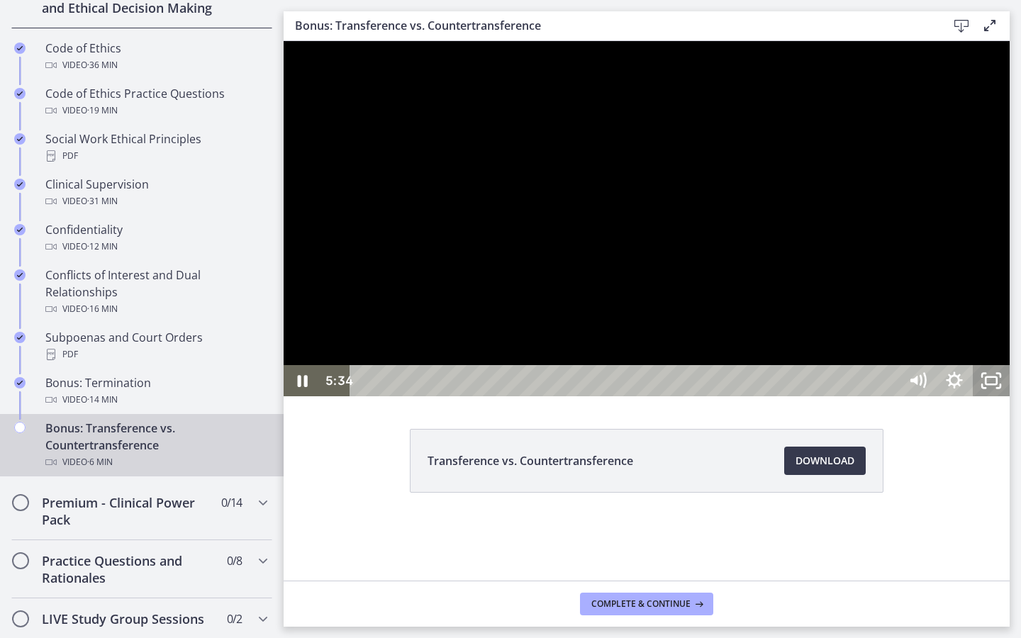
drag, startPoint x: 1292, startPoint y: 662, endPoint x: 1292, endPoint y: 602, distance: 60.3
click at [997, 384] on rect "Unfullscreen" at bounding box center [991, 380] width 11 height 7
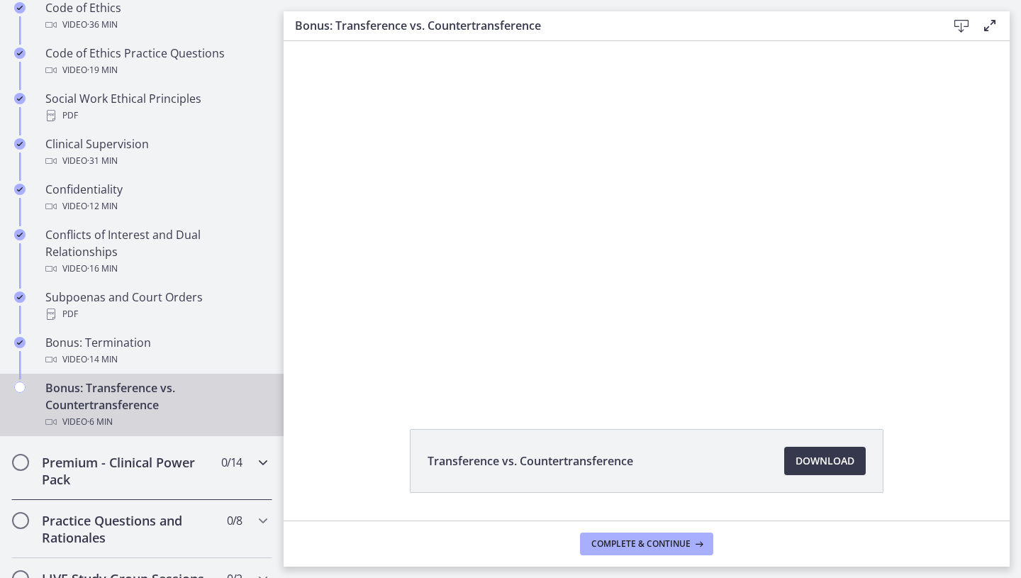
scroll to position [813, 0]
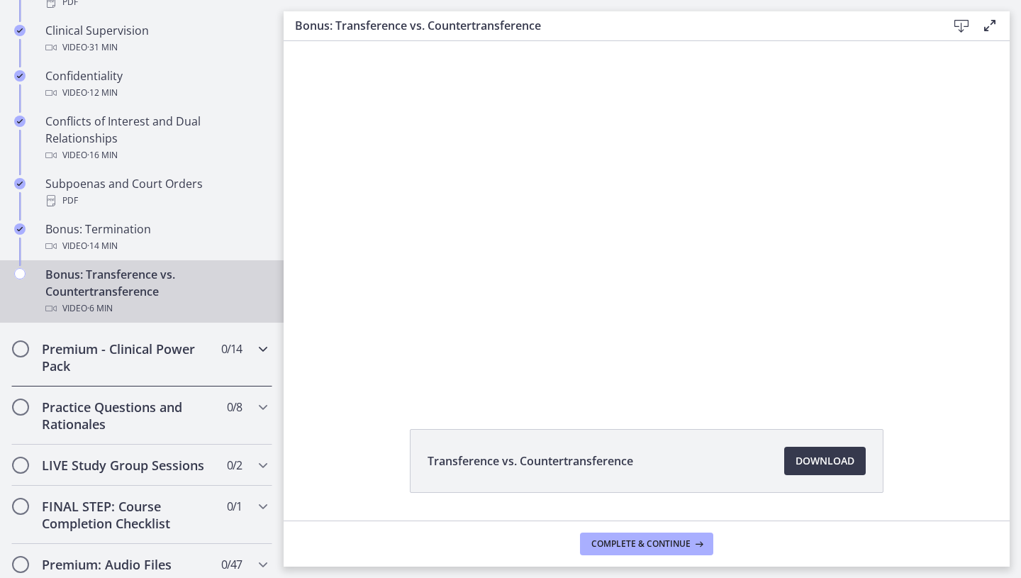
click at [192, 366] on h2 "Premium - Clinical Power Pack" at bounding box center [128, 357] width 173 height 34
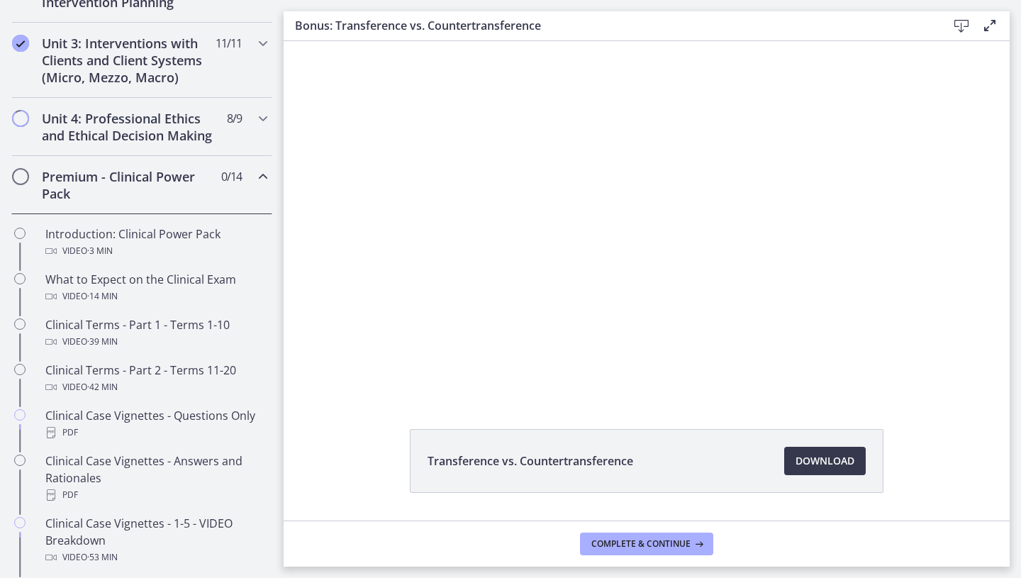
scroll to position [531, 0]
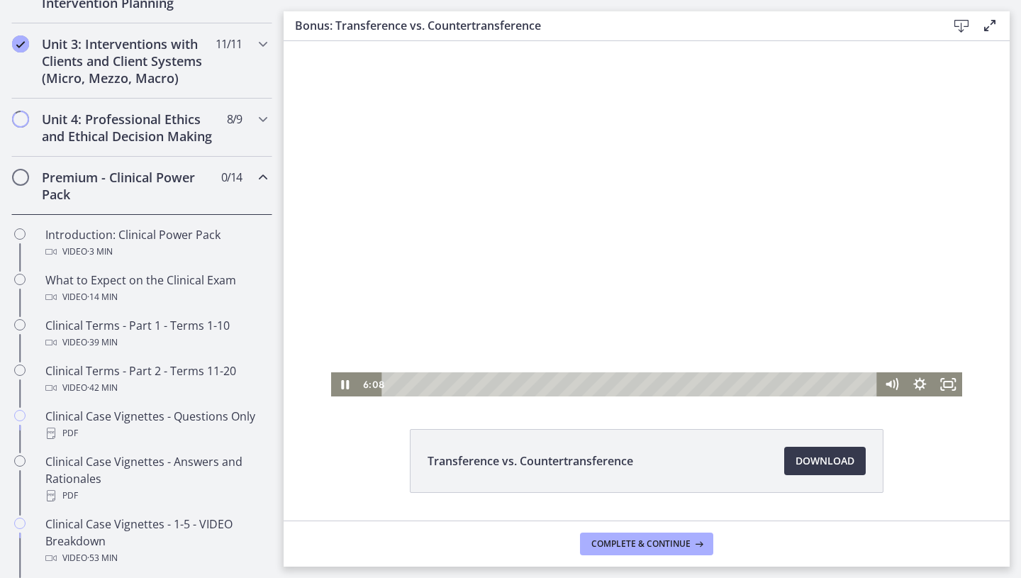
click at [645, 205] on div at bounding box center [647, 218] width 632 height 355
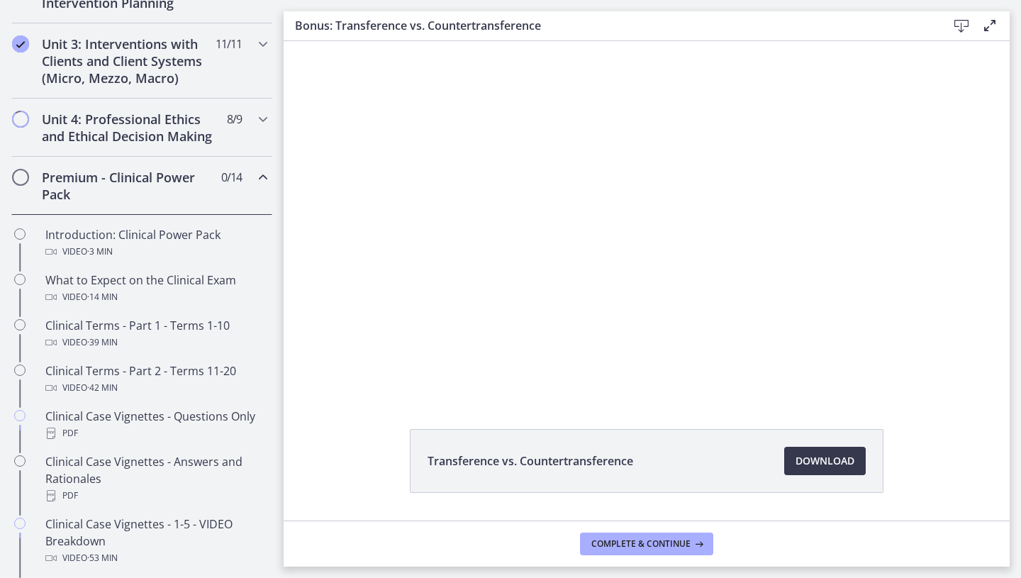
click at [161, 179] on h2 "Premium - Clinical Power Pack" at bounding box center [128, 186] width 173 height 34
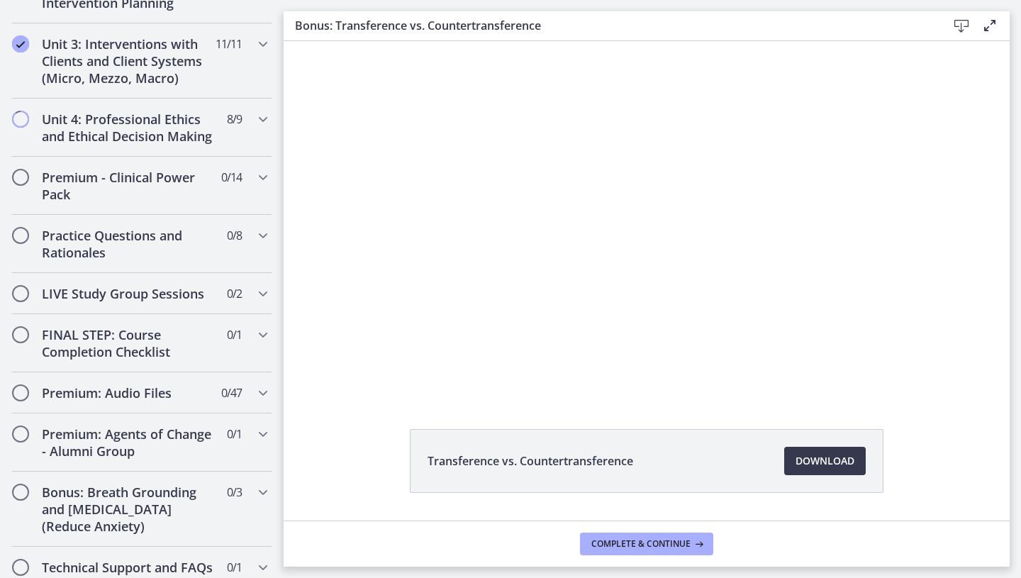
click at [627, 529] on footer "Complete & continue" at bounding box center [647, 544] width 726 height 46
click at [627, 537] on button "Complete & continue" at bounding box center [646, 544] width 133 height 23
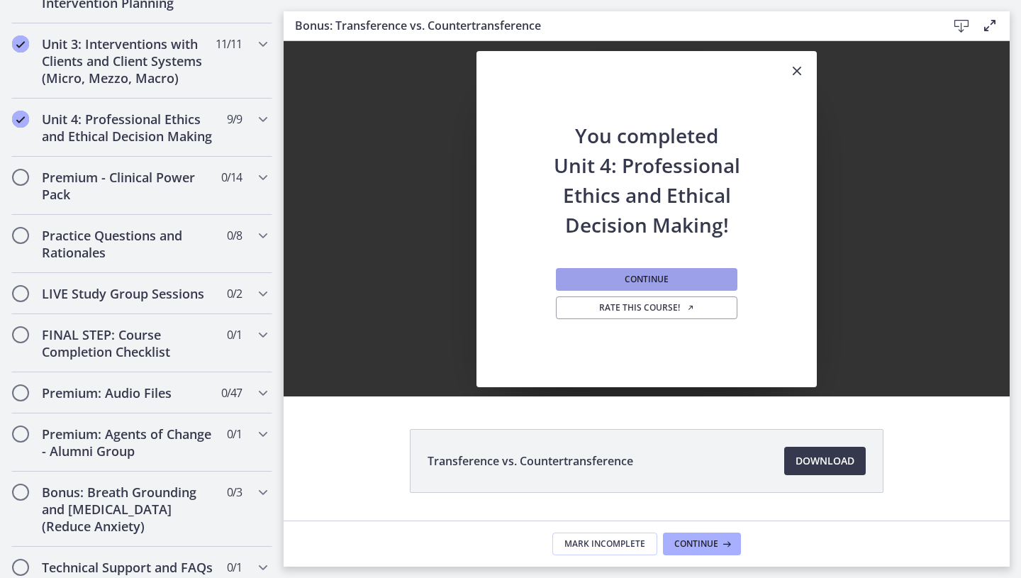
click at [664, 277] on span "Continue" at bounding box center [647, 279] width 44 height 11
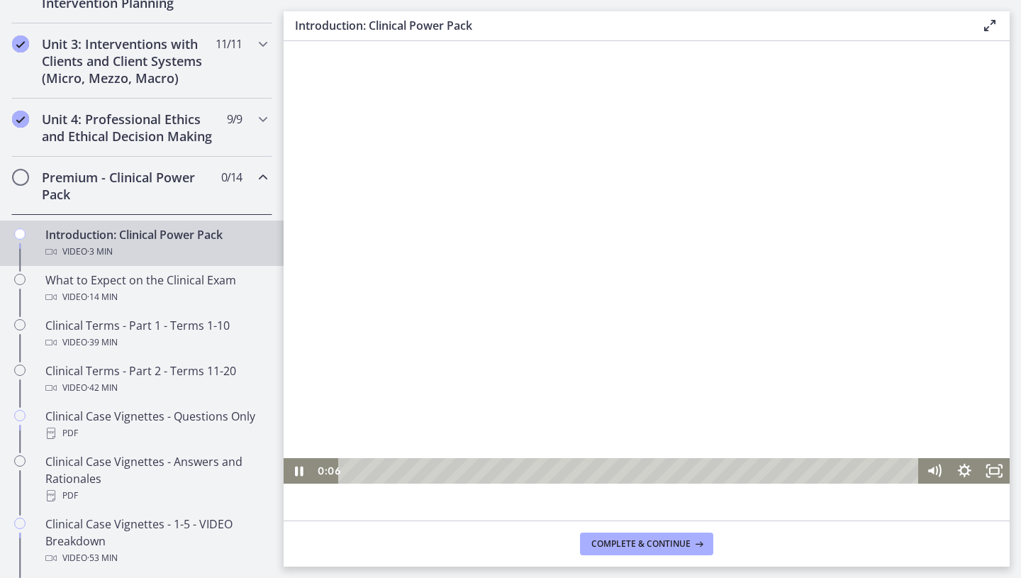
click at [583, 331] on div at bounding box center [647, 279] width 726 height 409
click at [264, 175] on icon "Chapters" at bounding box center [263, 177] width 17 height 17
